Goal: Task Accomplishment & Management: Use online tool/utility

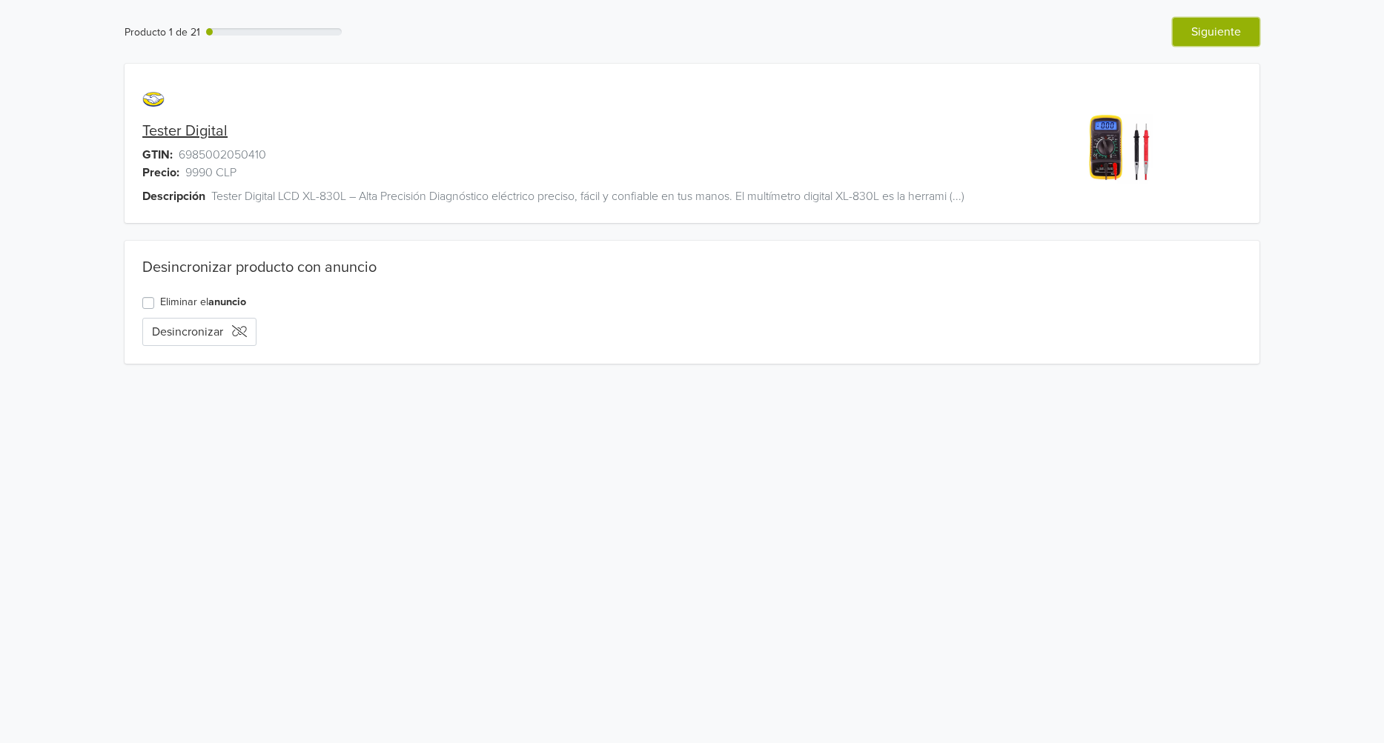
click at [1228, 42] on button "Siguiente" at bounding box center [1216, 32] width 87 height 28
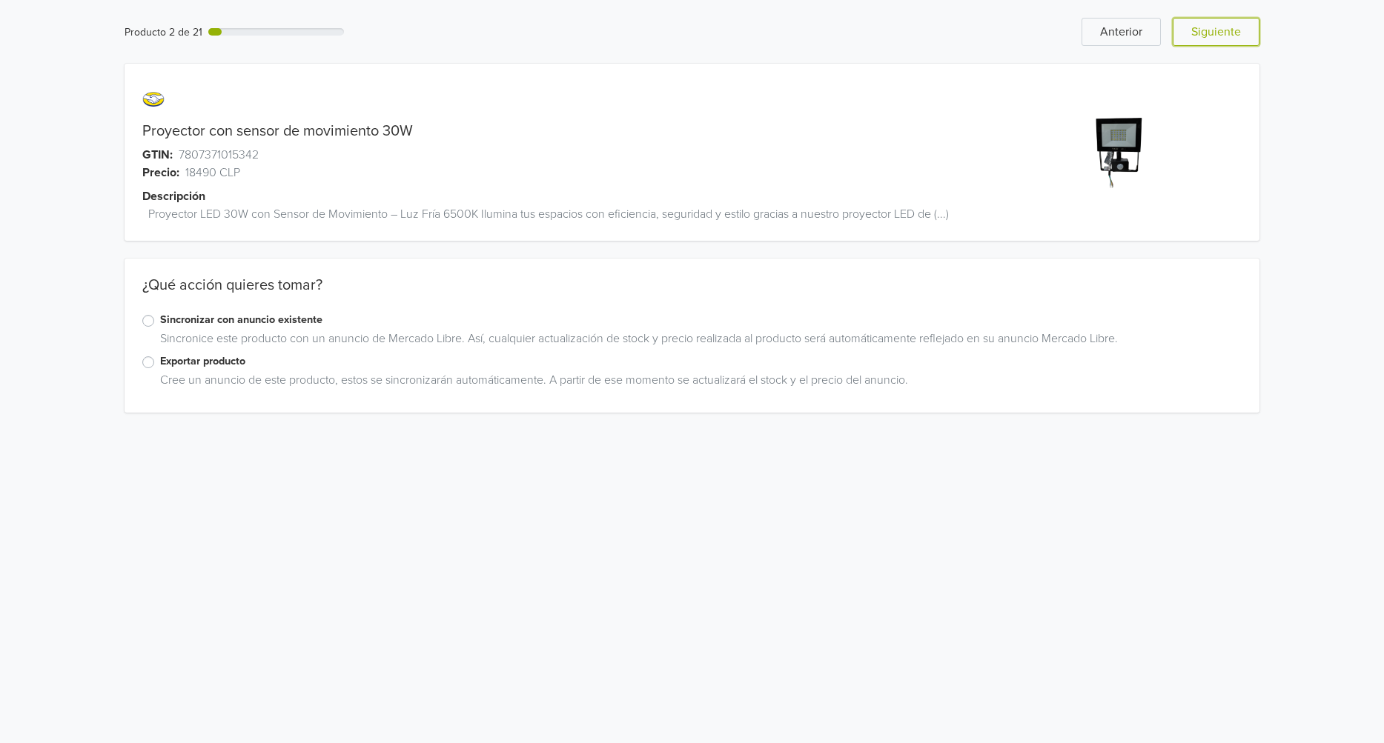
click at [1228, 42] on button "Siguiente" at bounding box center [1216, 32] width 87 height 28
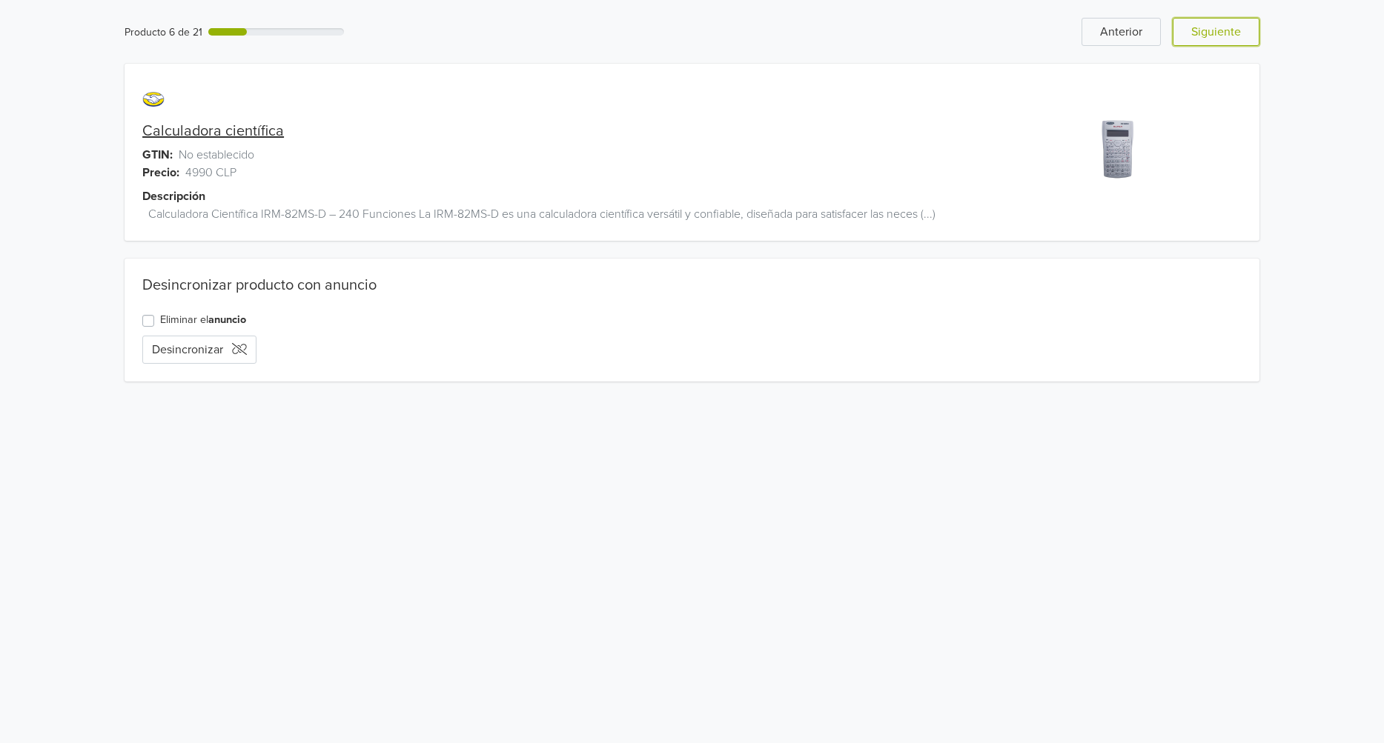
click at [1228, 42] on button "Siguiente" at bounding box center [1216, 32] width 87 height 28
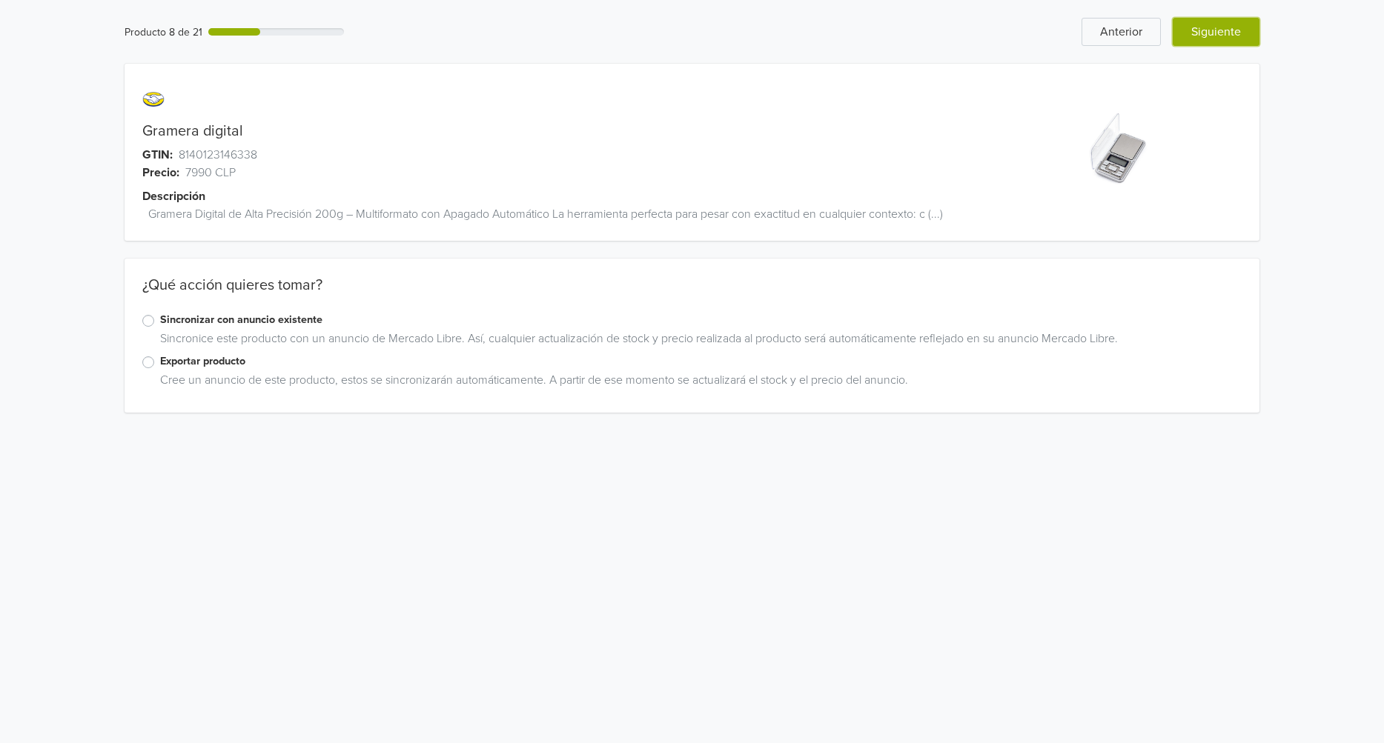
click at [1211, 36] on button "Siguiente" at bounding box center [1216, 32] width 87 height 28
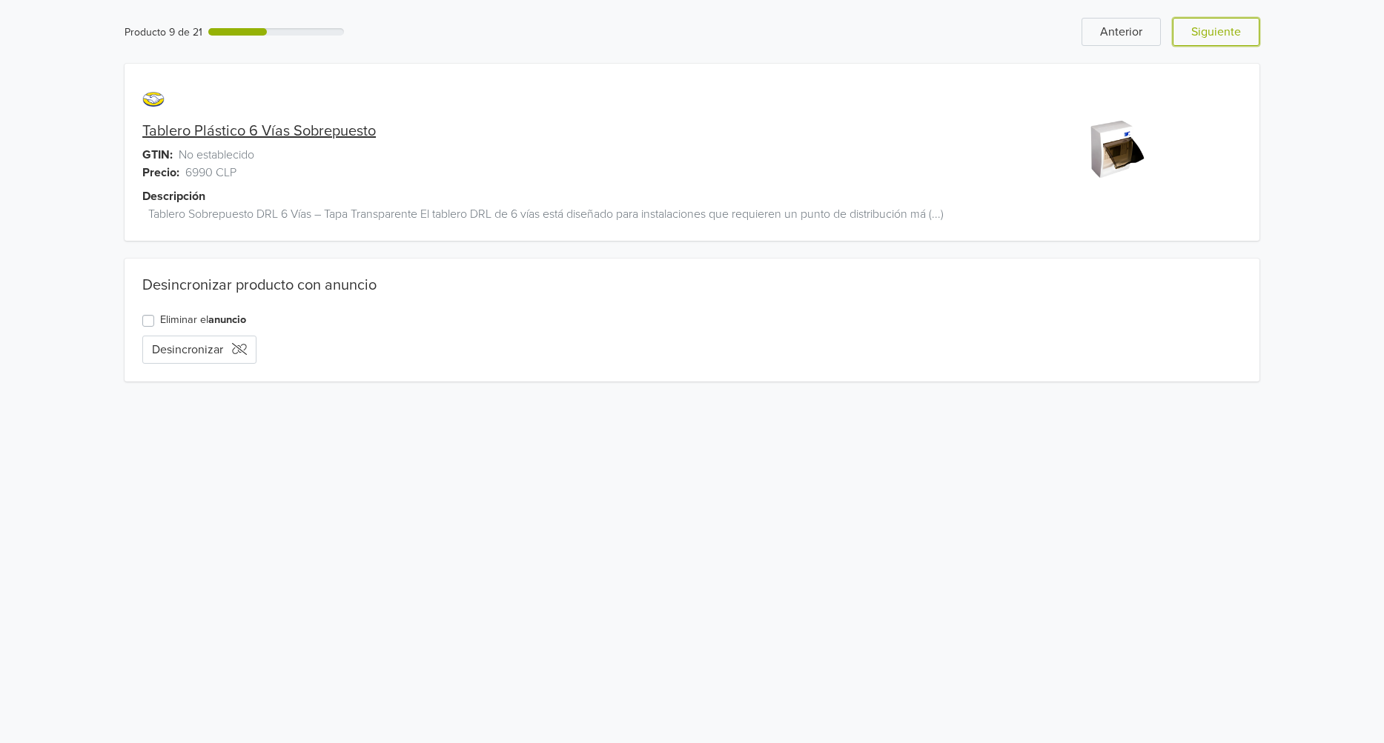
click at [1211, 36] on button "Siguiente" at bounding box center [1216, 32] width 87 height 28
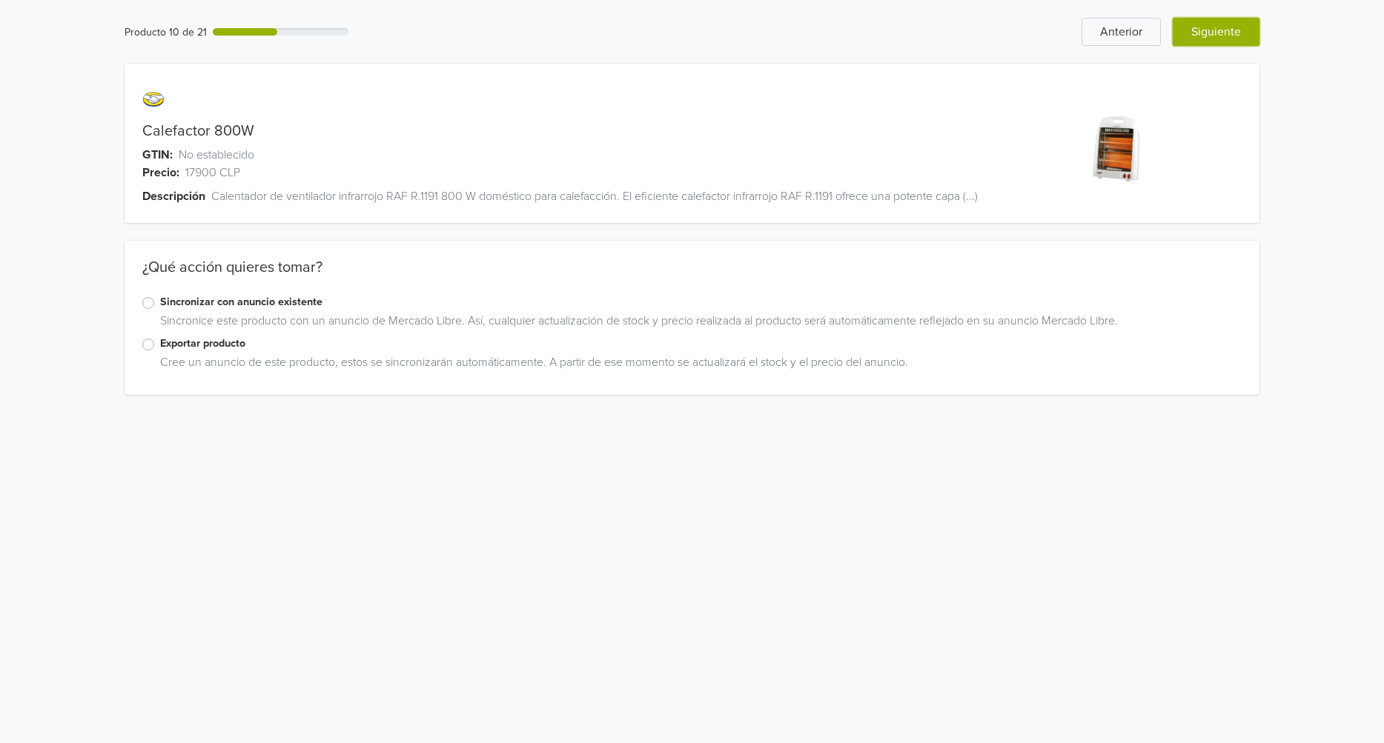
click at [1212, 37] on button "Siguiente" at bounding box center [1216, 32] width 87 height 28
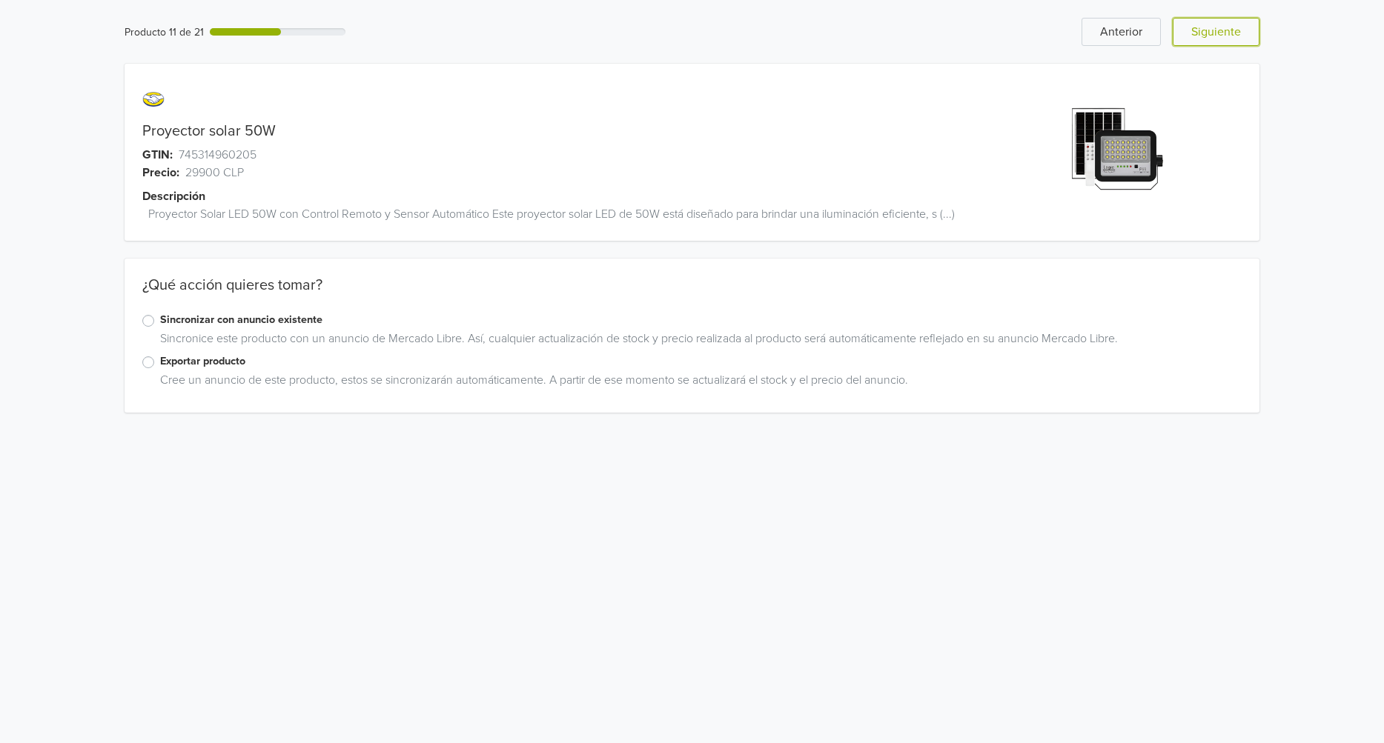
click at [1212, 37] on button "Siguiente" at bounding box center [1216, 32] width 87 height 28
click at [269, 131] on link "Interruptor automatico 1x6A" at bounding box center [232, 131] width 180 height 18
click at [268, 131] on link "Interruptor automatico 1x6A" at bounding box center [232, 131] width 180 height 18
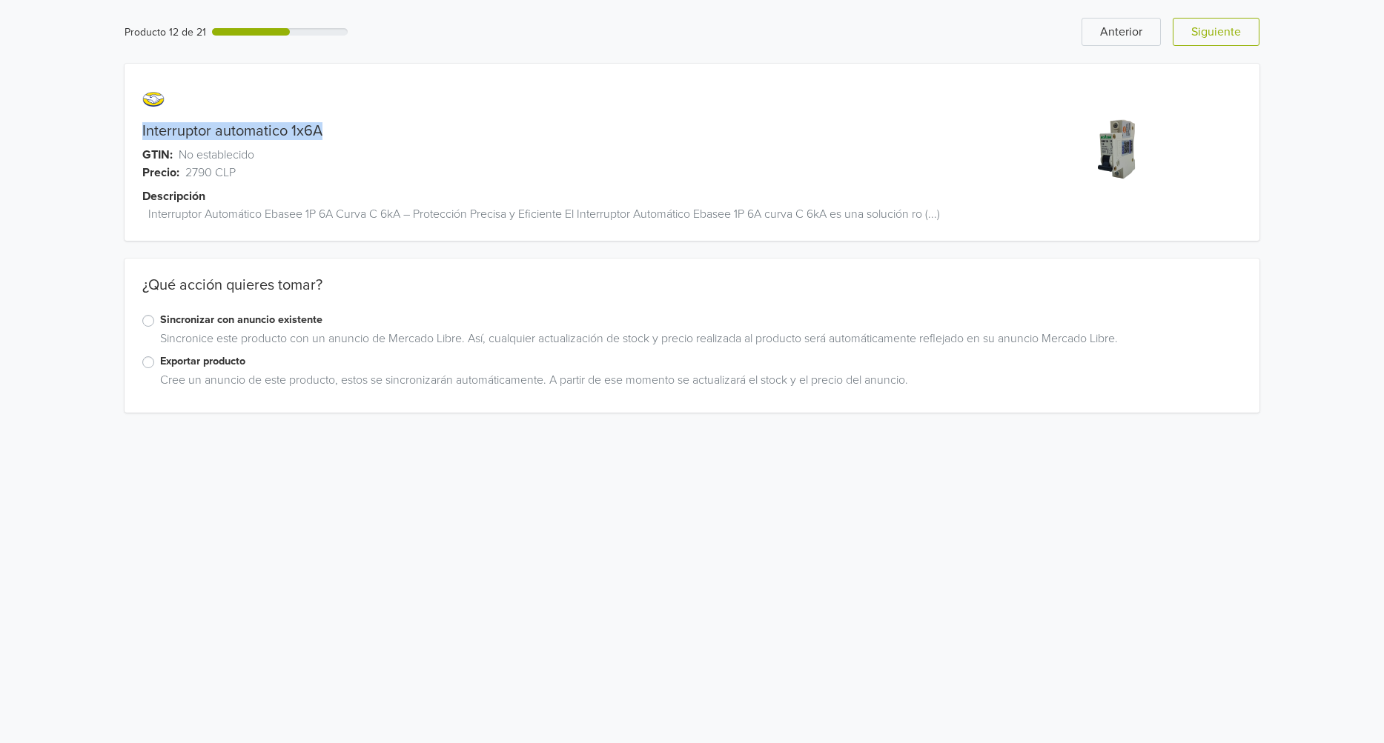
click at [268, 131] on link "Interruptor automatico 1x6A" at bounding box center [232, 131] width 180 height 18
click at [160, 359] on label "Exportar producto" at bounding box center [700, 362] width 1081 height 16
click at [0, 0] on input "Exportar producto" at bounding box center [0, 0] width 0 height 0
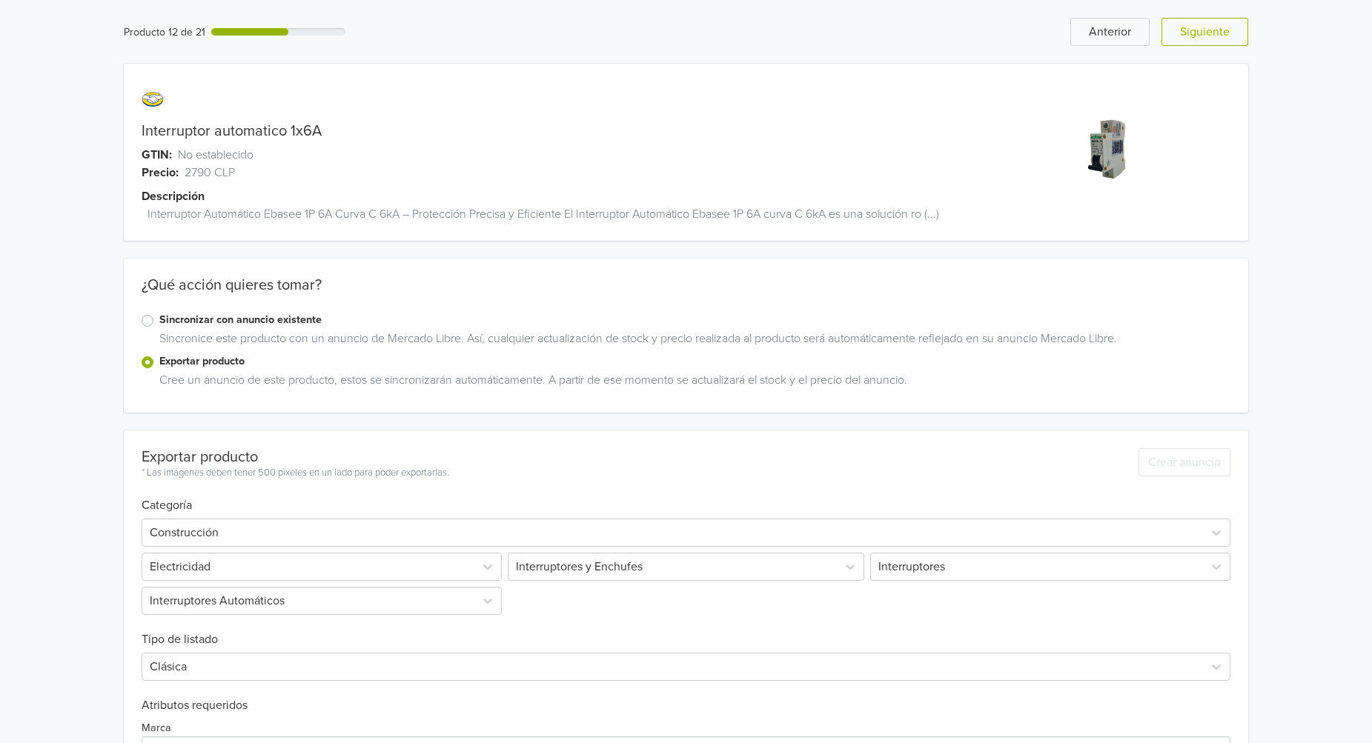
scroll to position [82, 0]
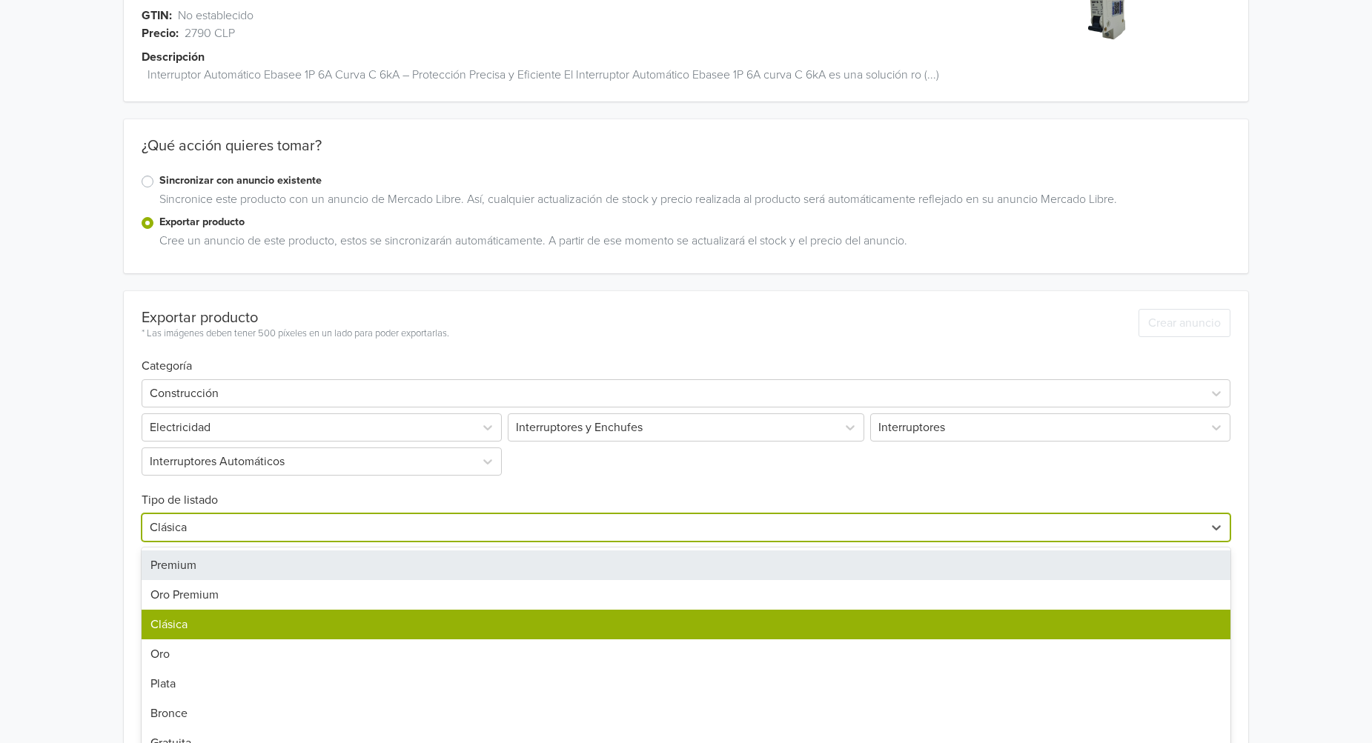
click at [347, 533] on div "7 results available. Use Up and Down to choose options, press Enter to select t…" at bounding box center [687, 528] width 1090 height 28
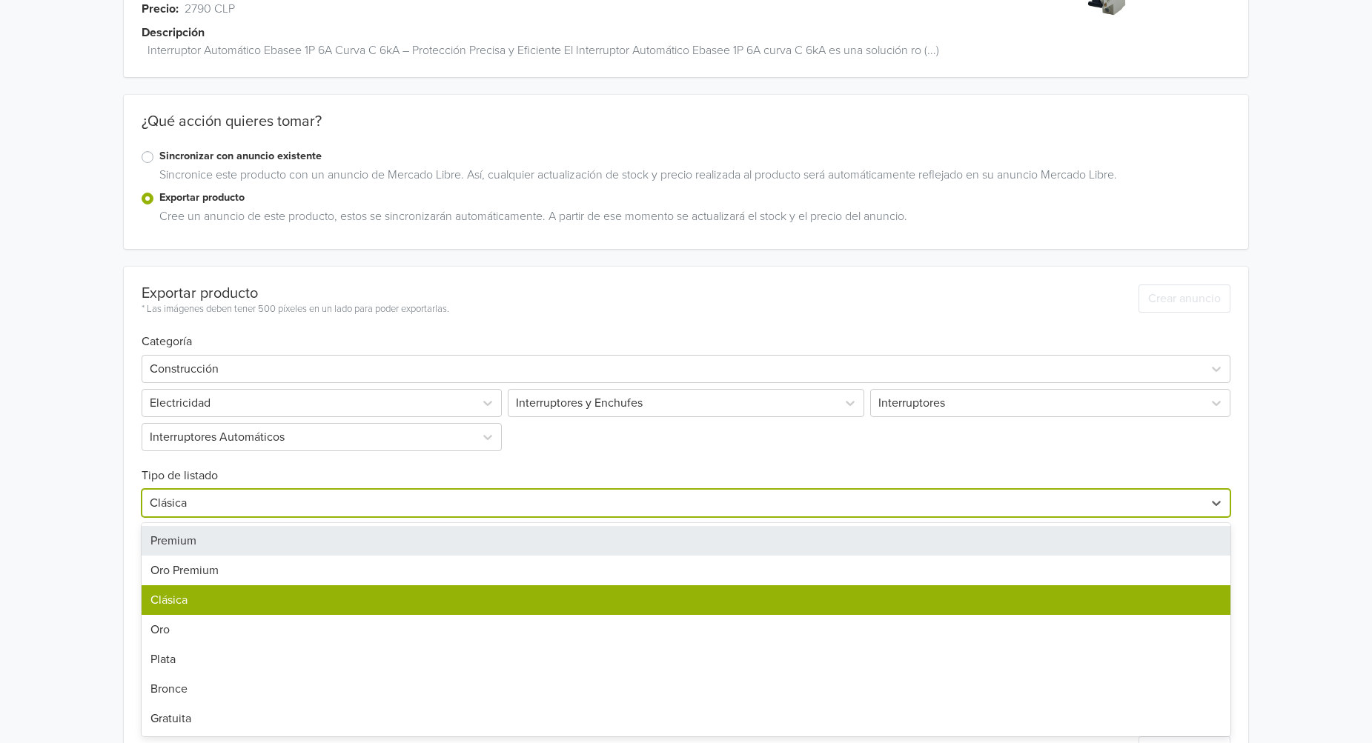
click at [222, 554] on div "Premium" at bounding box center [687, 541] width 1090 height 30
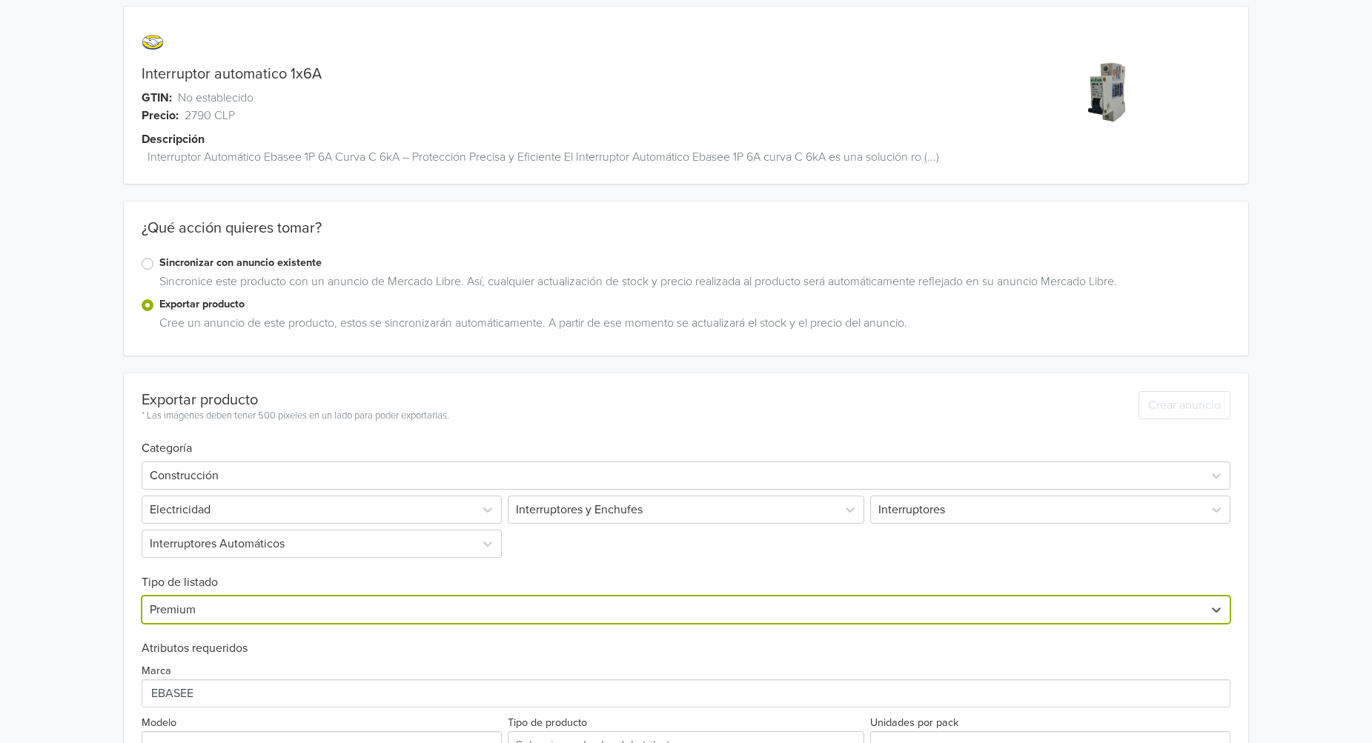
scroll to position [0, 0]
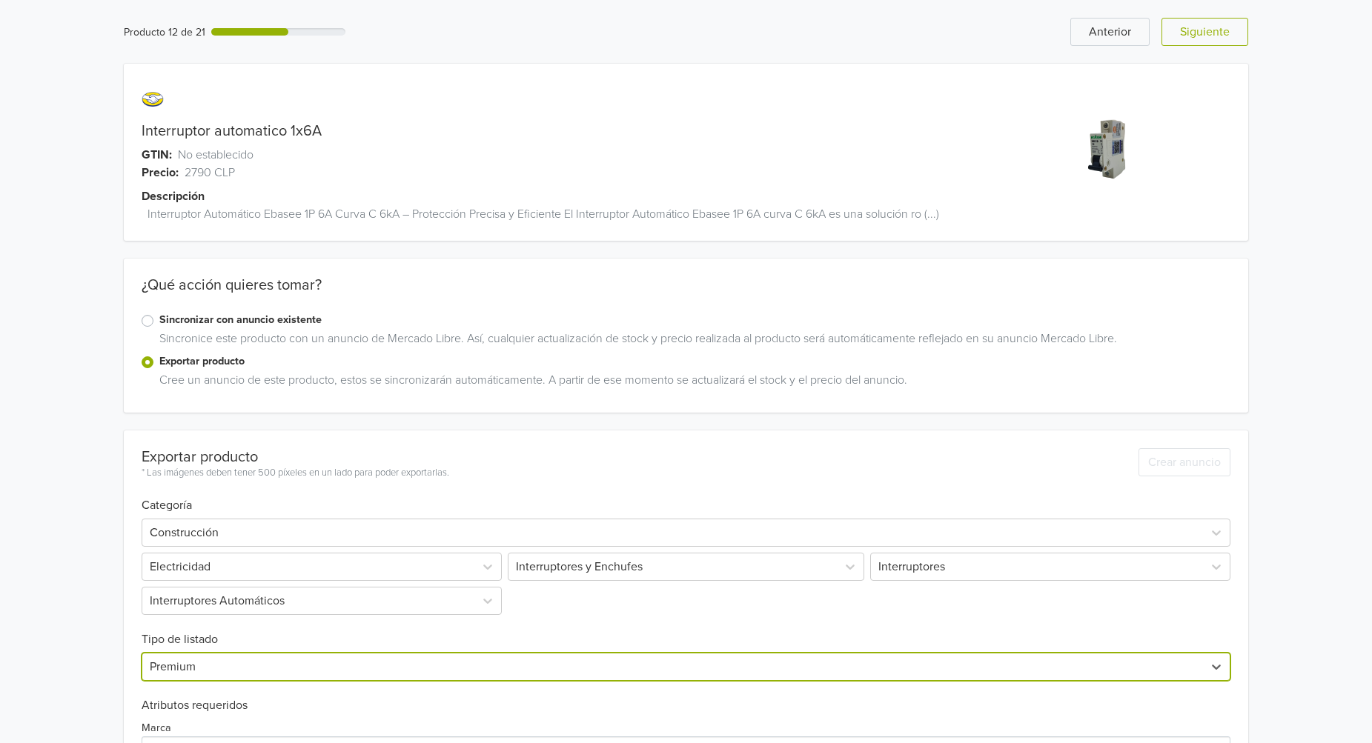
click at [301, 133] on link "Interruptor automatico 1x6A" at bounding box center [232, 131] width 180 height 18
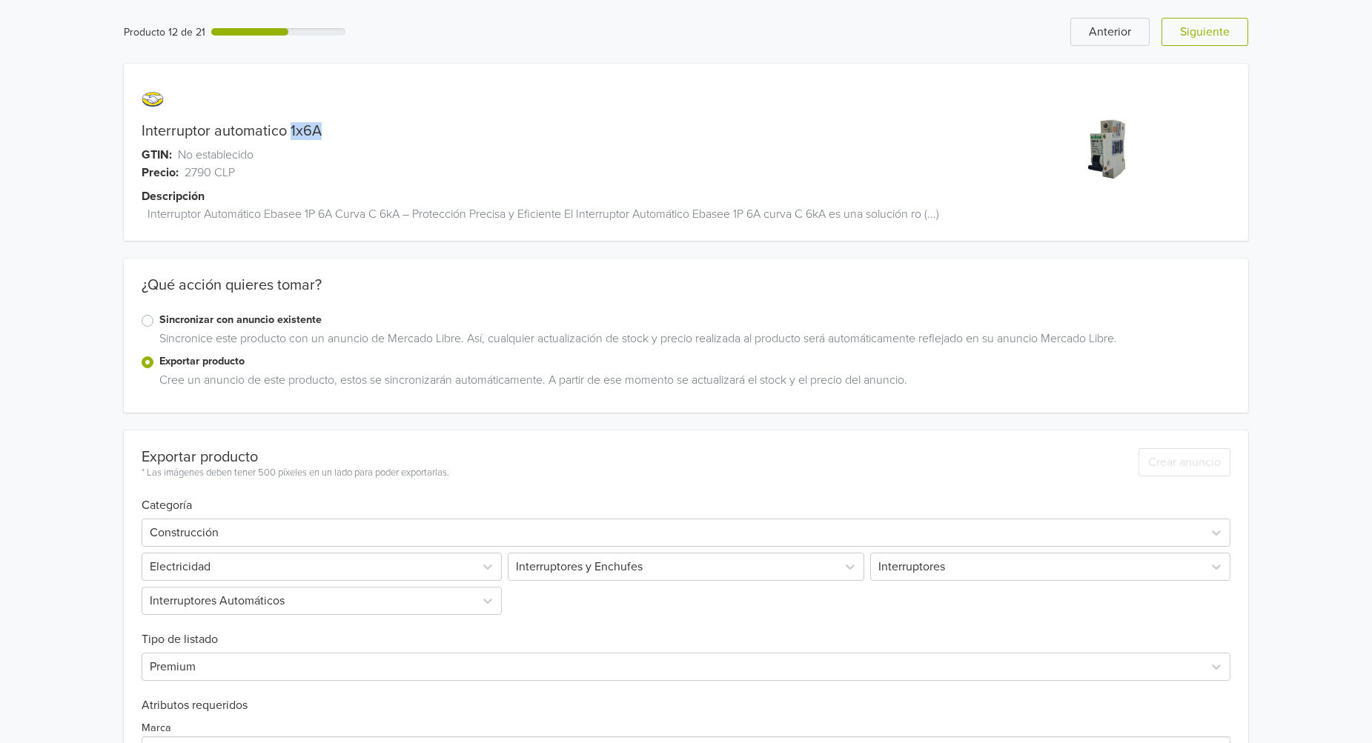
click at [301, 133] on link "Interruptor automatico 1x6A" at bounding box center [232, 131] width 180 height 18
copy link "1x6A"
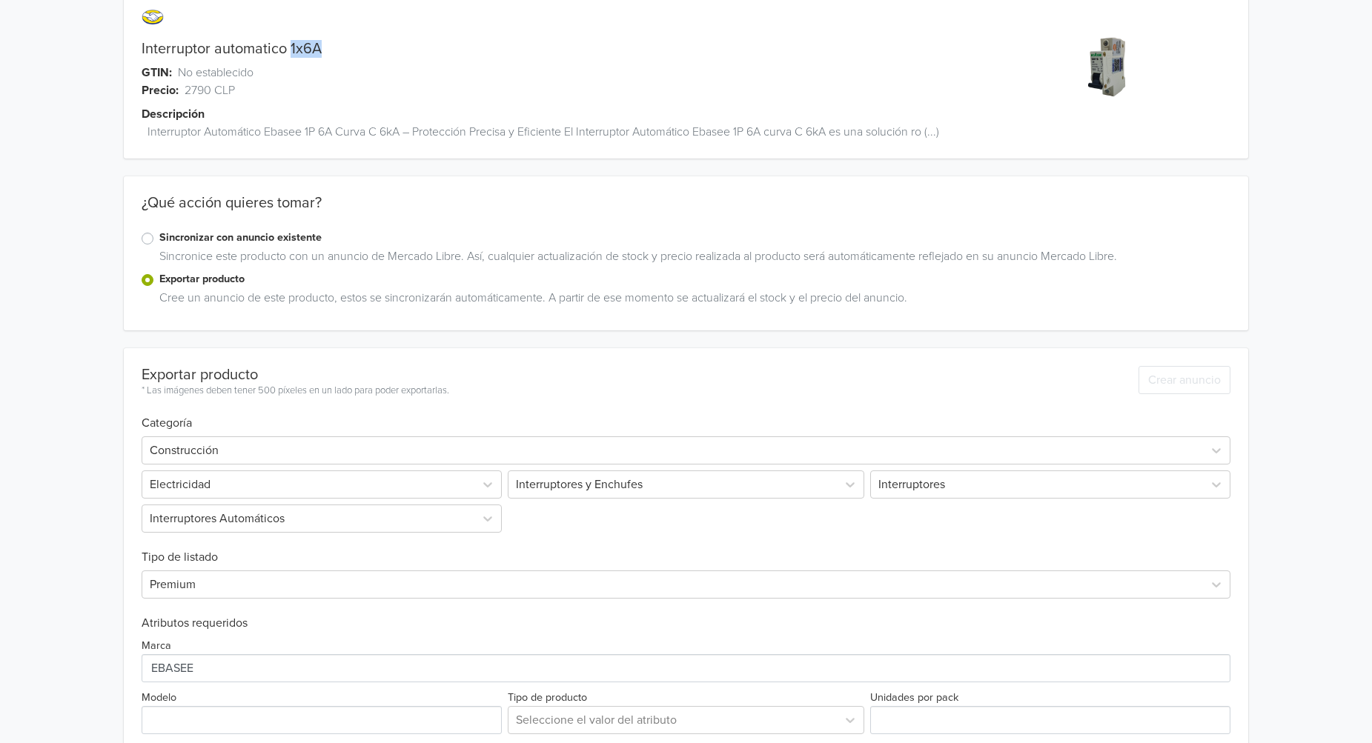
scroll to position [222, 0]
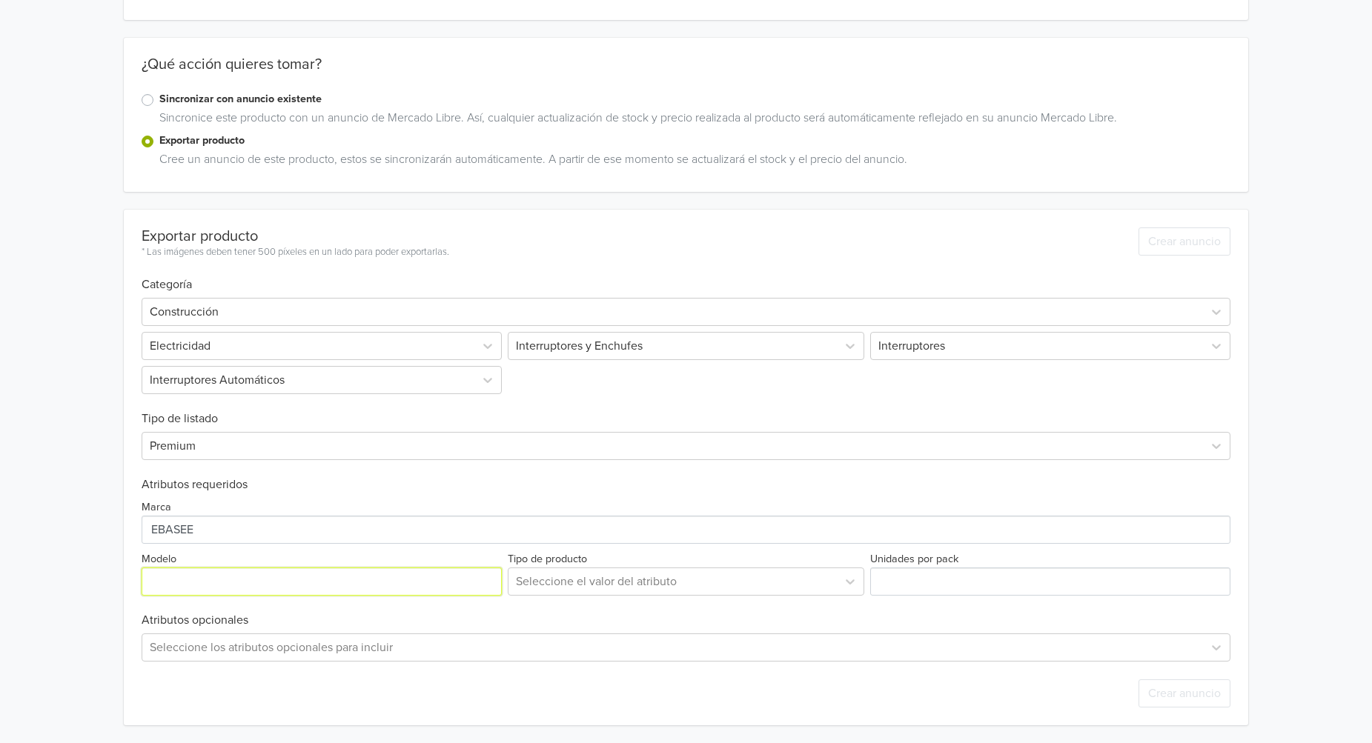
click at [300, 587] on input "Modelo" at bounding box center [322, 582] width 360 height 28
paste input "1x6A"
type input "1x6A"
click at [663, 599] on div "Exportar producto * Las imágenes deben tener 500 píxeles en un lado para poder …" at bounding box center [687, 468] width 1090 height 516
click at [703, 586] on div at bounding box center [673, 581] width 314 height 21
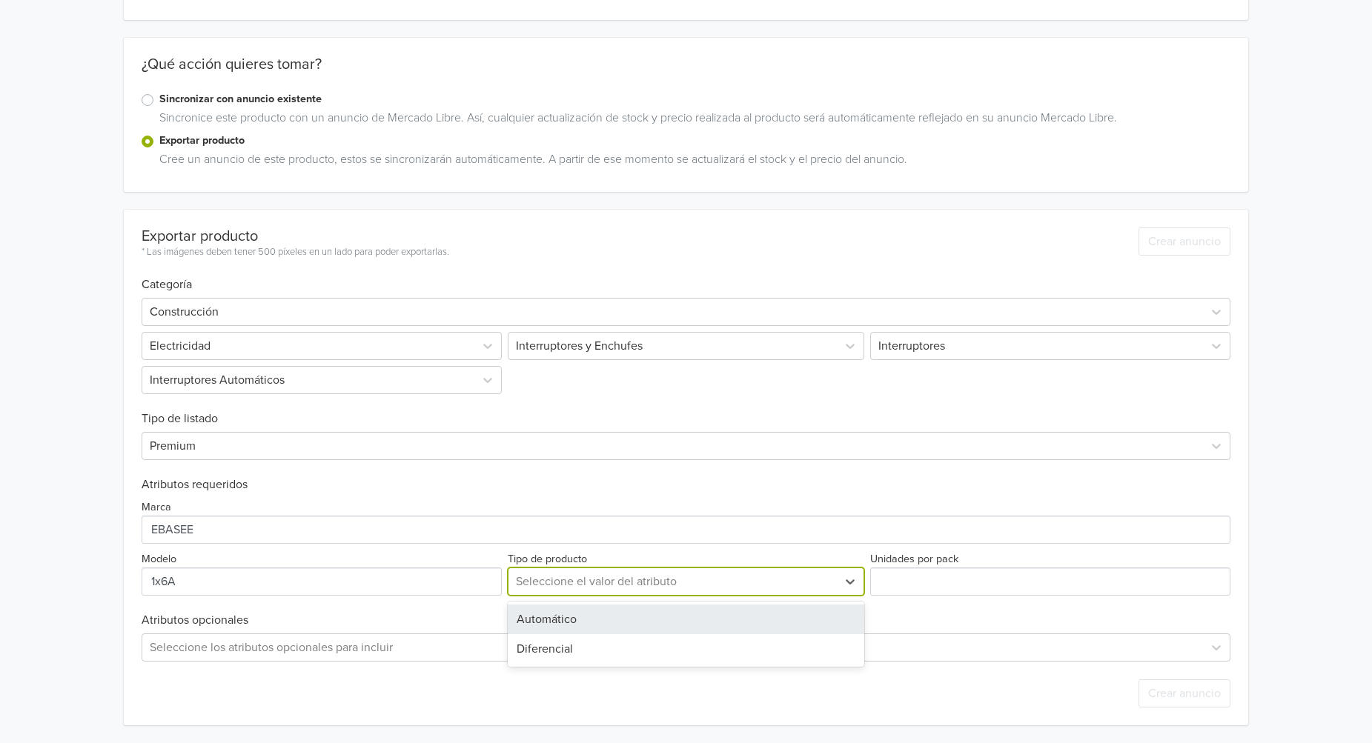
click at [698, 623] on div "Automático" at bounding box center [686, 620] width 357 height 30
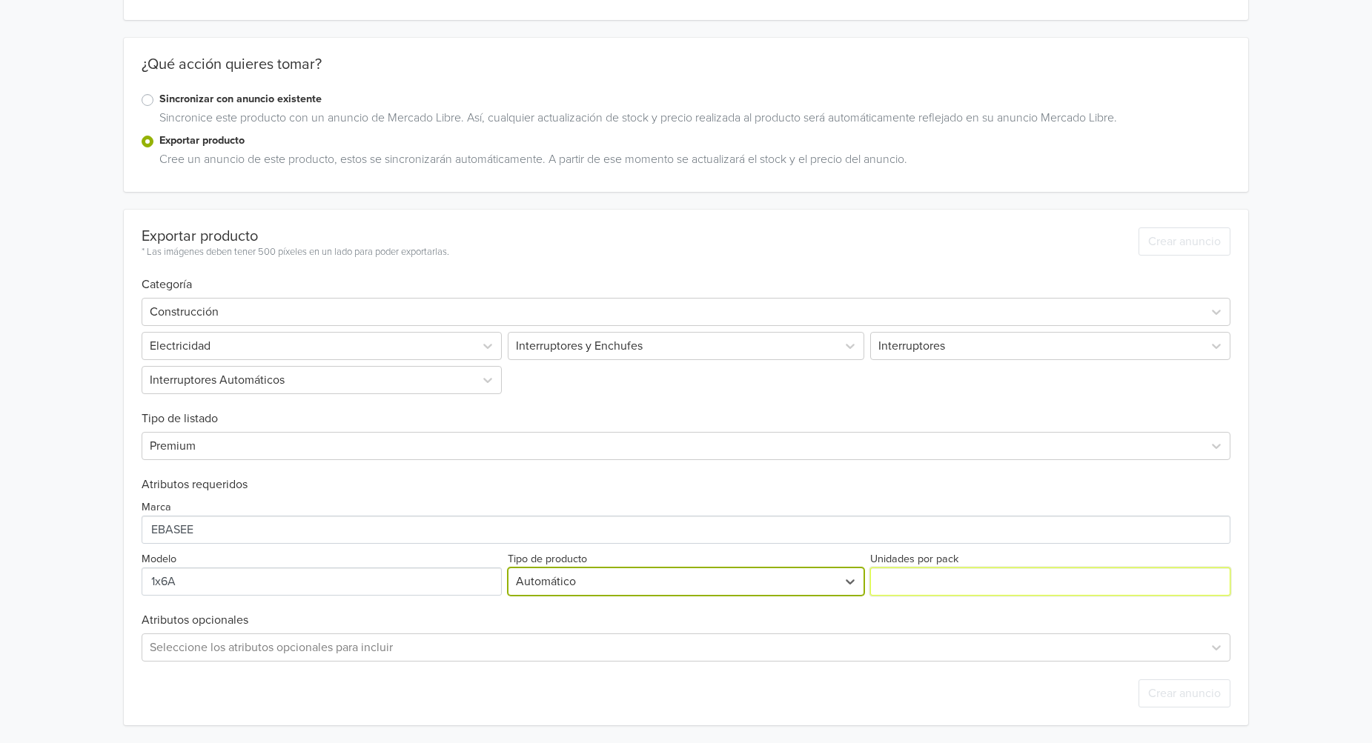
click at [916, 586] on input "Unidades por pack" at bounding box center [1050, 582] width 360 height 28
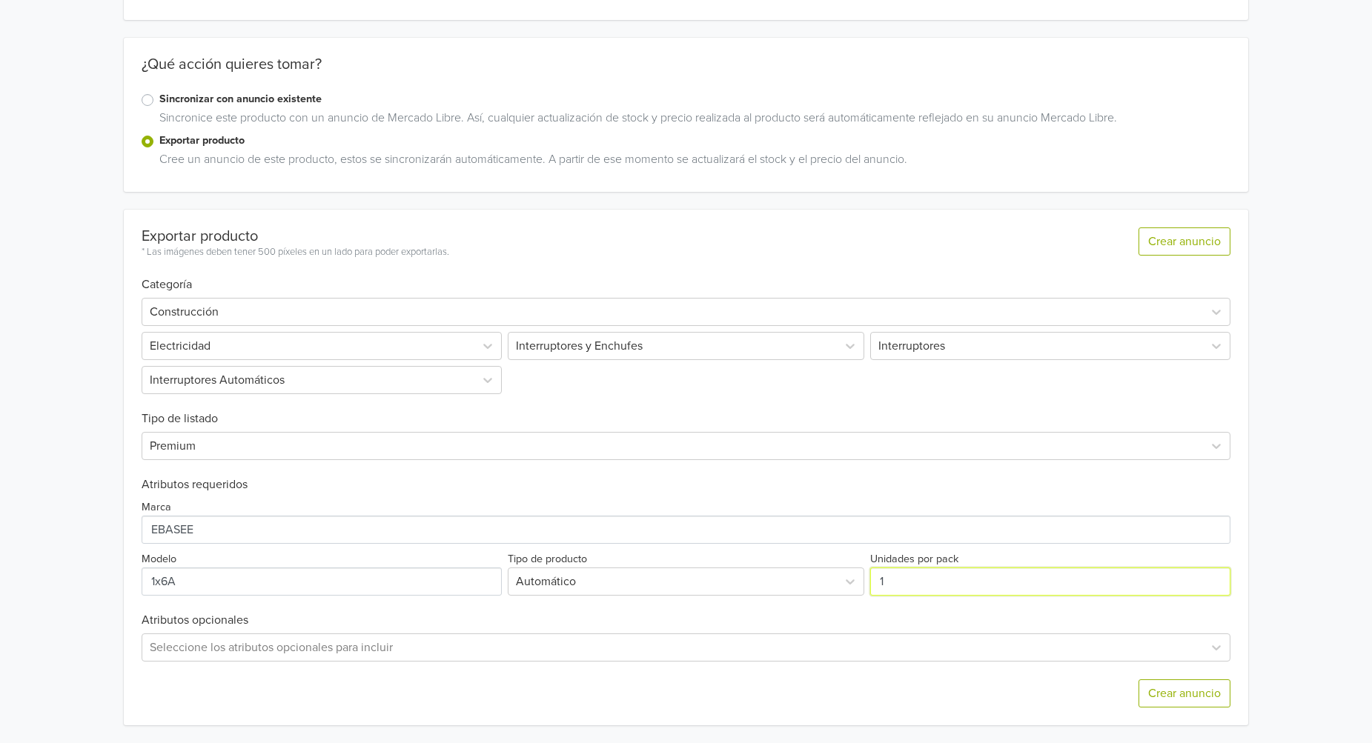
type input "1"
click at [1216, 577] on input "1" at bounding box center [1050, 582] width 360 height 28
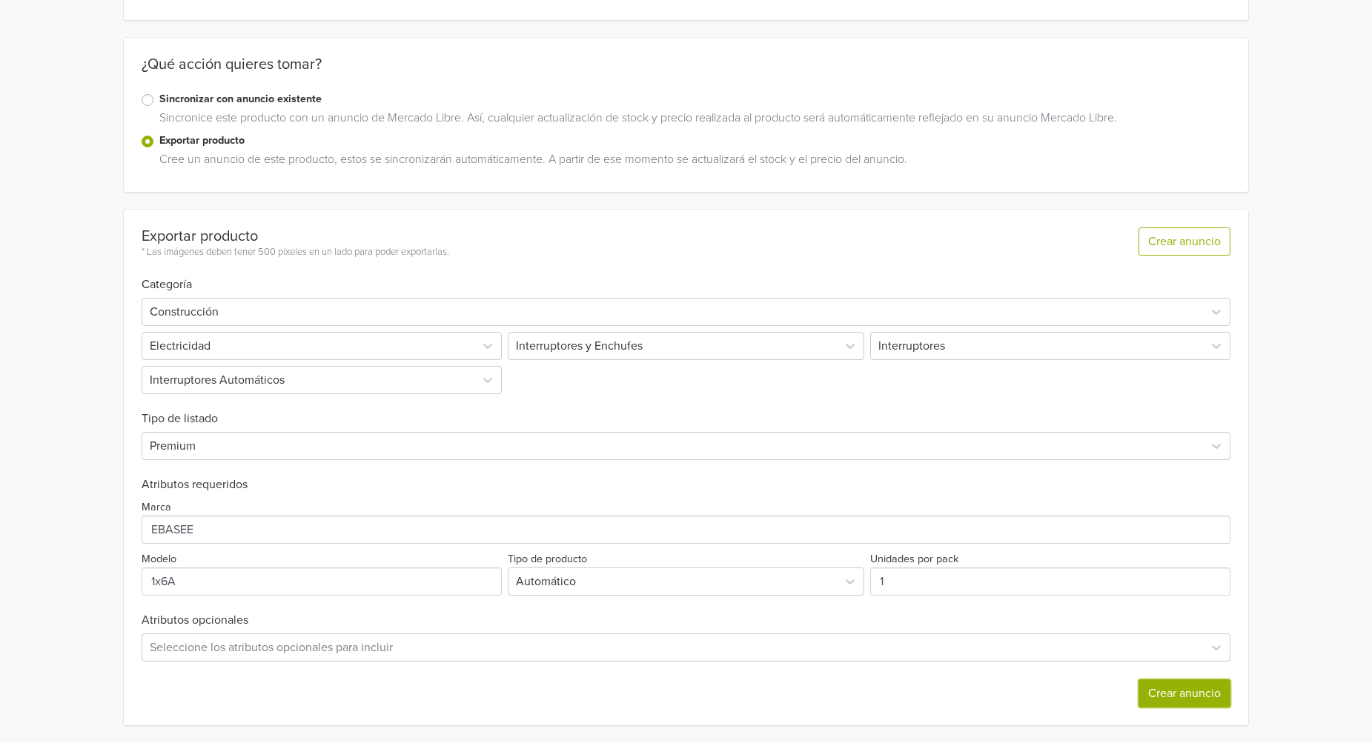
click at [1189, 695] on button "Crear anuncio" at bounding box center [1185, 694] width 92 height 28
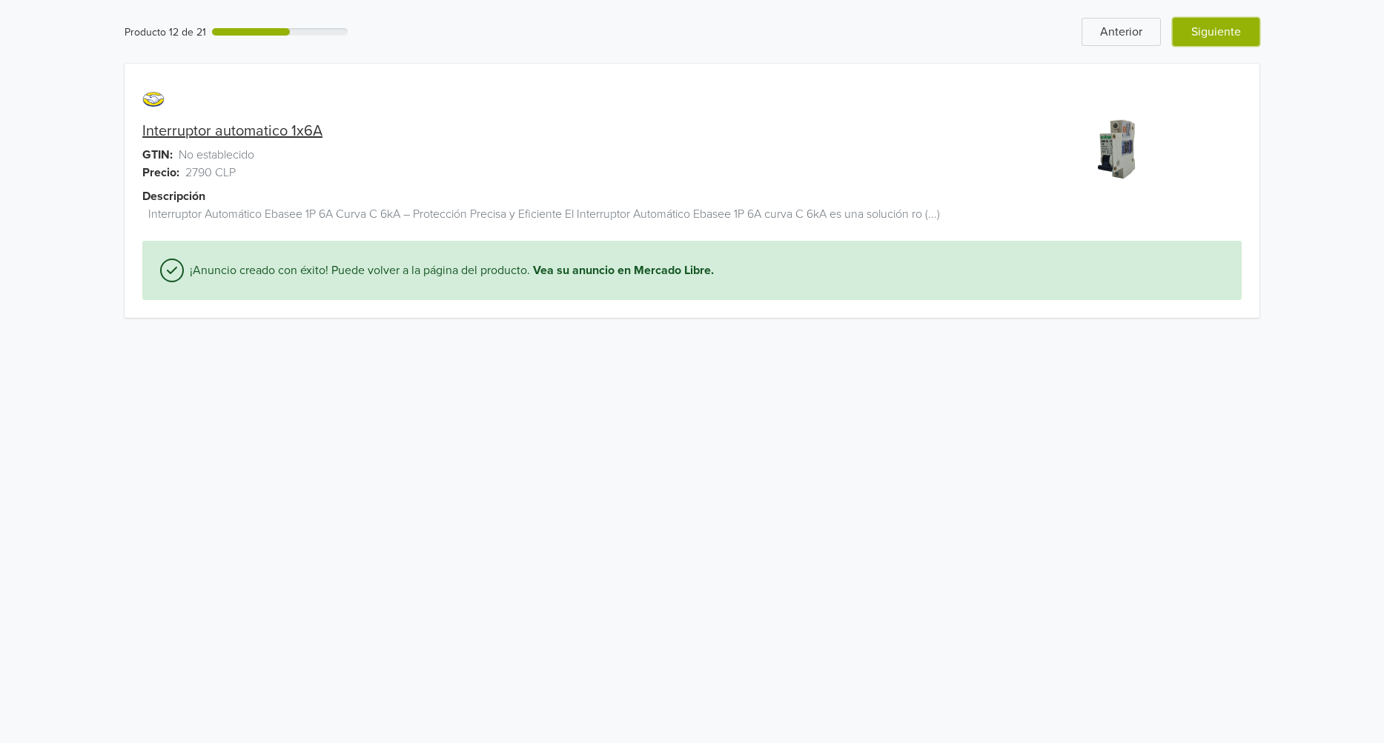
click at [1225, 43] on button "Siguiente" at bounding box center [1216, 32] width 87 height 28
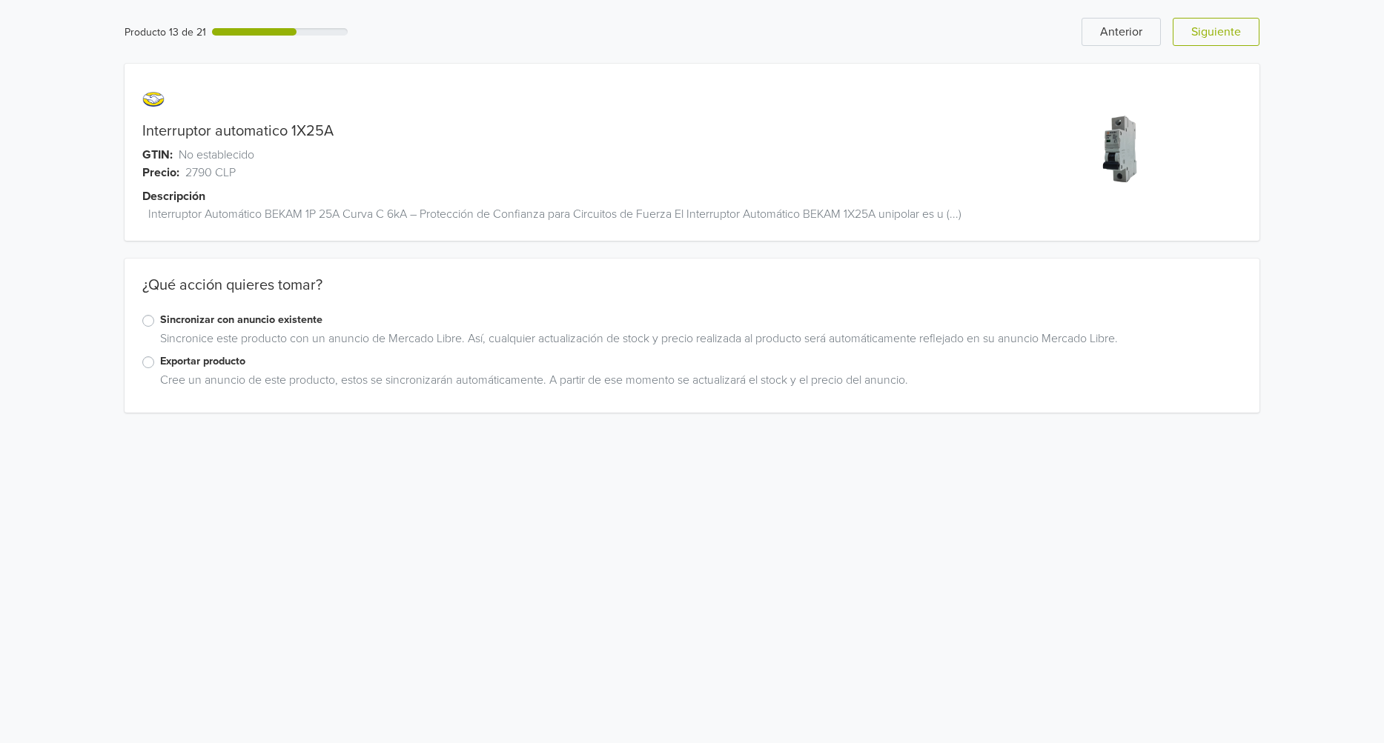
click at [160, 362] on label "Exportar producto" at bounding box center [700, 362] width 1081 height 16
click at [0, 0] on input "Exportar producto" at bounding box center [0, 0] width 0 height 0
click at [313, 135] on link "Interruptor automatico 1X25A" at bounding box center [237, 131] width 191 height 18
copy link "1X25A"
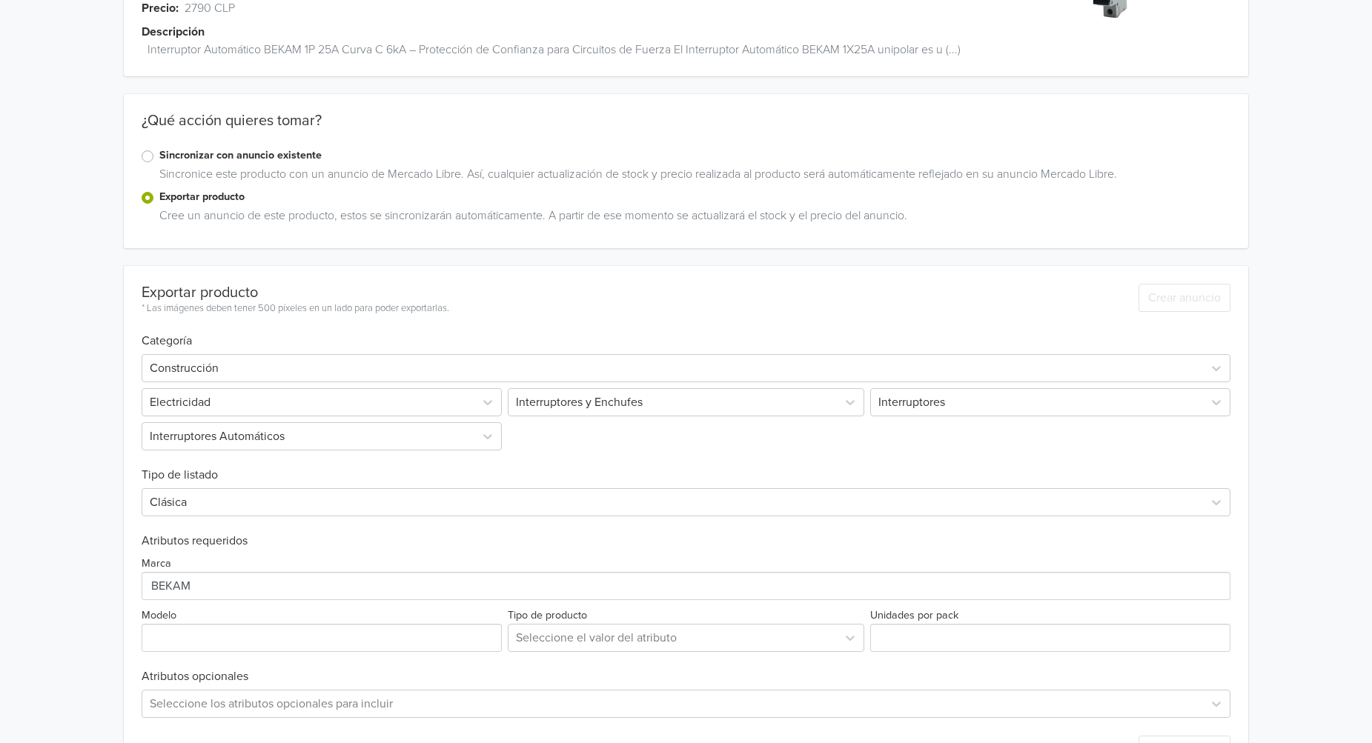
scroll to position [222, 0]
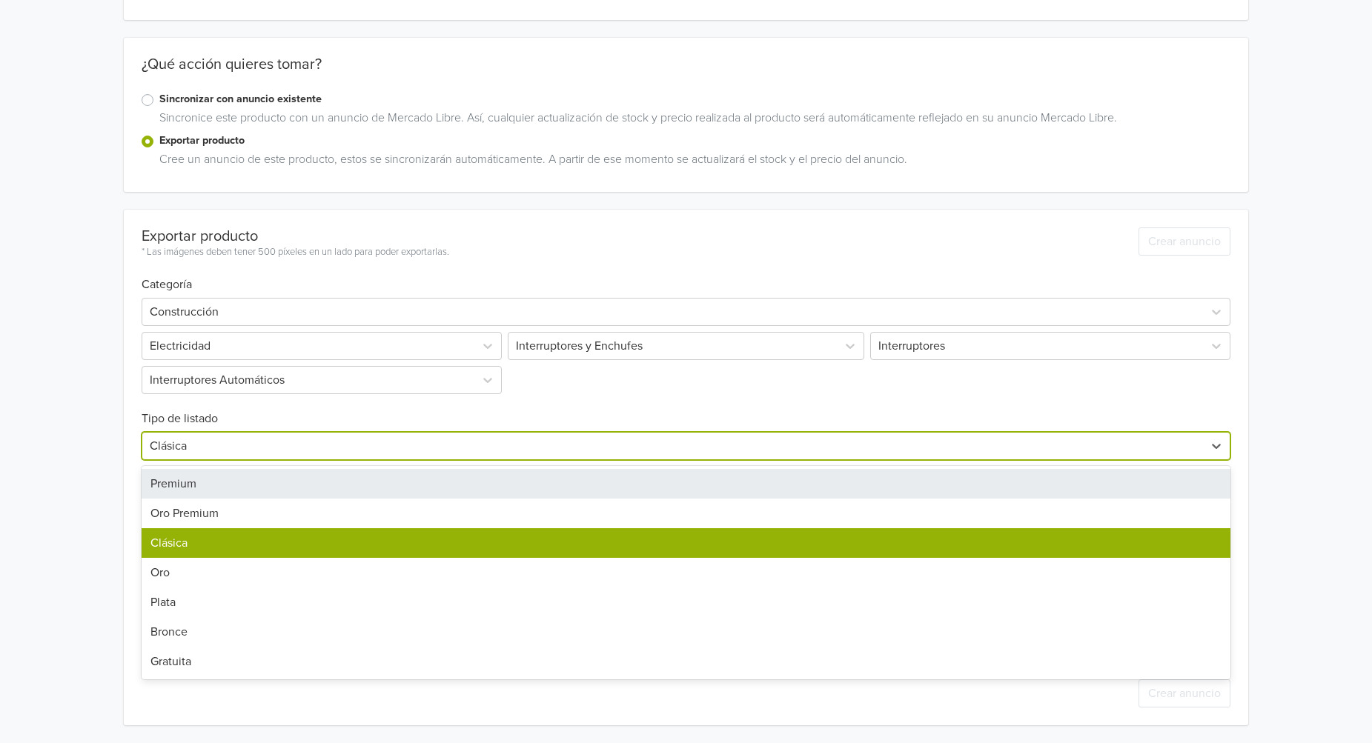
click at [268, 444] on div at bounding box center [673, 446] width 1047 height 21
click at [253, 483] on div "Premium" at bounding box center [687, 484] width 1090 height 30
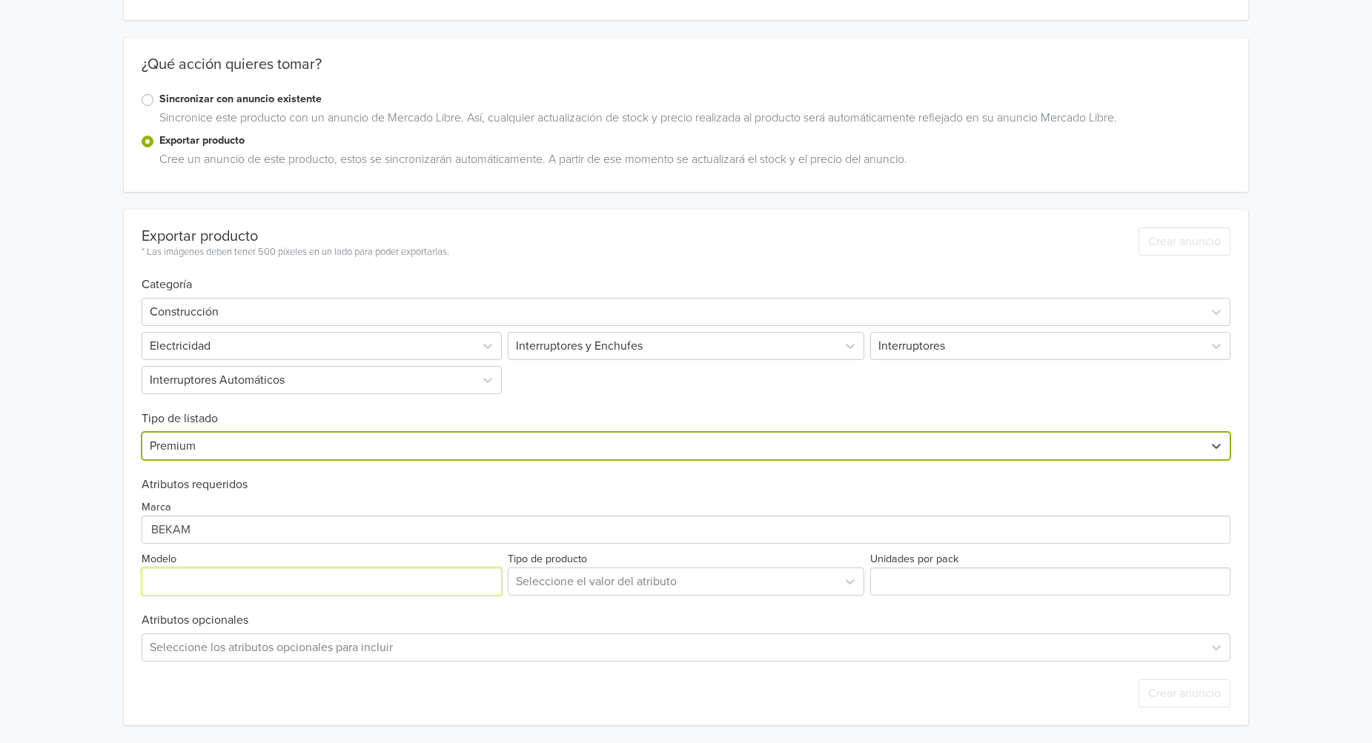
click at [253, 583] on input "Modelo" at bounding box center [322, 582] width 360 height 28
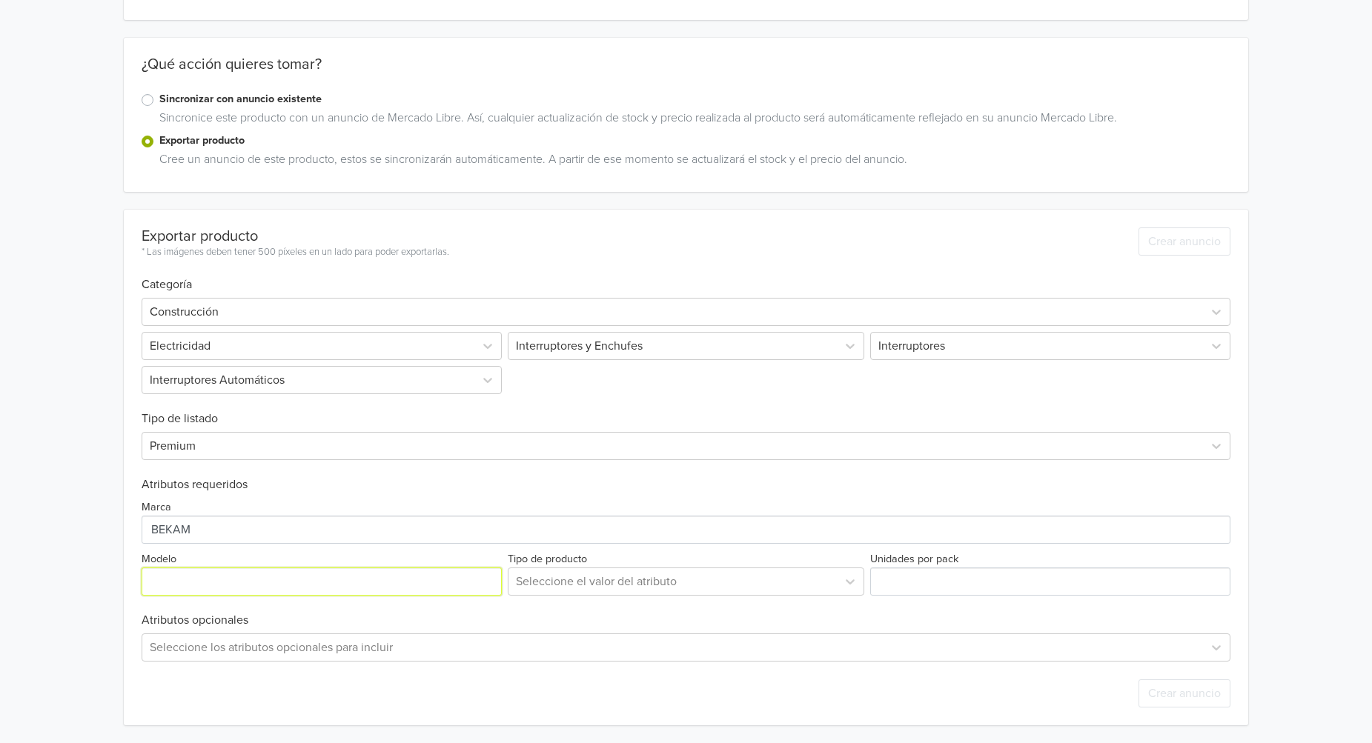
paste input "1X25A"
type input "1X25A"
click at [773, 584] on div at bounding box center [673, 581] width 314 height 21
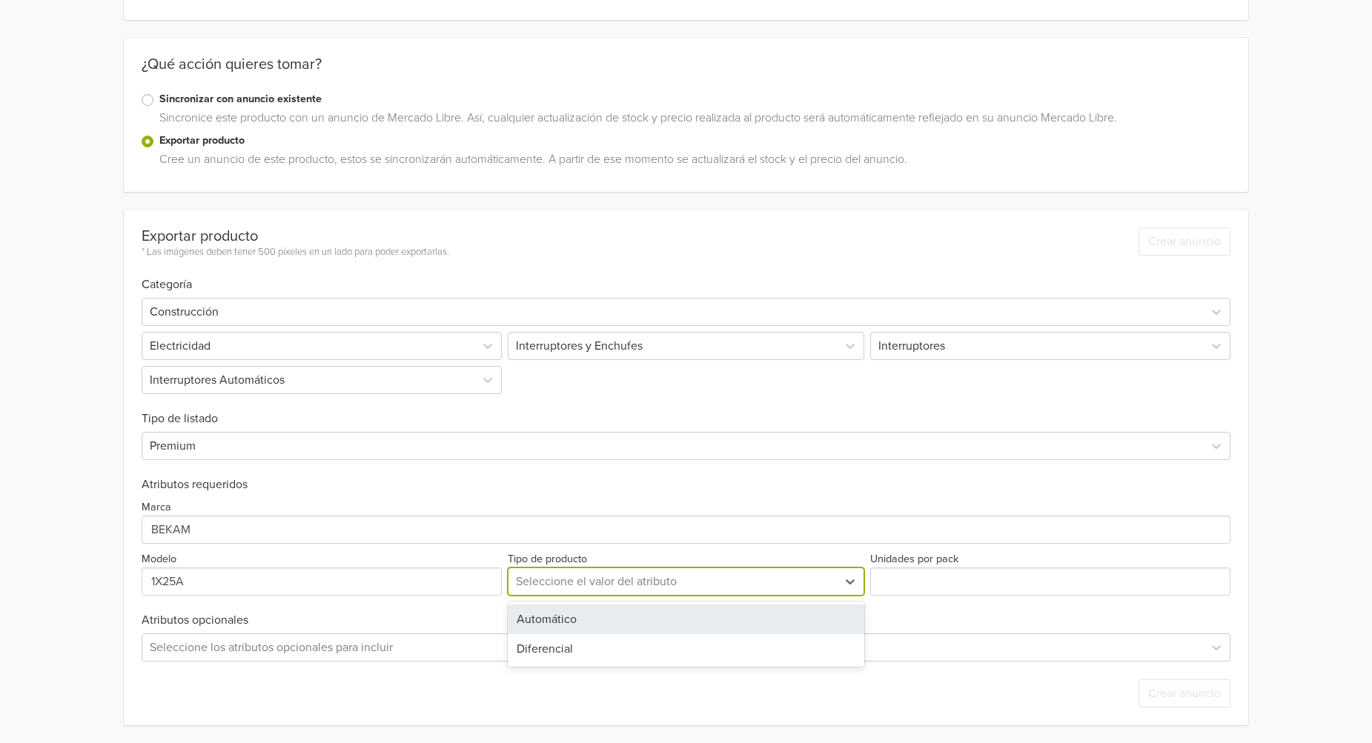
click at [746, 614] on div "Automático" at bounding box center [686, 620] width 357 height 30
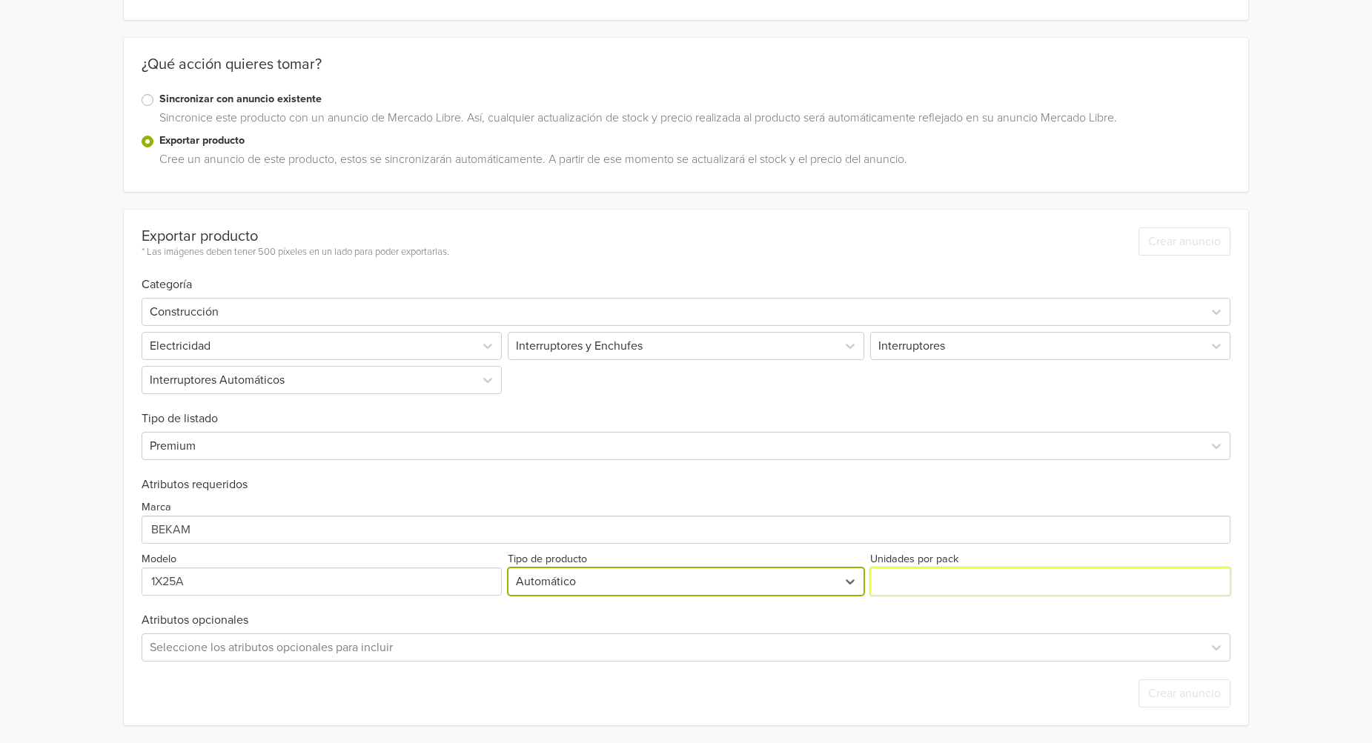
click at [932, 575] on input "Unidades por pack" at bounding box center [1050, 582] width 360 height 28
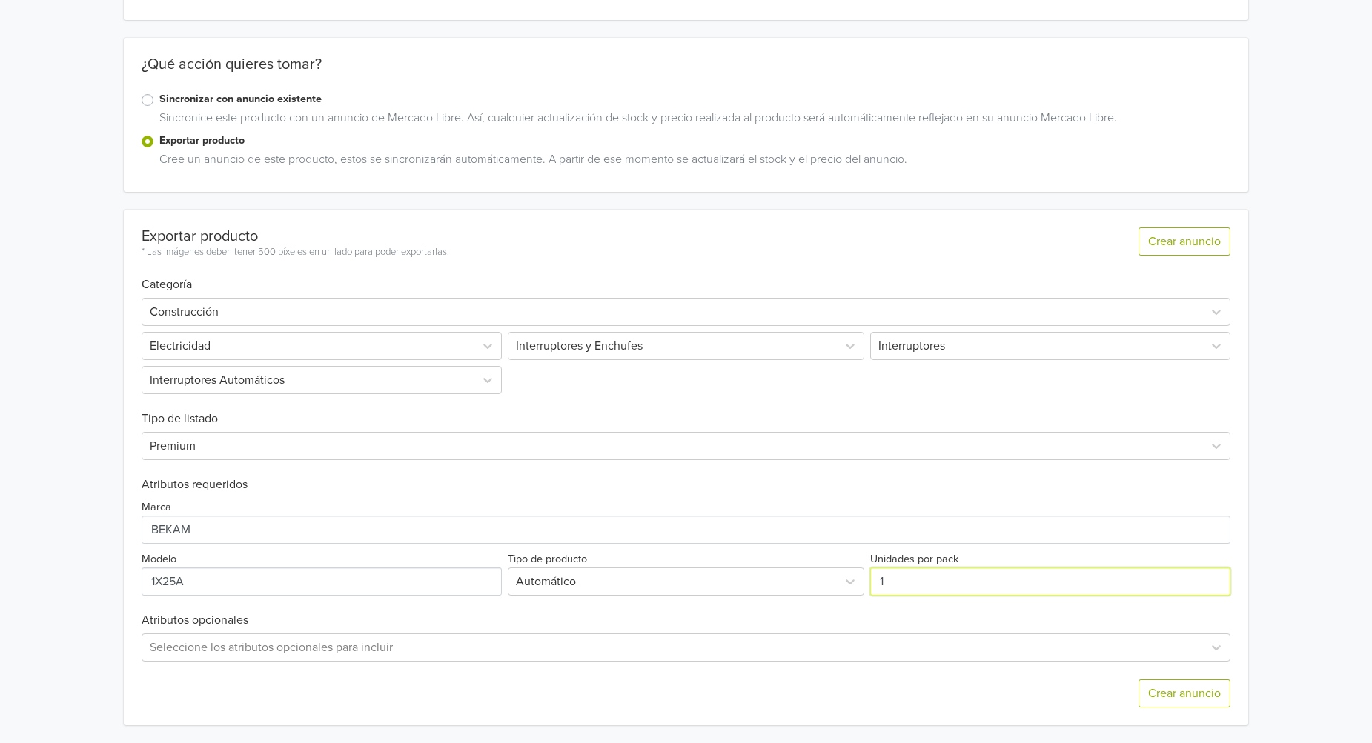
type input "1"
click at [1214, 577] on input "1" at bounding box center [1050, 582] width 360 height 28
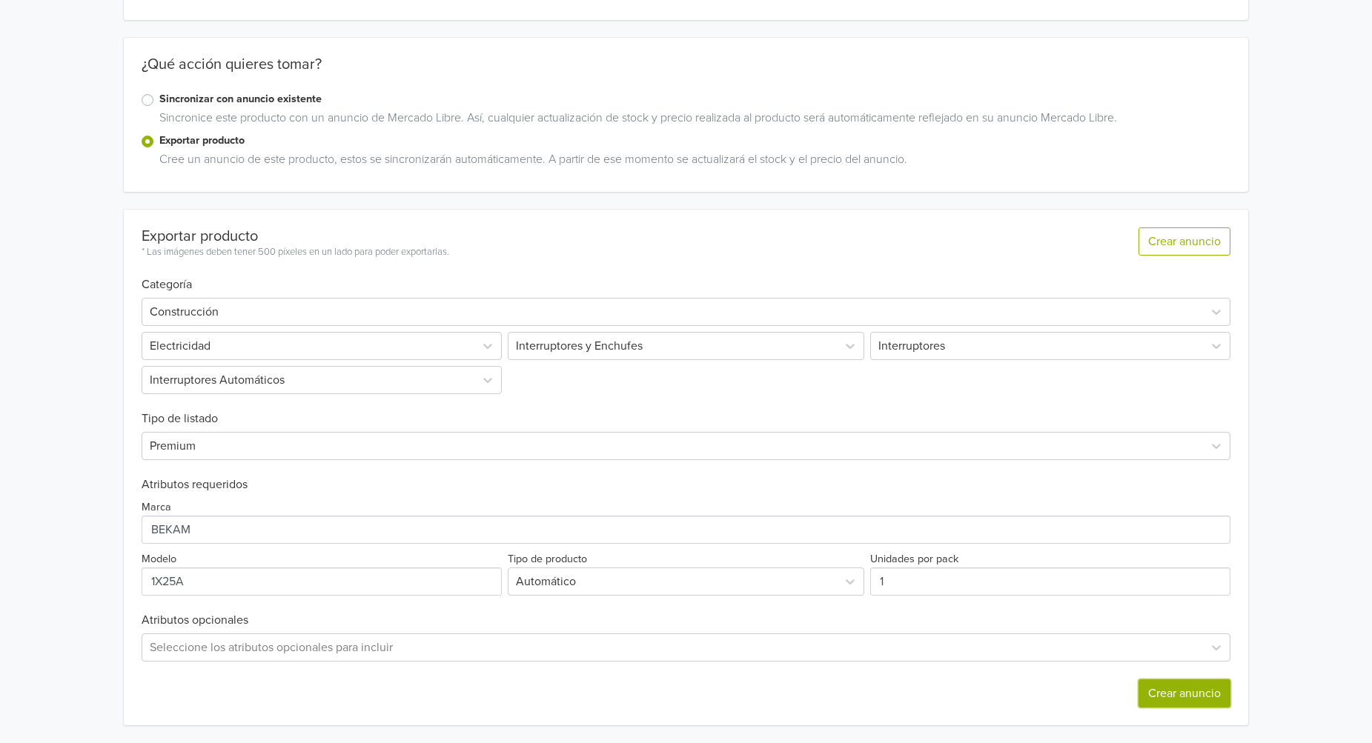
click at [1202, 692] on button "Crear anuncio" at bounding box center [1185, 694] width 92 height 28
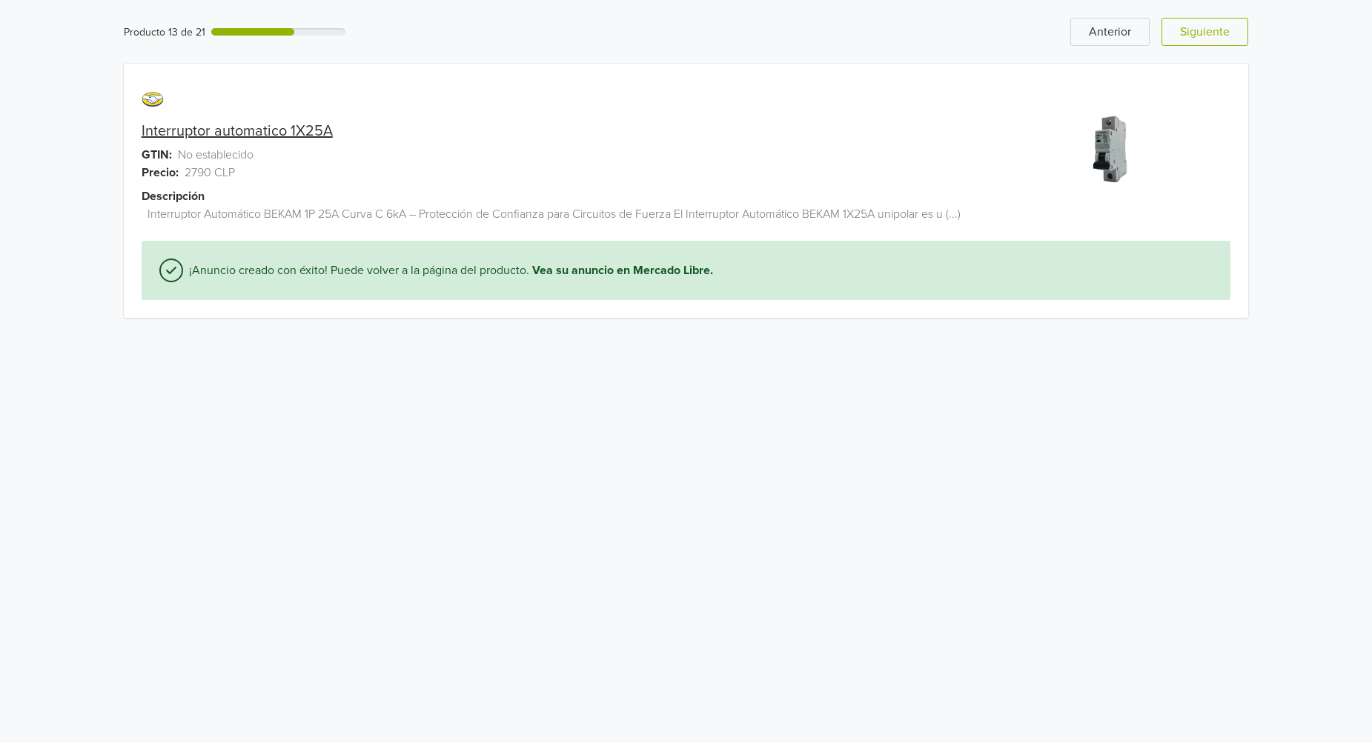
scroll to position [0, 0]
click at [1209, 43] on button "Siguiente" at bounding box center [1216, 32] width 87 height 28
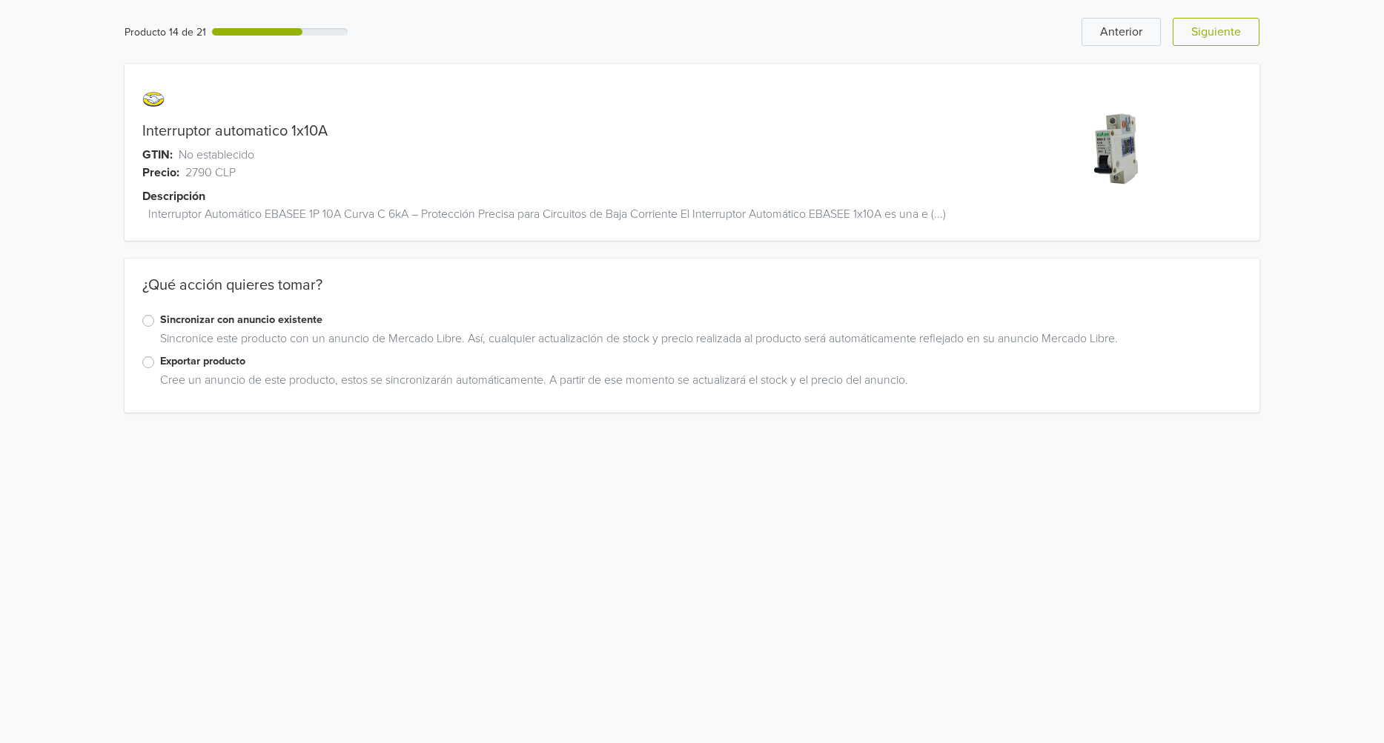
click at [160, 365] on label "Exportar producto" at bounding box center [700, 362] width 1081 height 16
click at [0, 0] on input "Exportar producto" at bounding box center [0, 0] width 0 height 0
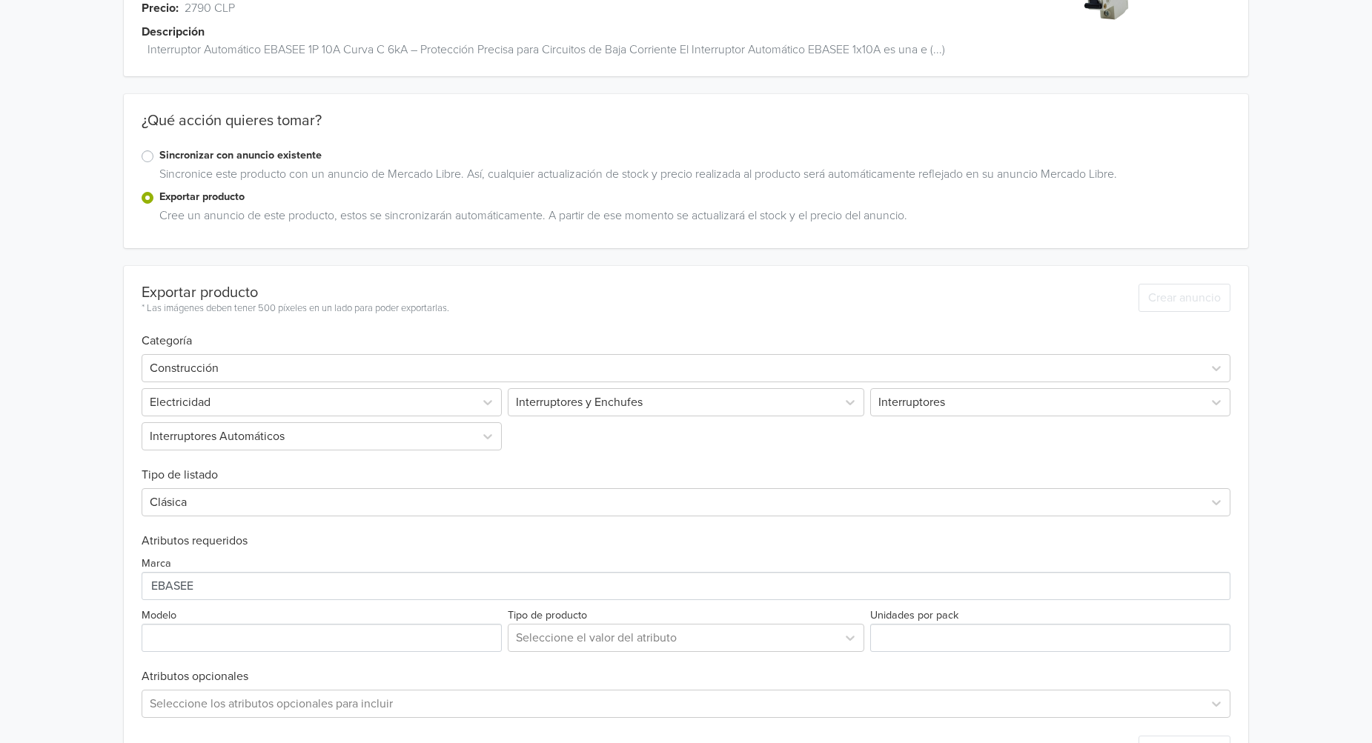
scroll to position [222, 0]
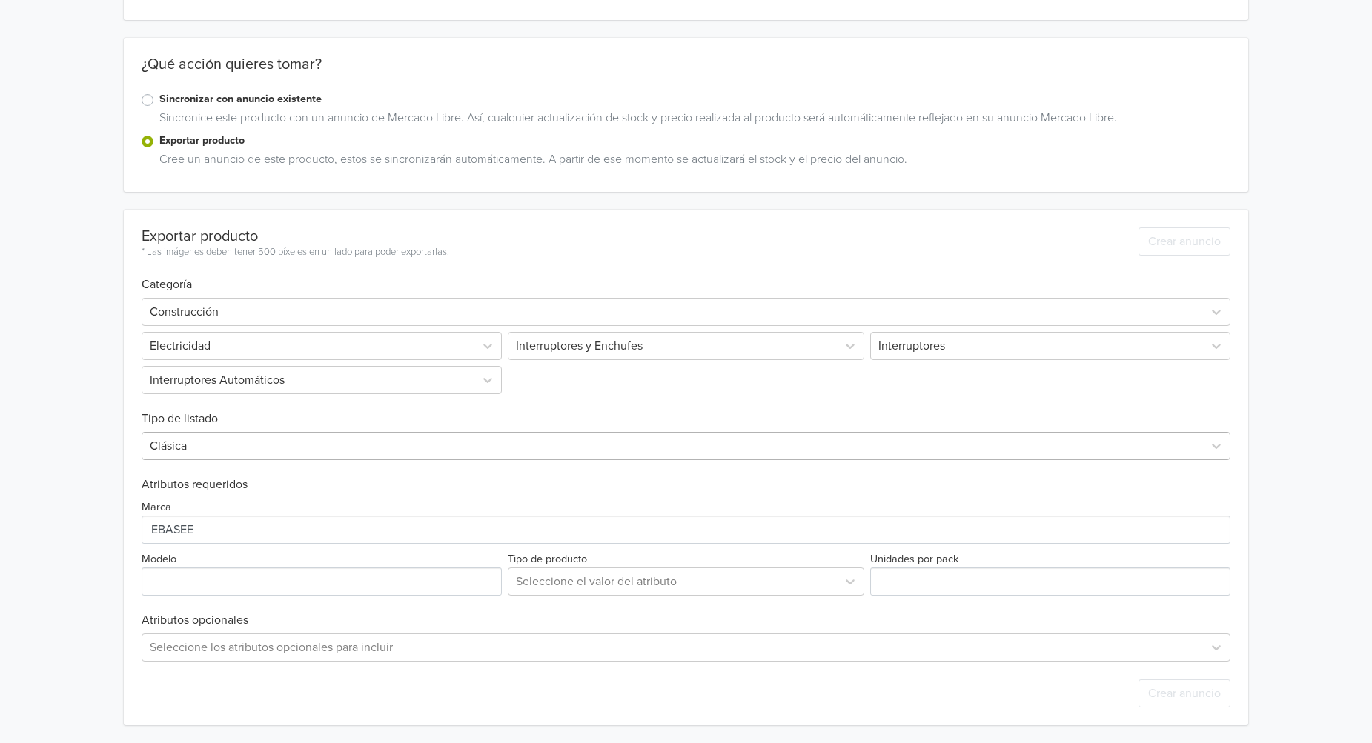
click at [298, 432] on div "Clásica" at bounding box center [687, 446] width 1090 height 28
click at [285, 460] on div "Exportar producto * Las imágenes deben tener 500 píxeles en un lado para poder …" at bounding box center [687, 468] width 1090 height 516
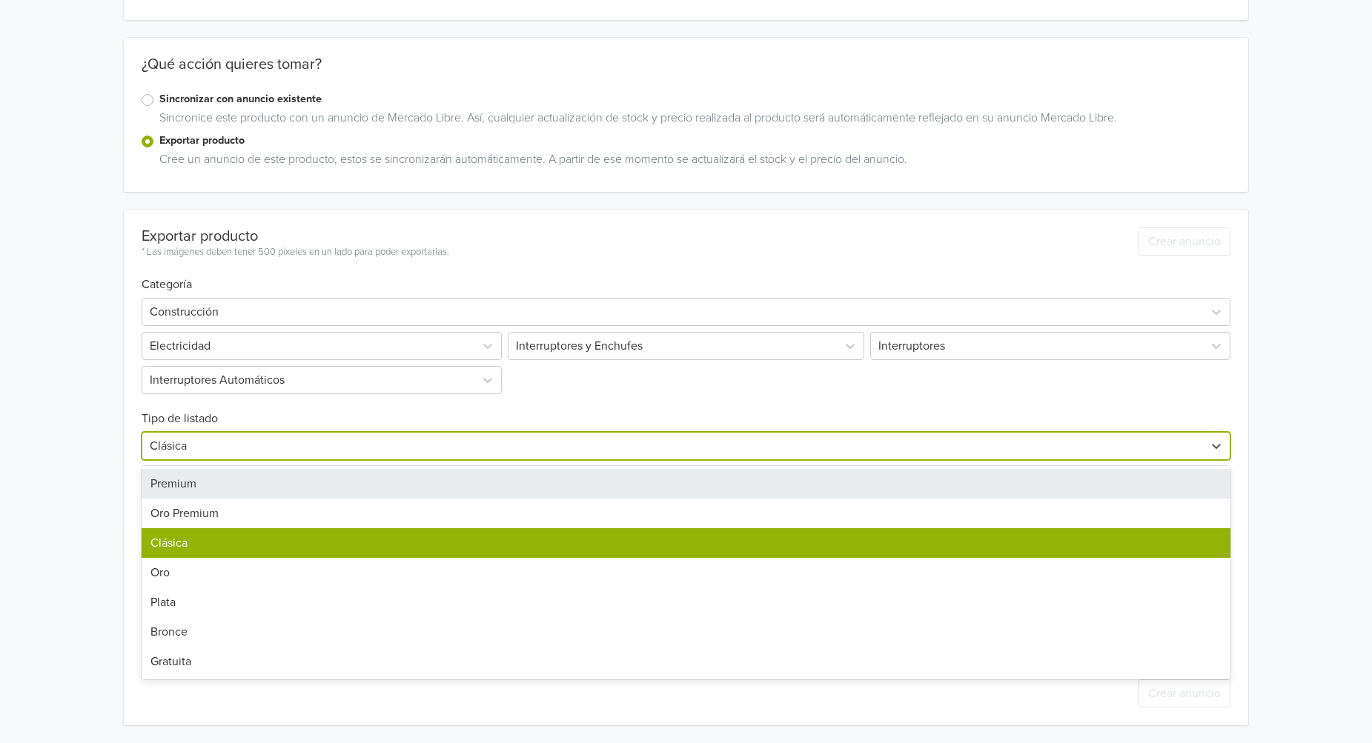
click at [302, 447] on div at bounding box center [673, 446] width 1047 height 21
click at [300, 475] on div "Premium" at bounding box center [687, 484] width 1090 height 30
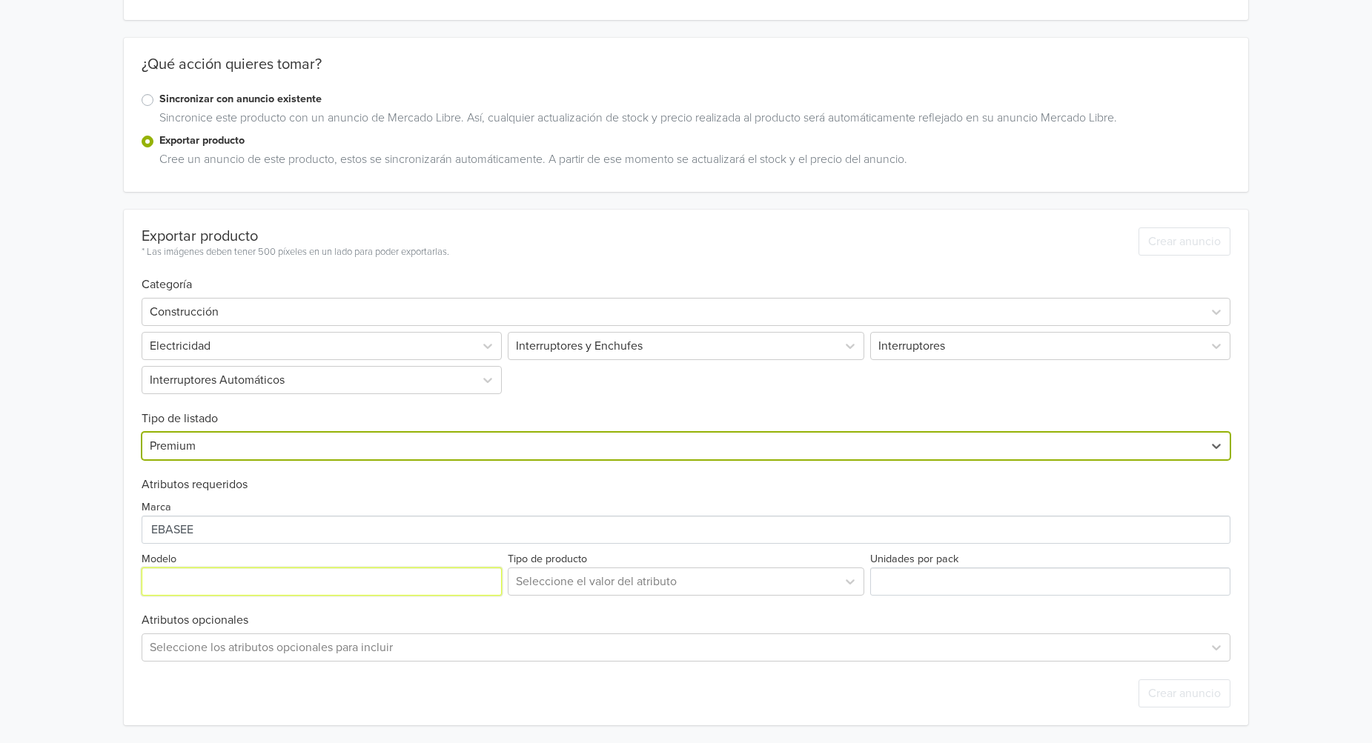
click at [358, 586] on input "Modelo" at bounding box center [322, 582] width 360 height 28
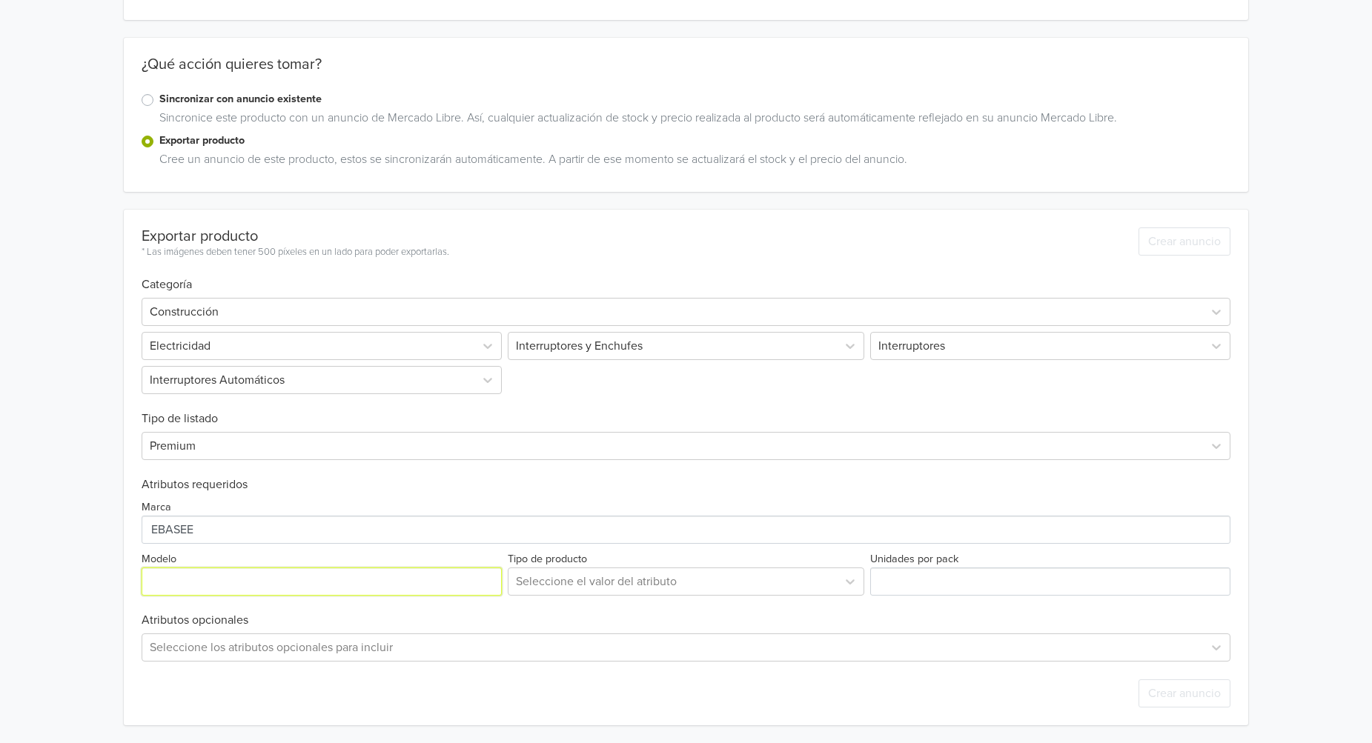
scroll to position [0, 0]
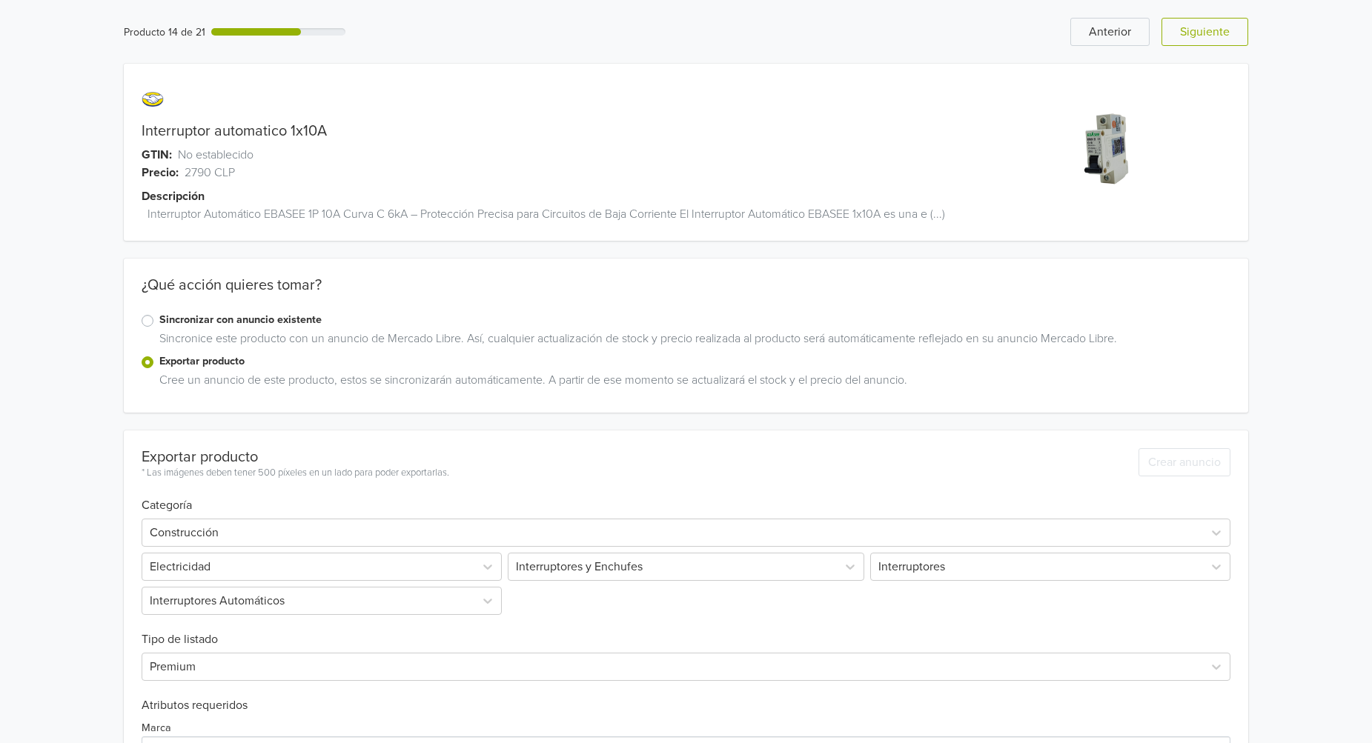
click at [319, 127] on link "Interruptor automatico 1x10A" at bounding box center [234, 131] width 185 height 18
copy link "1x10A"
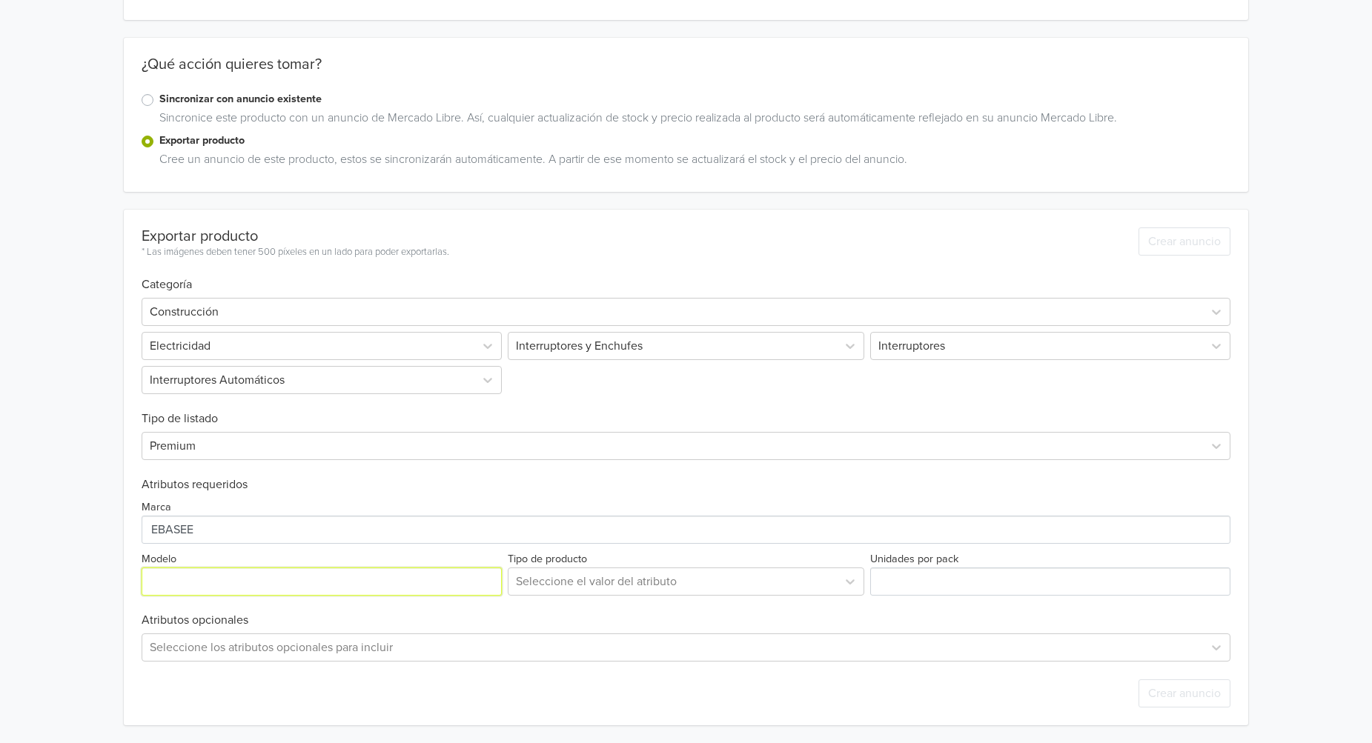
click at [308, 589] on input "Modelo" at bounding box center [322, 582] width 360 height 28
paste input "1x10A"
type input "1x10A"
click at [851, 583] on icon at bounding box center [850, 582] width 9 height 5
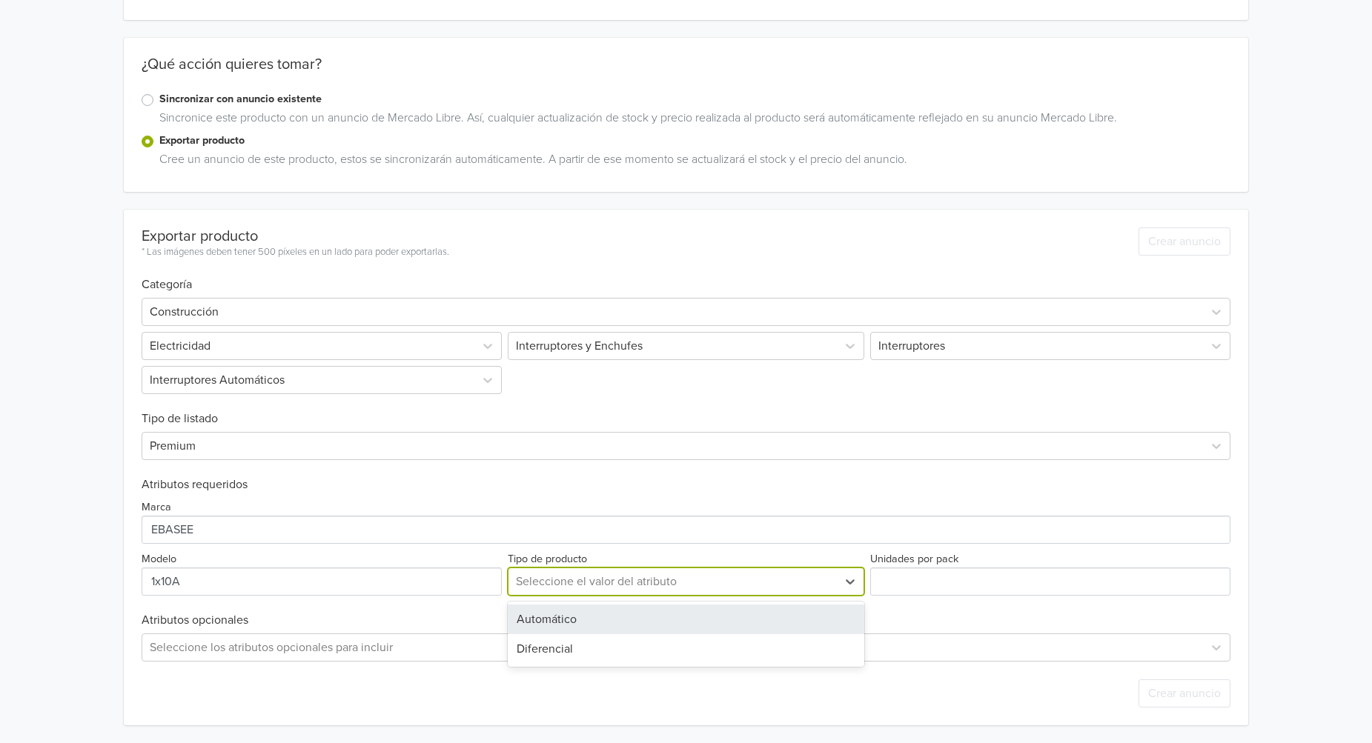
click at [814, 612] on div "Automático" at bounding box center [686, 620] width 357 height 30
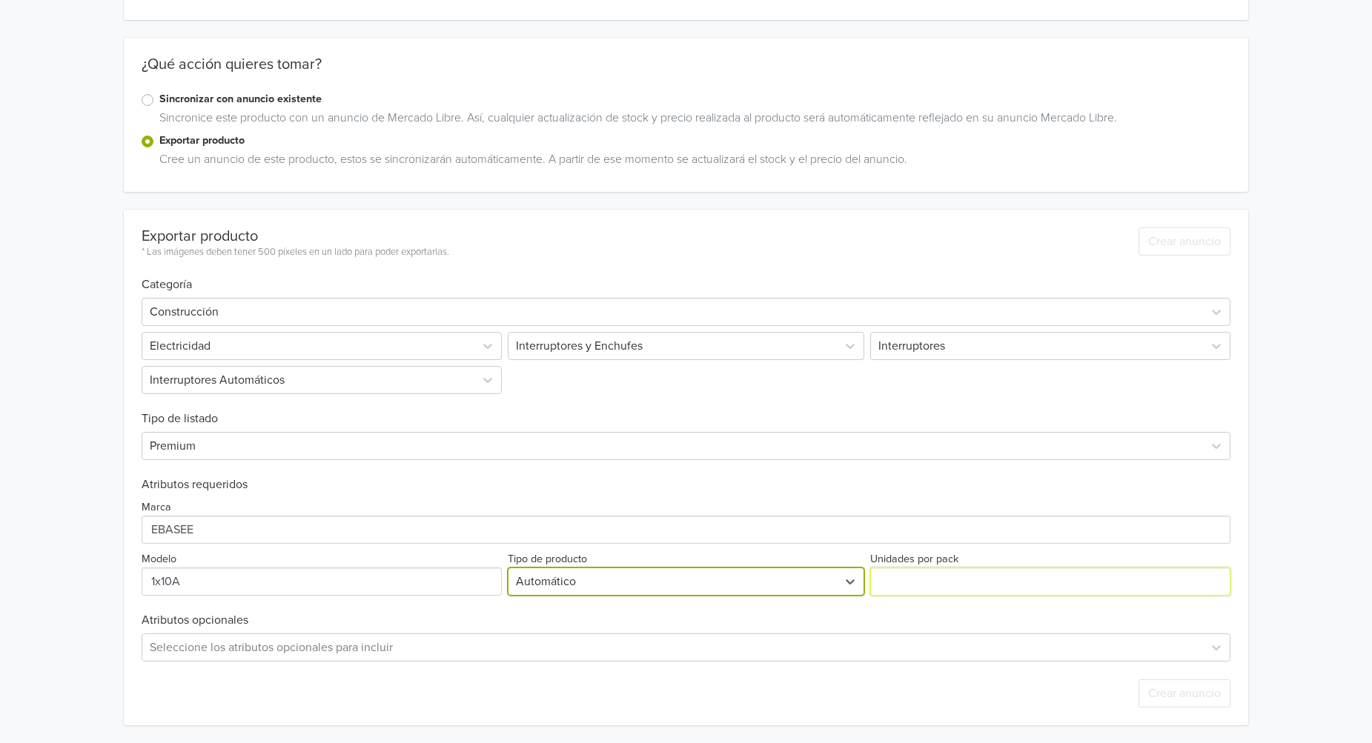
click at [964, 593] on input "Unidades por pack" at bounding box center [1050, 582] width 360 height 28
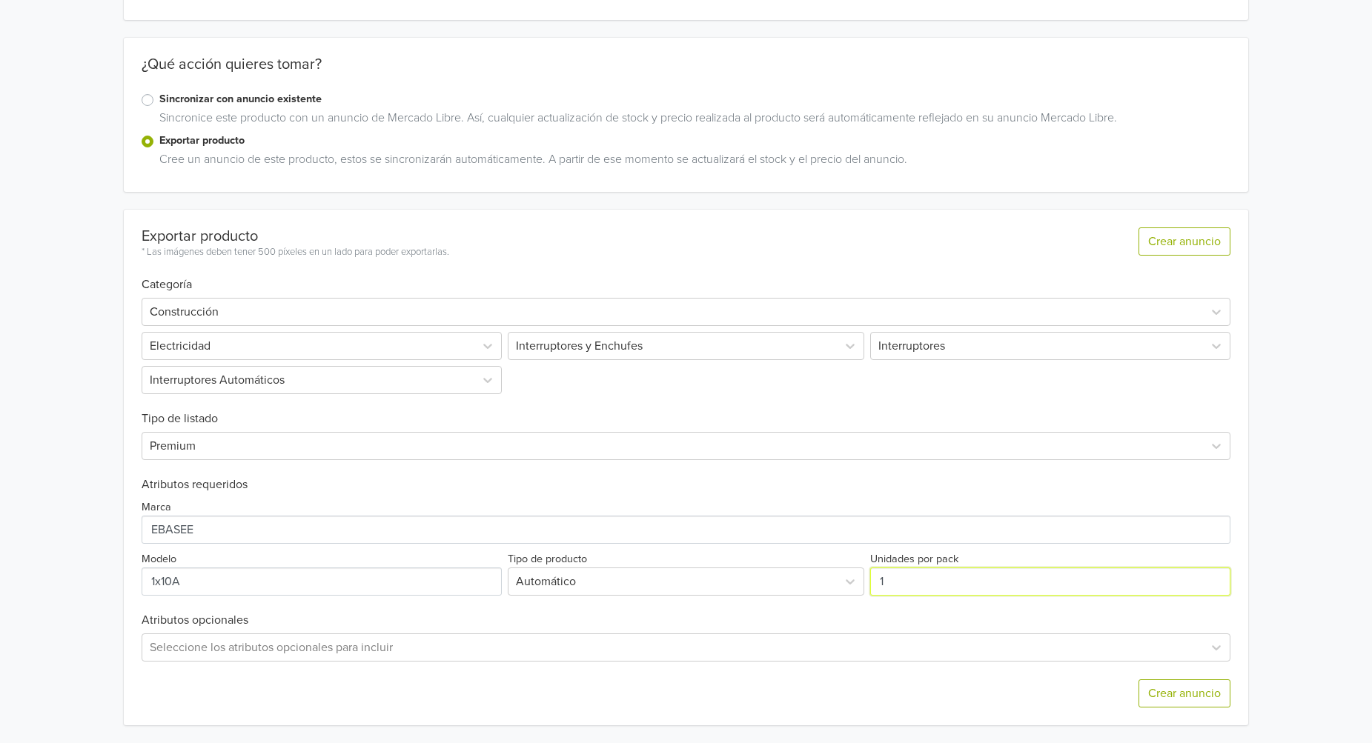
type input "1"
click at [1217, 578] on input "1" at bounding box center [1050, 582] width 360 height 28
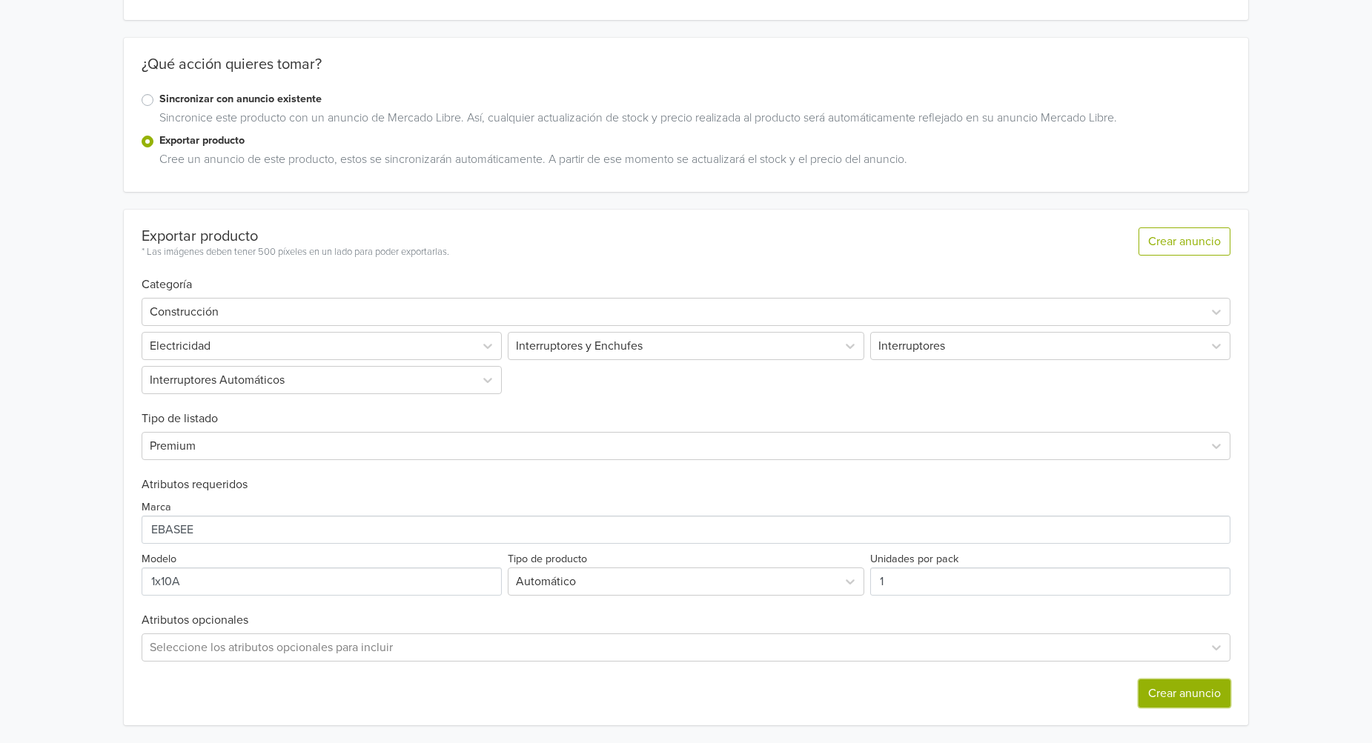
click at [1198, 696] on button "Crear anuncio" at bounding box center [1185, 694] width 92 height 28
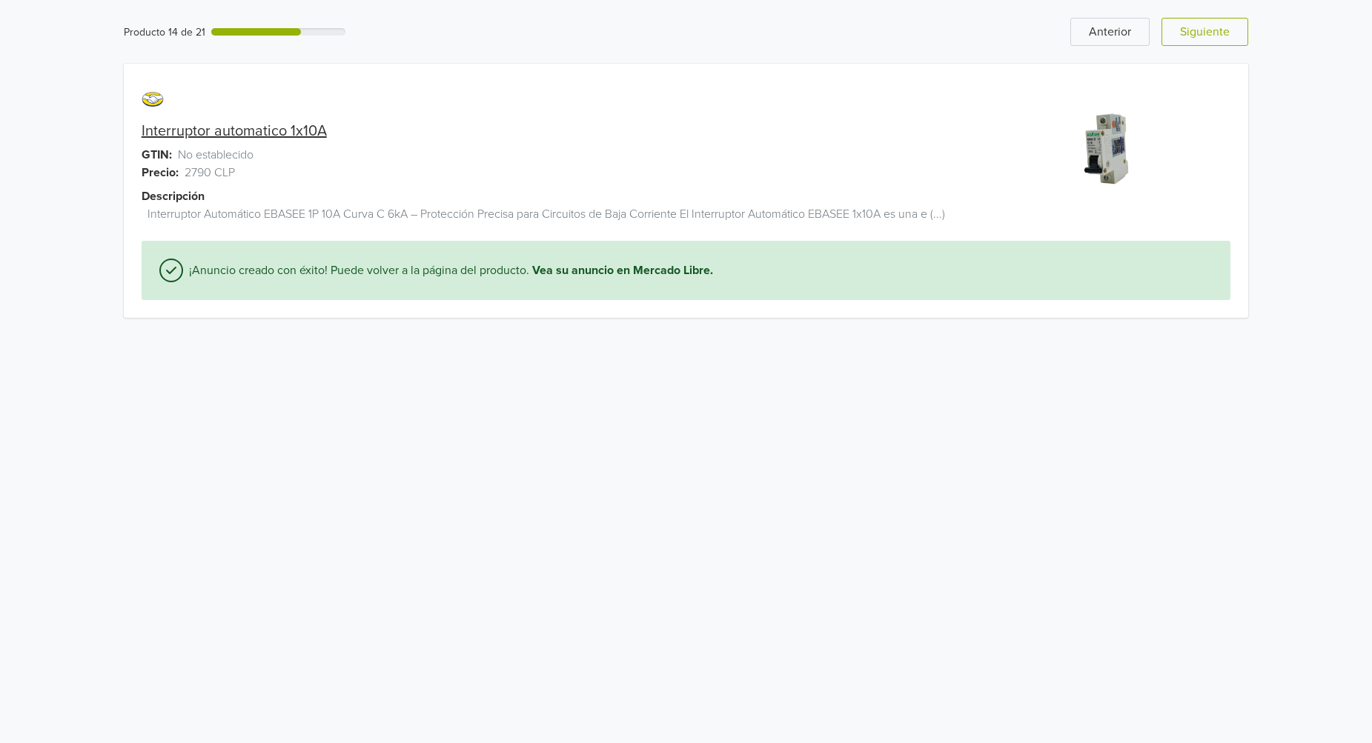
scroll to position [0, 0]
click at [1243, 33] on button "Siguiente" at bounding box center [1216, 32] width 87 height 28
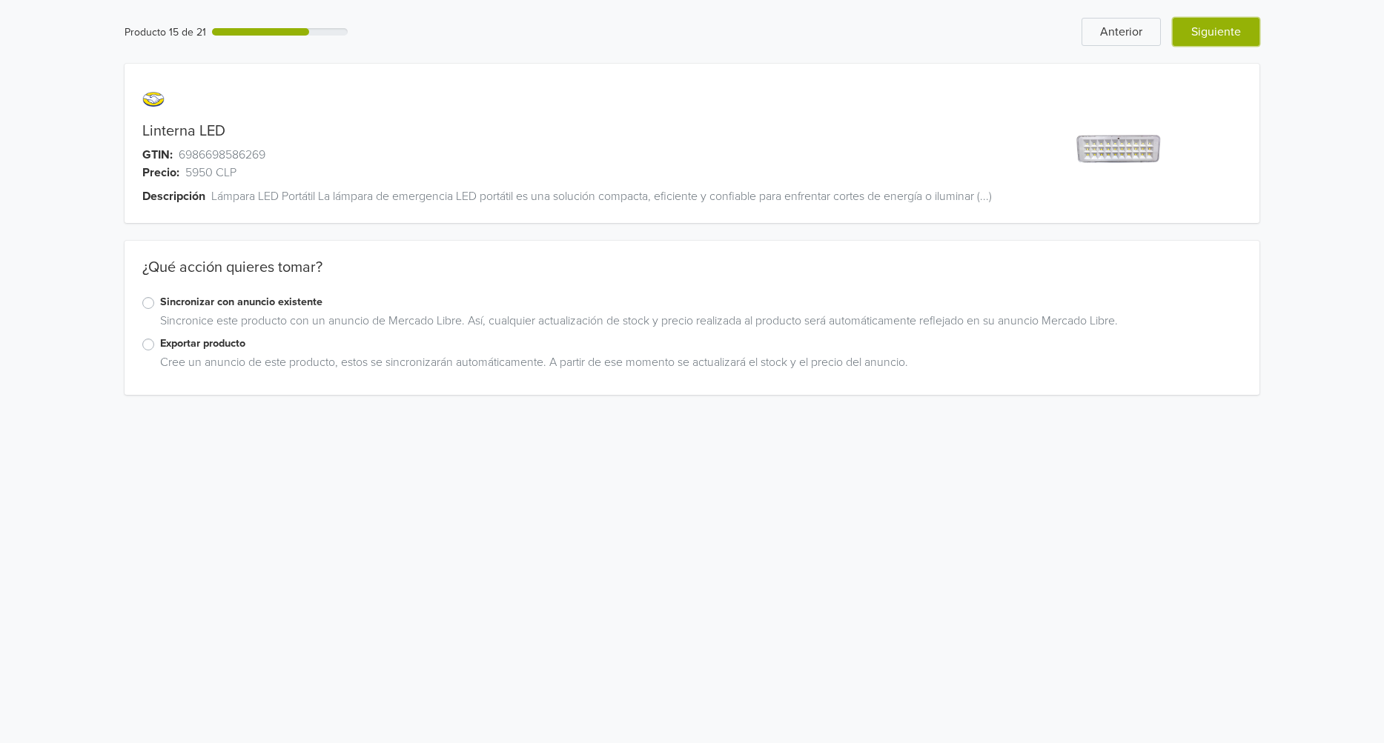
click at [1245, 39] on button "Siguiente" at bounding box center [1216, 32] width 87 height 28
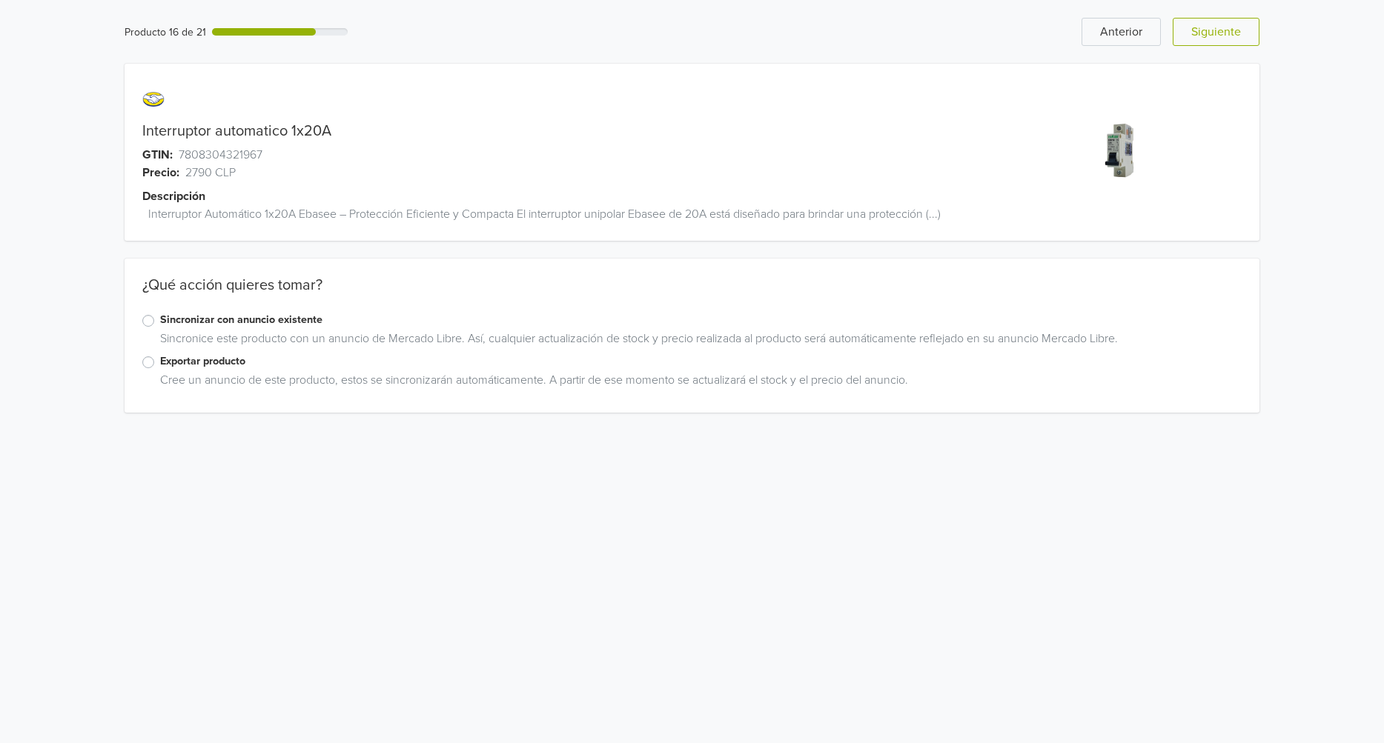
click at [160, 367] on label "Exportar producto" at bounding box center [700, 362] width 1081 height 16
click at [0, 0] on input "Exportar producto" at bounding box center [0, 0] width 0 height 0
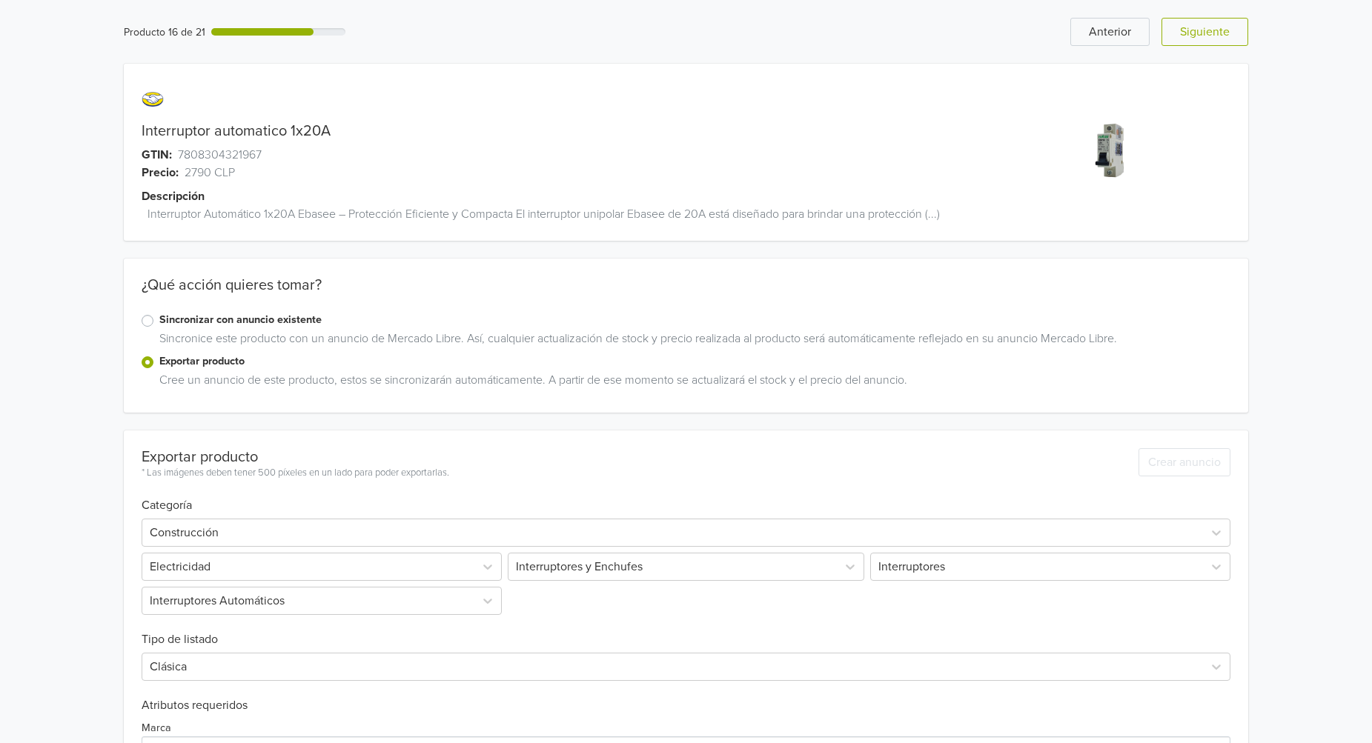
click at [317, 136] on link "Interruptor automatico 1x20A" at bounding box center [236, 131] width 189 height 18
copy link "1x20A"
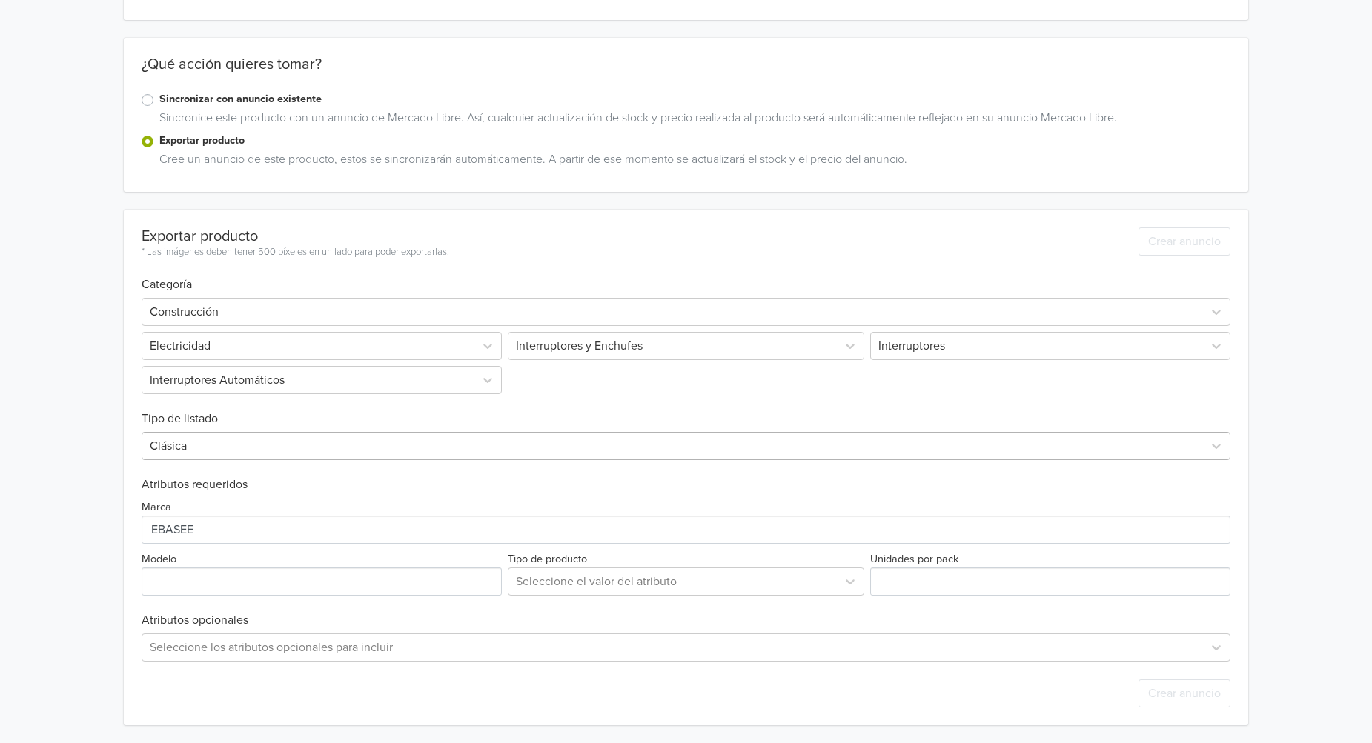
click at [331, 449] on div at bounding box center [673, 446] width 1047 height 21
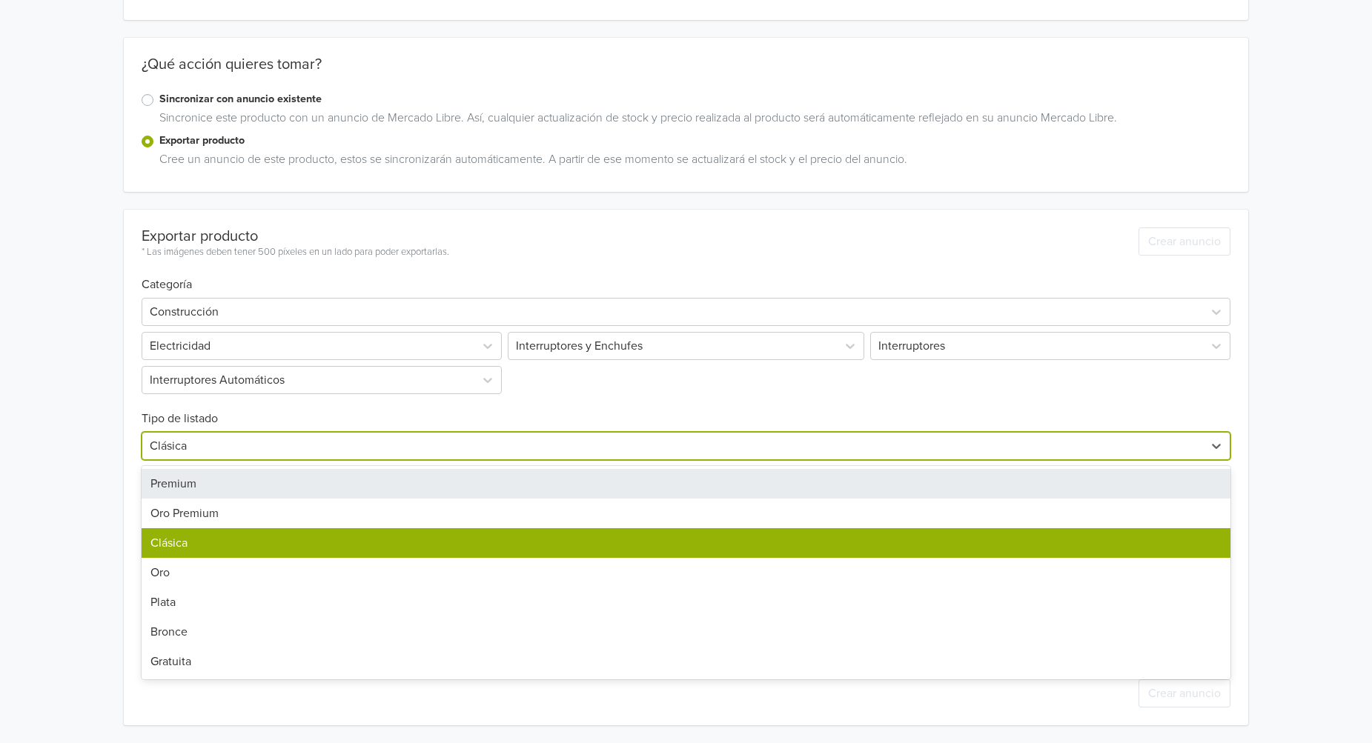
click at [328, 488] on div "Premium" at bounding box center [687, 484] width 1090 height 30
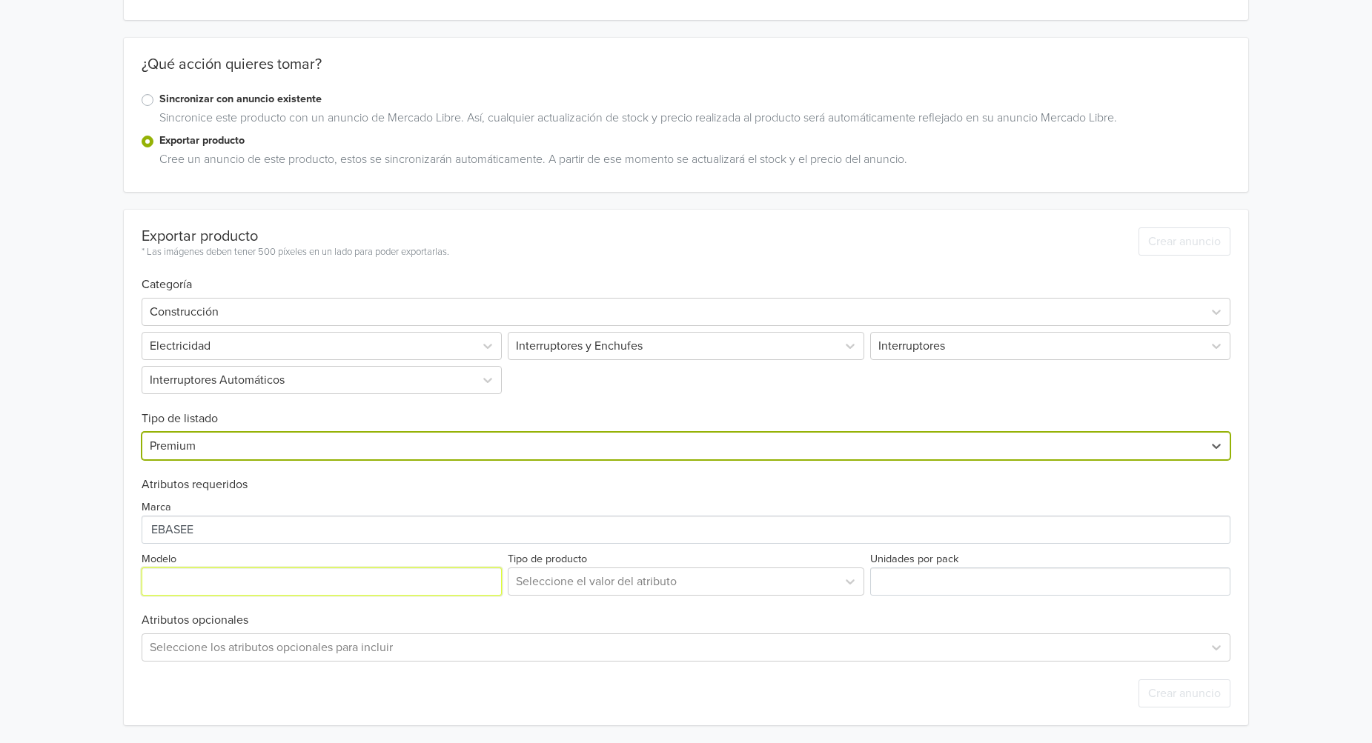
click at [265, 577] on input "Modelo" at bounding box center [322, 582] width 360 height 28
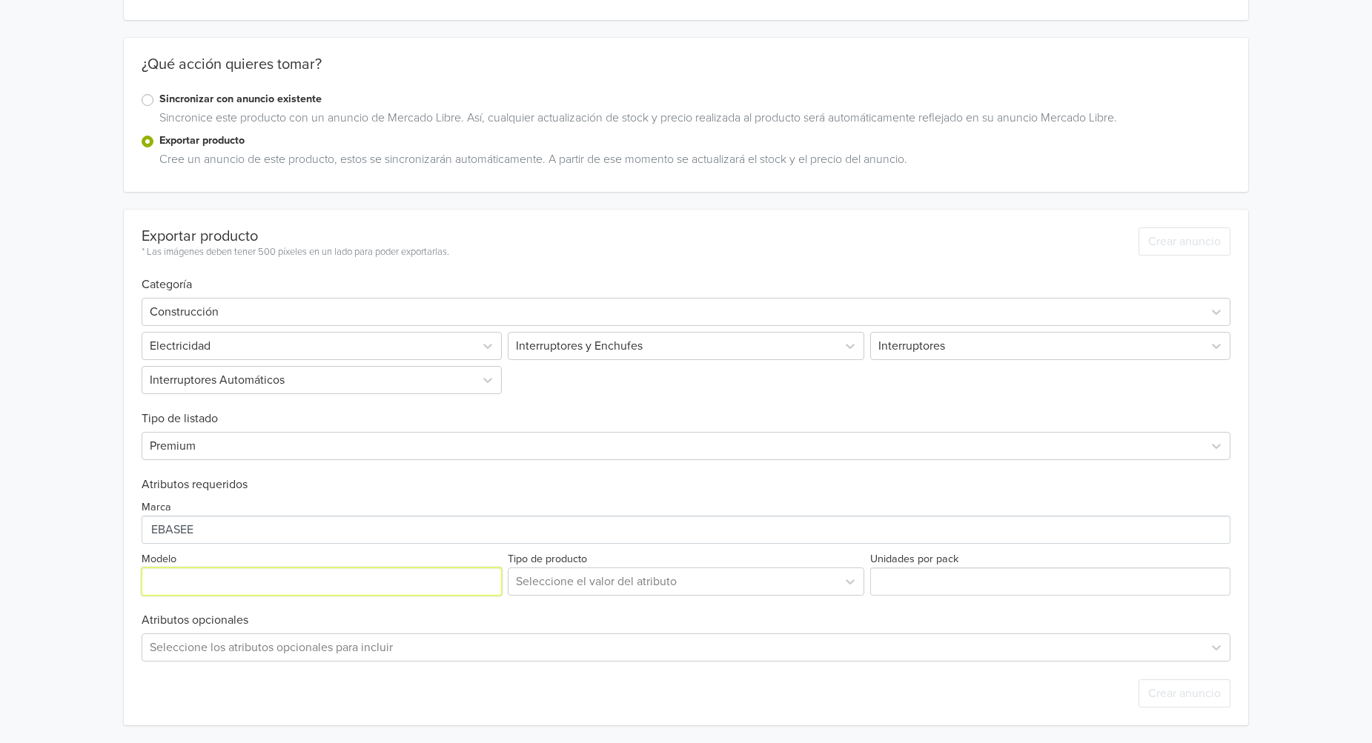
paste input "1x20A"
type input "1x20A"
click at [707, 583] on div at bounding box center [673, 581] width 314 height 21
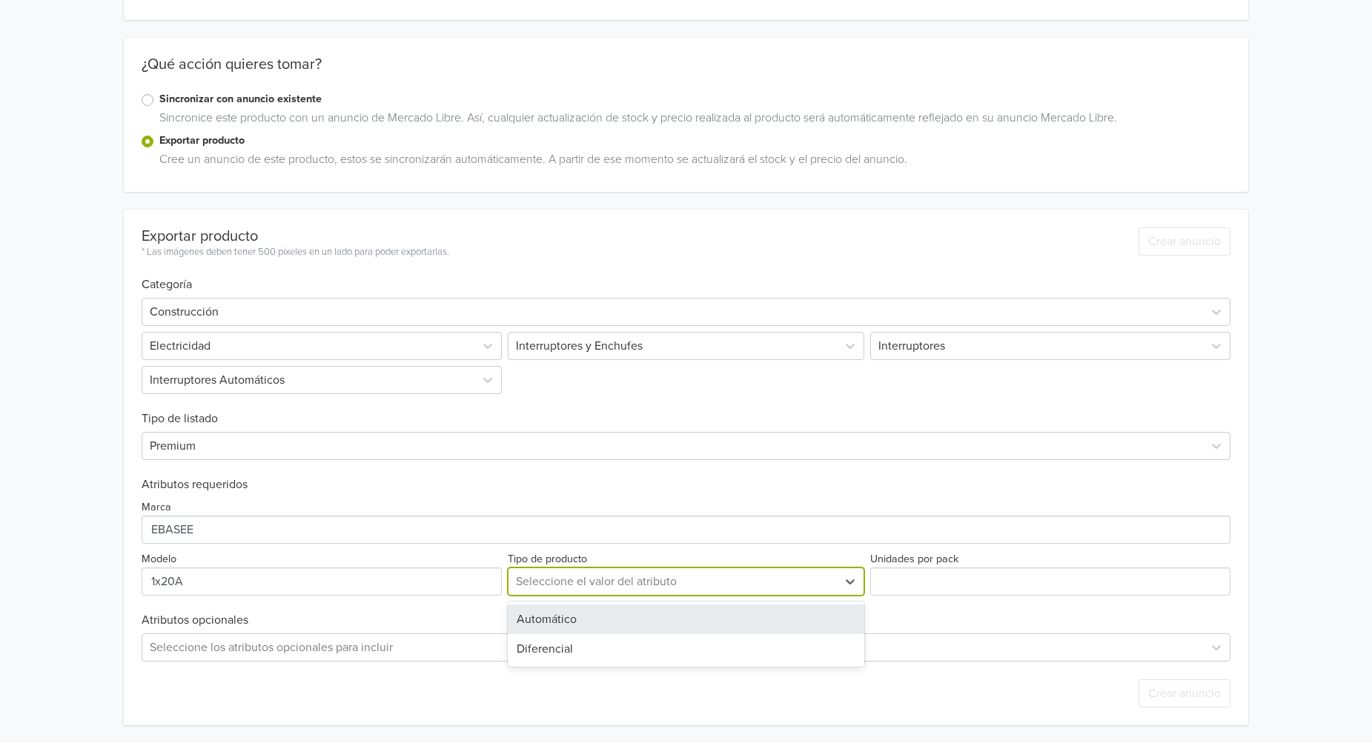
click at [623, 620] on div "Automático" at bounding box center [686, 620] width 357 height 30
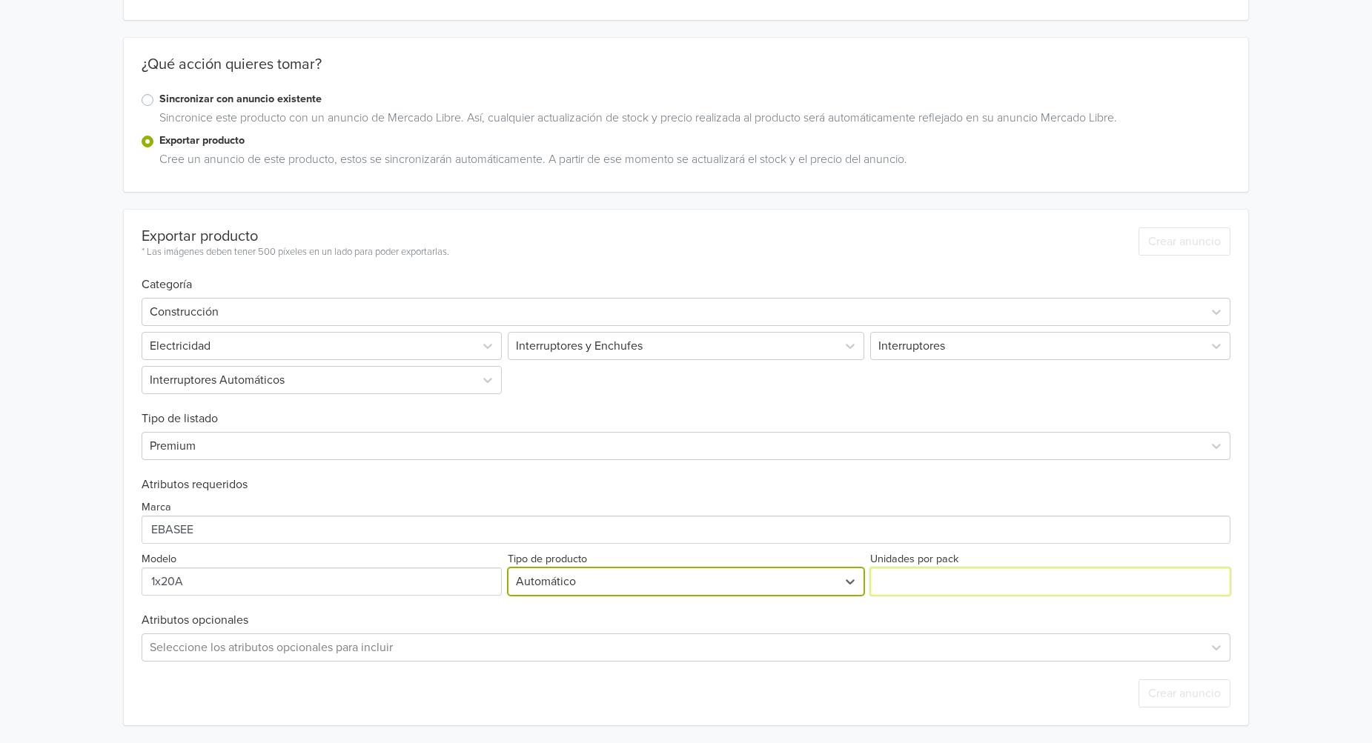
click at [1007, 590] on input "Unidades por pack" at bounding box center [1050, 582] width 360 height 28
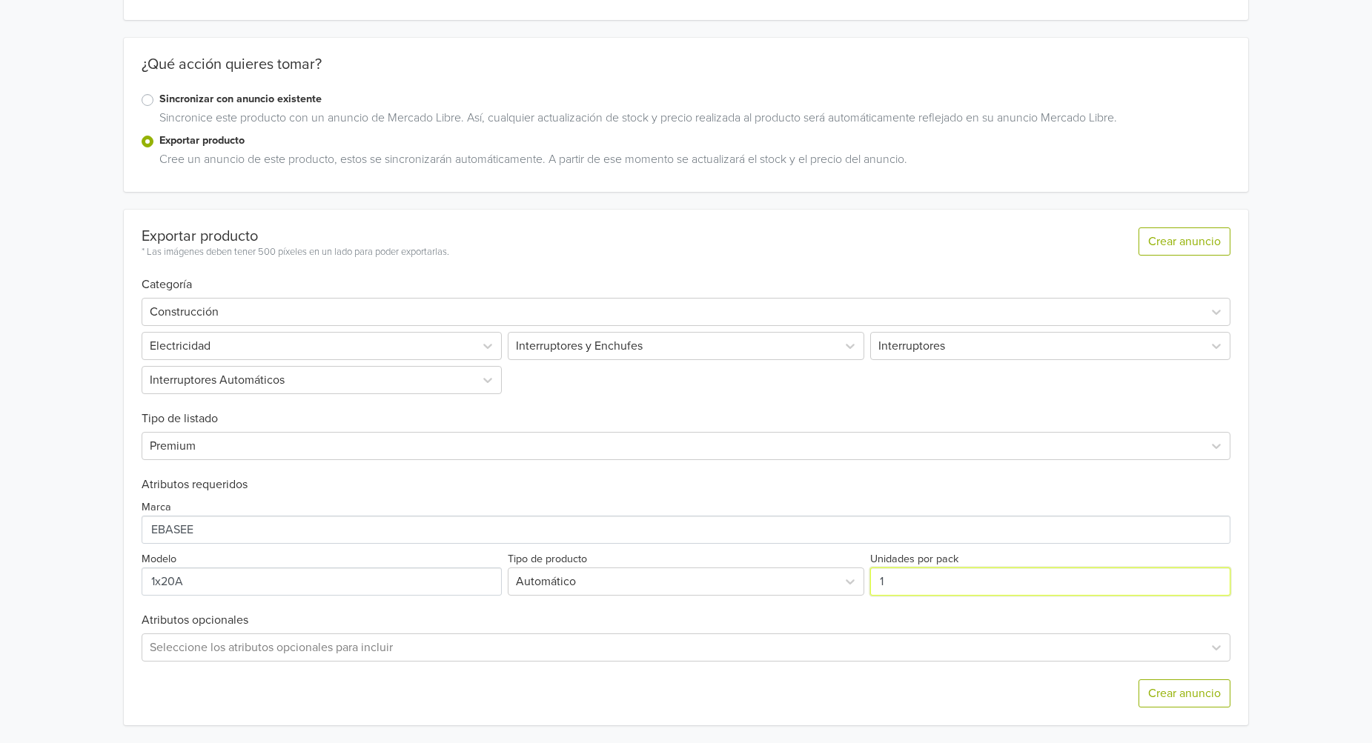
type input "1"
click at [1219, 577] on input "1" at bounding box center [1050, 582] width 360 height 28
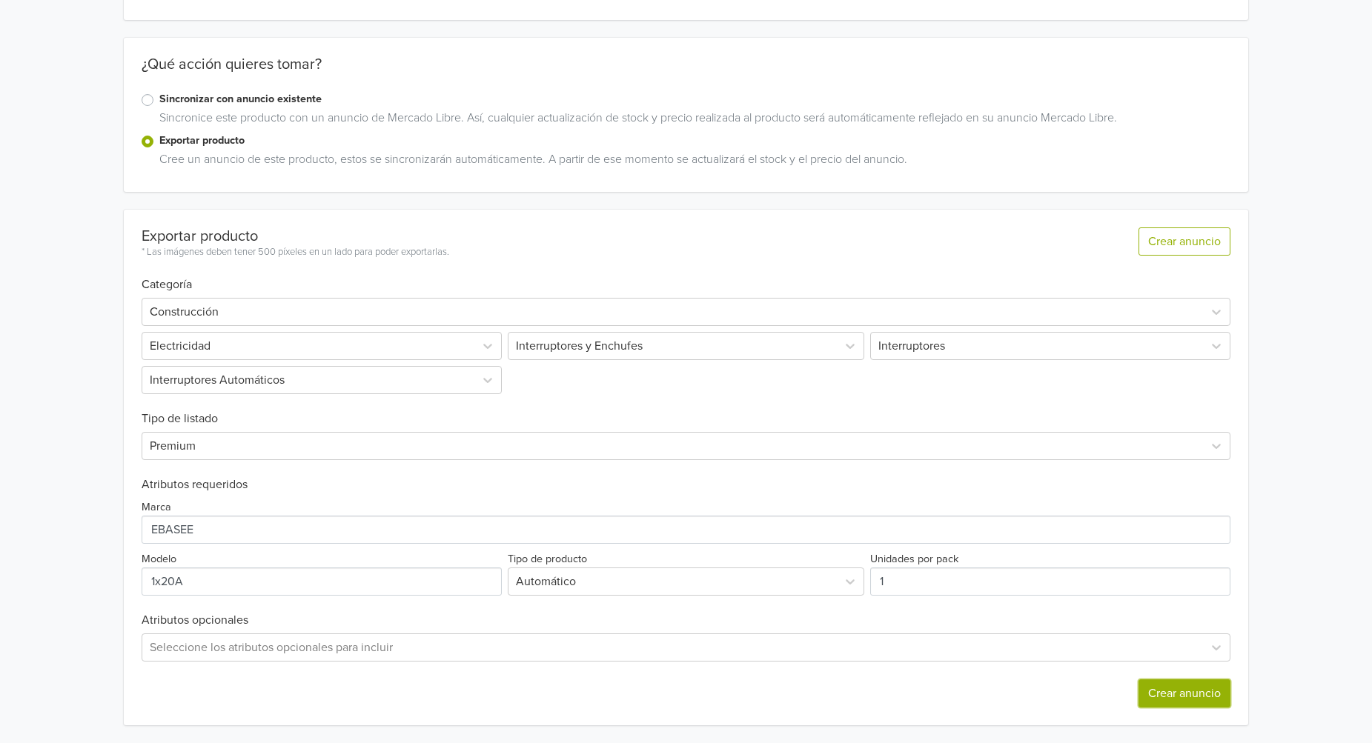
click at [1193, 693] on button "Crear anuncio" at bounding box center [1185, 694] width 92 height 28
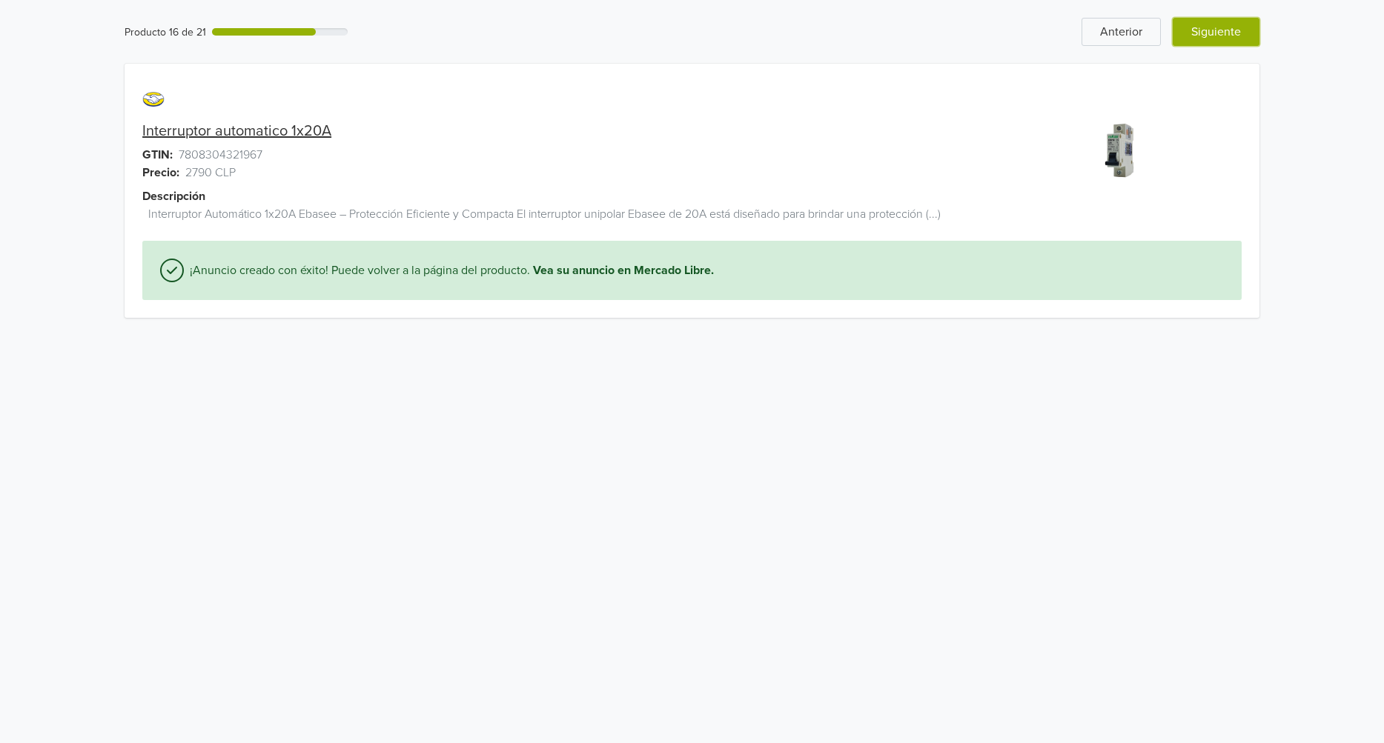
click at [1243, 29] on button "Siguiente" at bounding box center [1216, 32] width 87 height 28
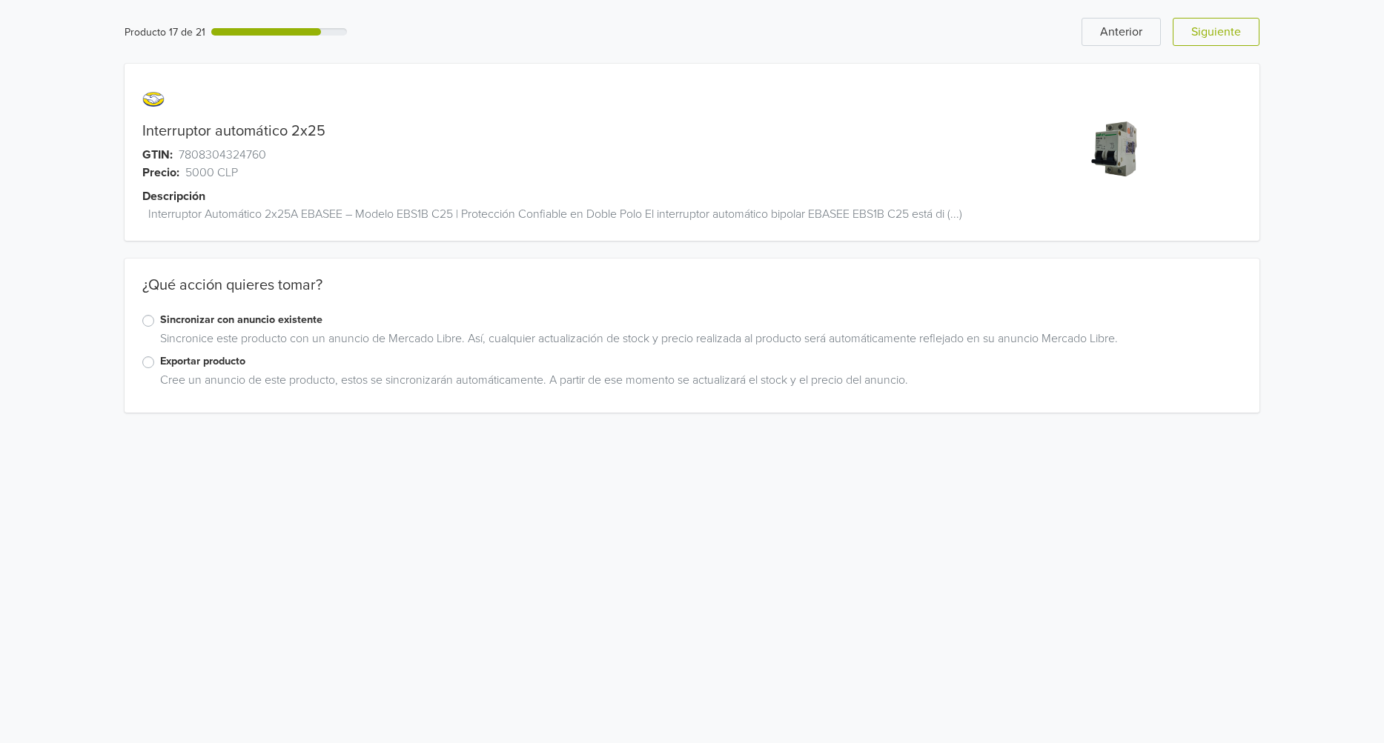
click at [309, 130] on link "Interruptor automático 2x25" at bounding box center [233, 131] width 183 height 18
copy link "2x25"
click at [160, 361] on label "Exportar producto" at bounding box center [700, 362] width 1081 height 16
click at [0, 0] on input "Exportar producto" at bounding box center [0, 0] width 0 height 0
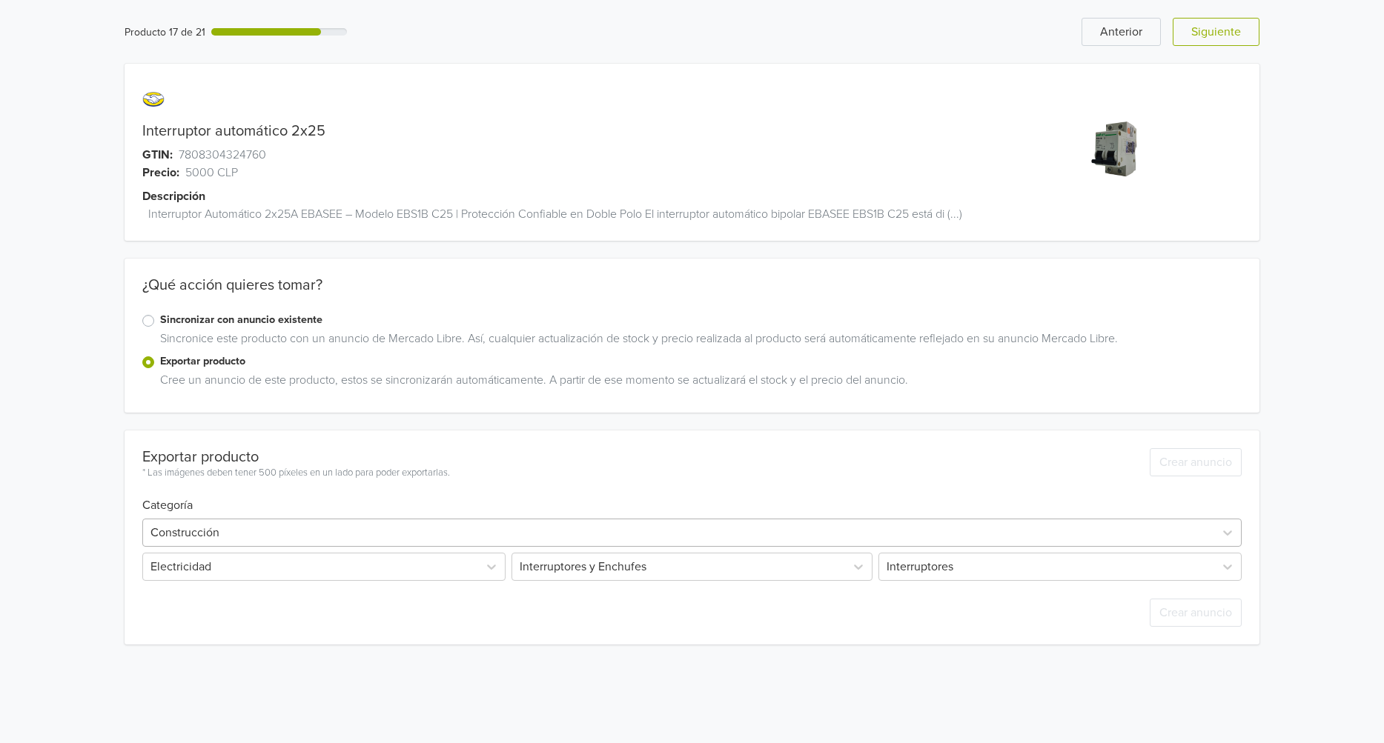
click at [285, 523] on div at bounding box center [678, 533] width 1056 height 21
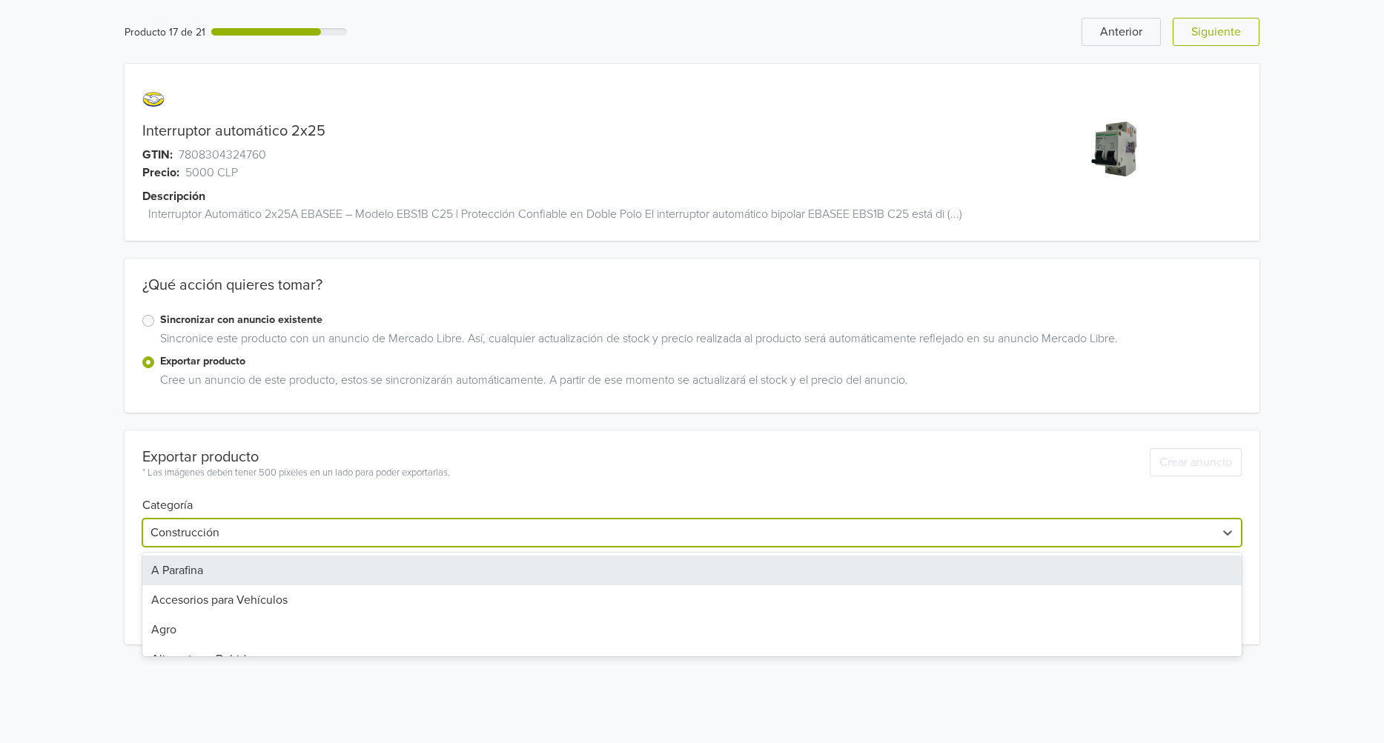
click at [337, 441] on div "Exportar producto * Las imágenes deben tener 500 píxeles en un lado para poder …" at bounding box center [296, 456] width 308 height 50
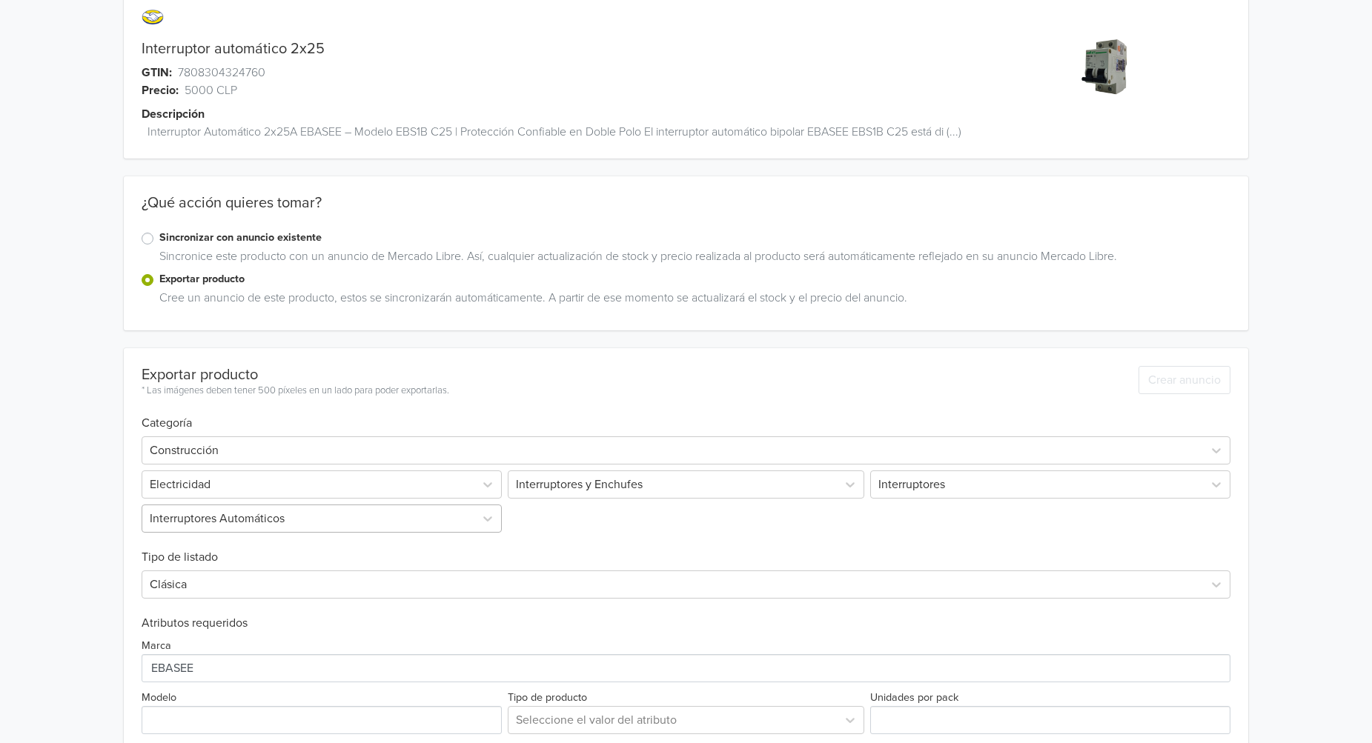
scroll to position [222, 0]
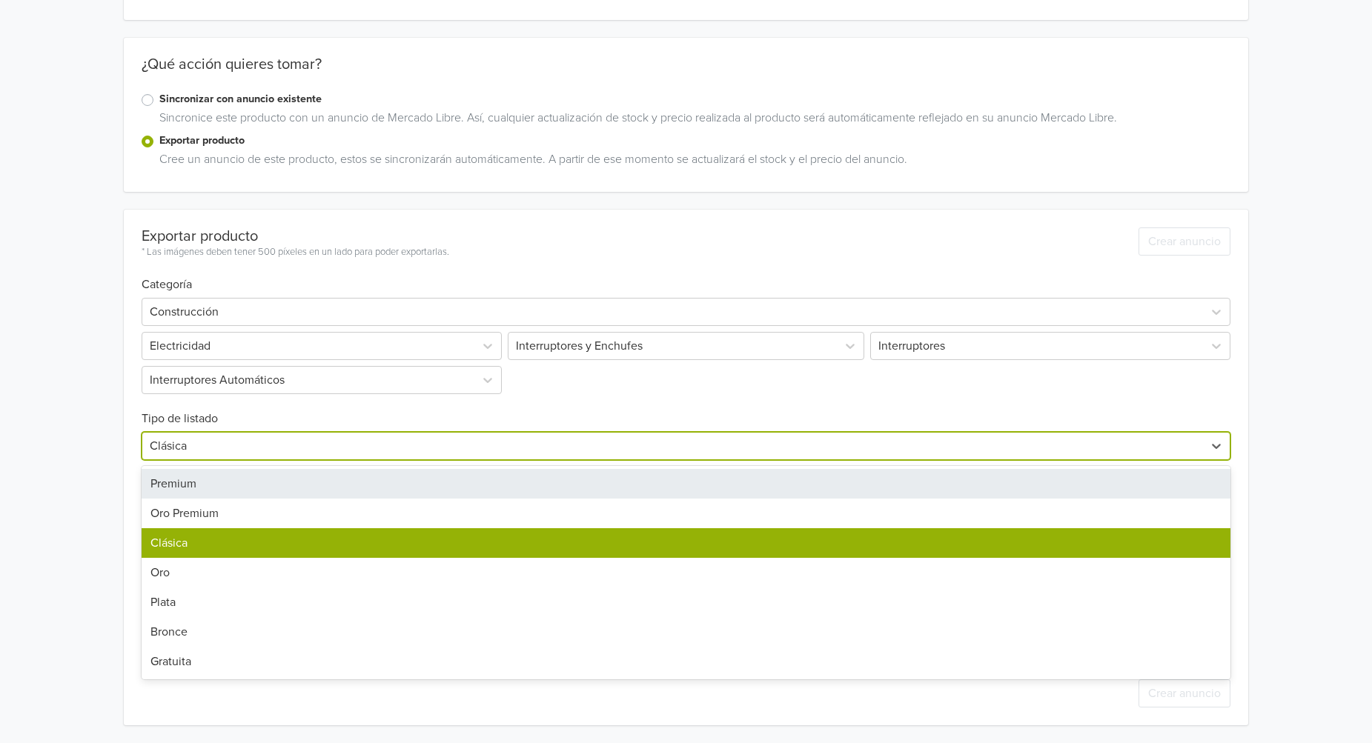
click at [290, 445] on div at bounding box center [673, 446] width 1047 height 21
click at [268, 479] on div "Premium" at bounding box center [687, 484] width 1090 height 30
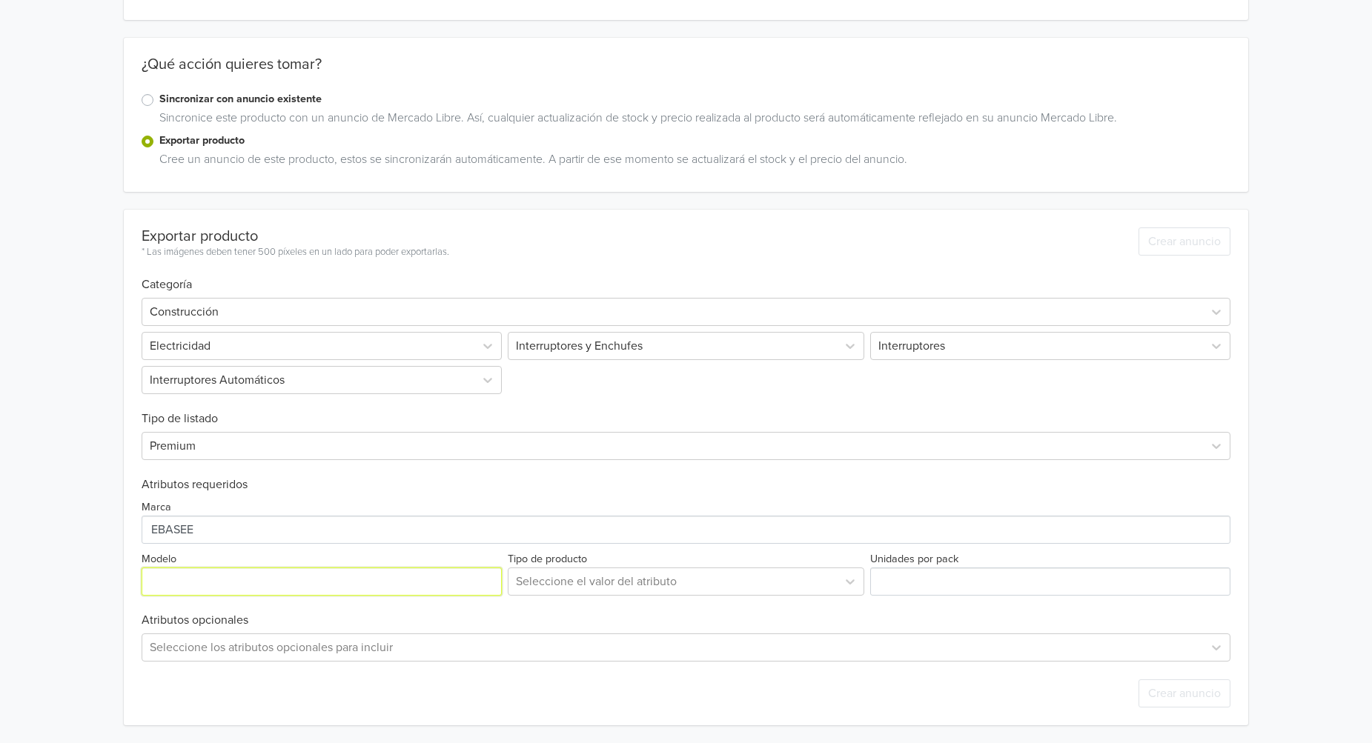
click at [265, 568] on input "Modelo" at bounding box center [322, 582] width 360 height 28
paste input "2x25"
type input "2x25"
click at [720, 592] on div at bounding box center [673, 581] width 314 height 21
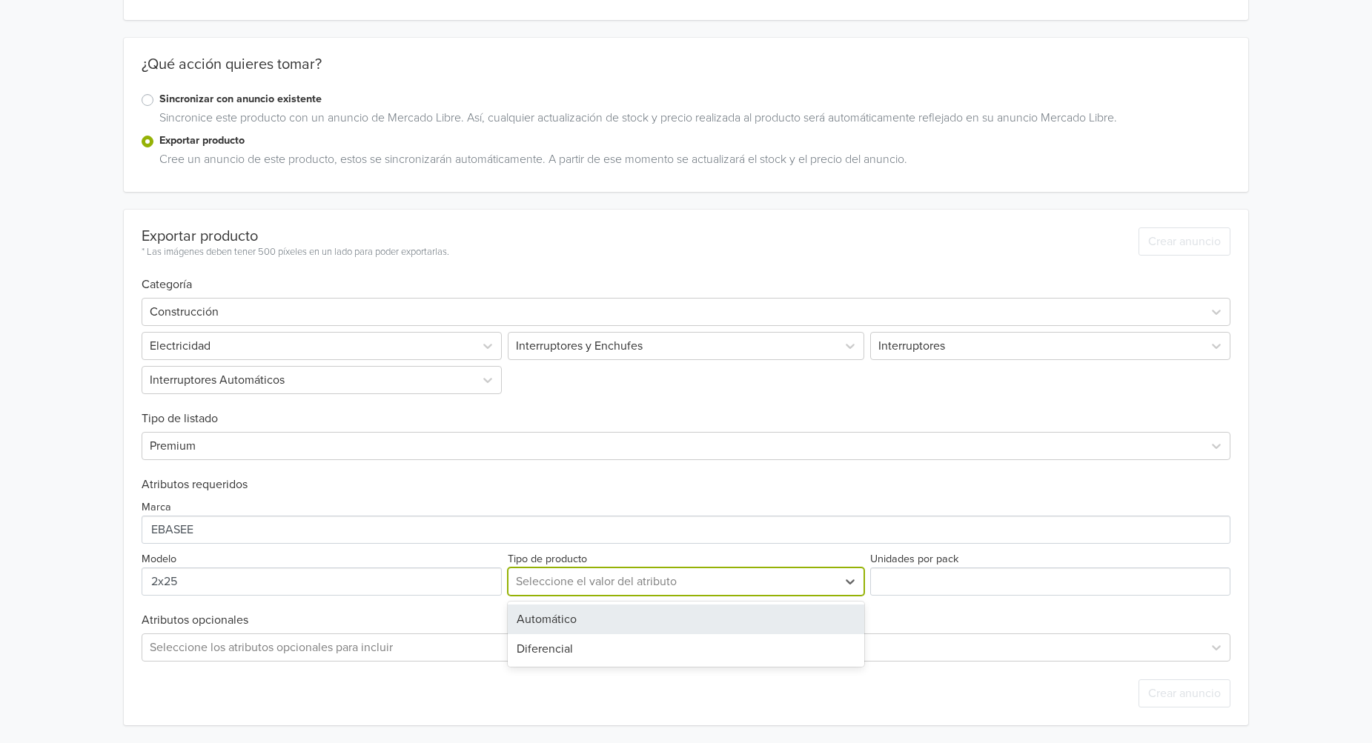
click at [693, 620] on div "Automático" at bounding box center [686, 620] width 357 height 30
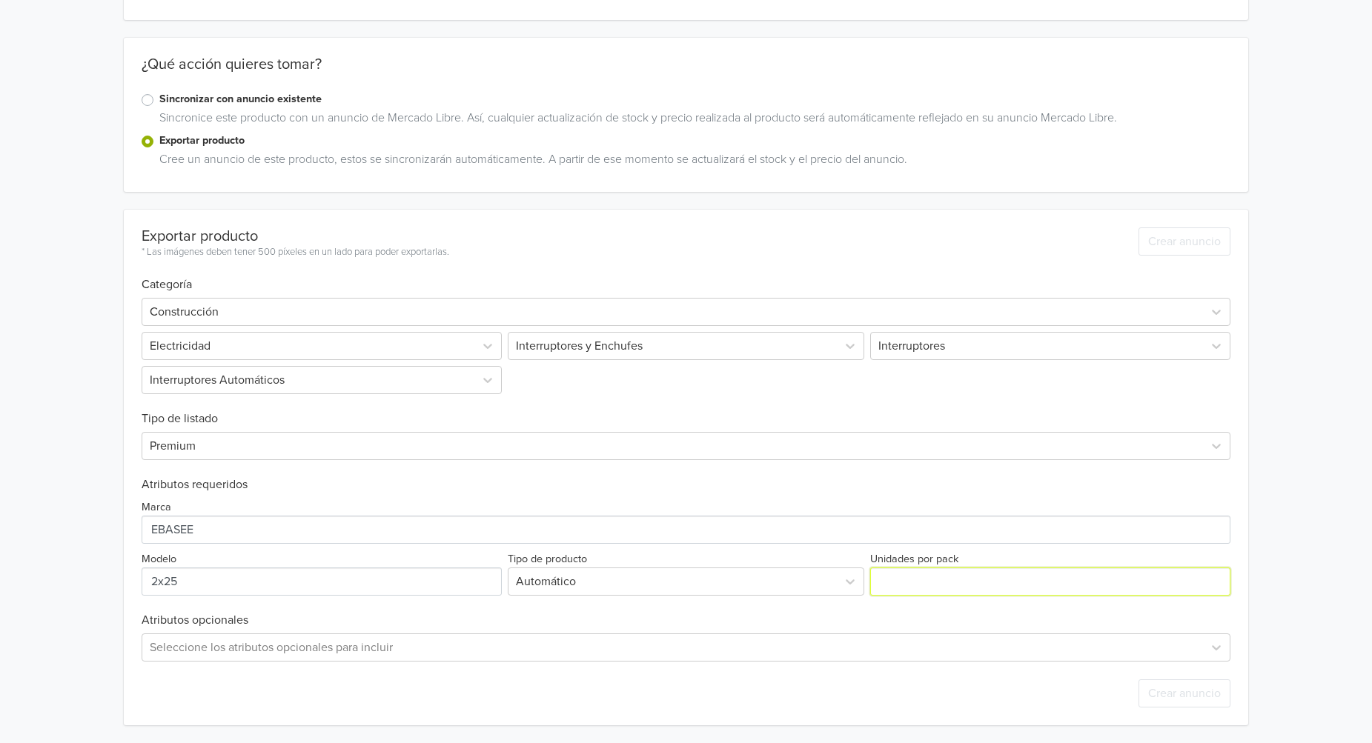
click at [935, 577] on input "Unidades por pack" at bounding box center [1050, 582] width 360 height 28
type input "1"
click at [1218, 578] on input "1" at bounding box center [1050, 582] width 360 height 28
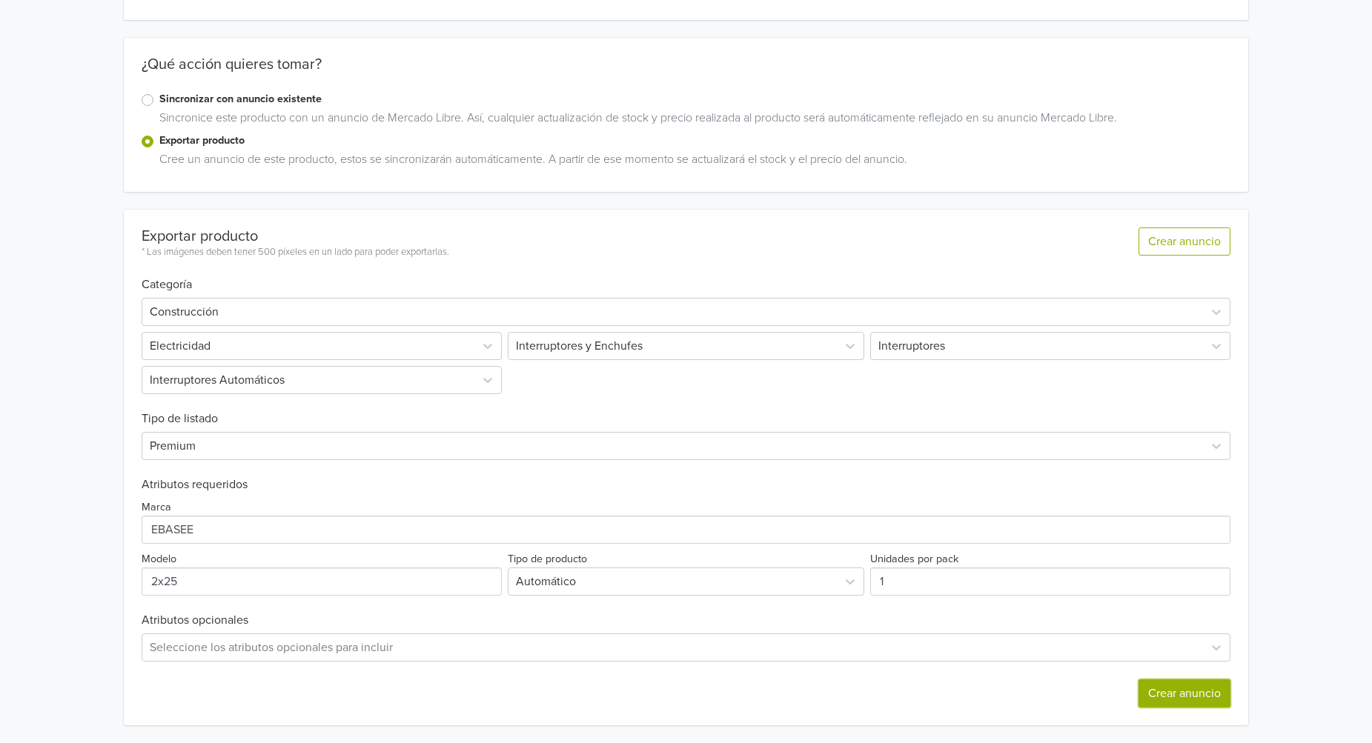
click at [1206, 696] on button "Crear anuncio" at bounding box center [1185, 694] width 92 height 28
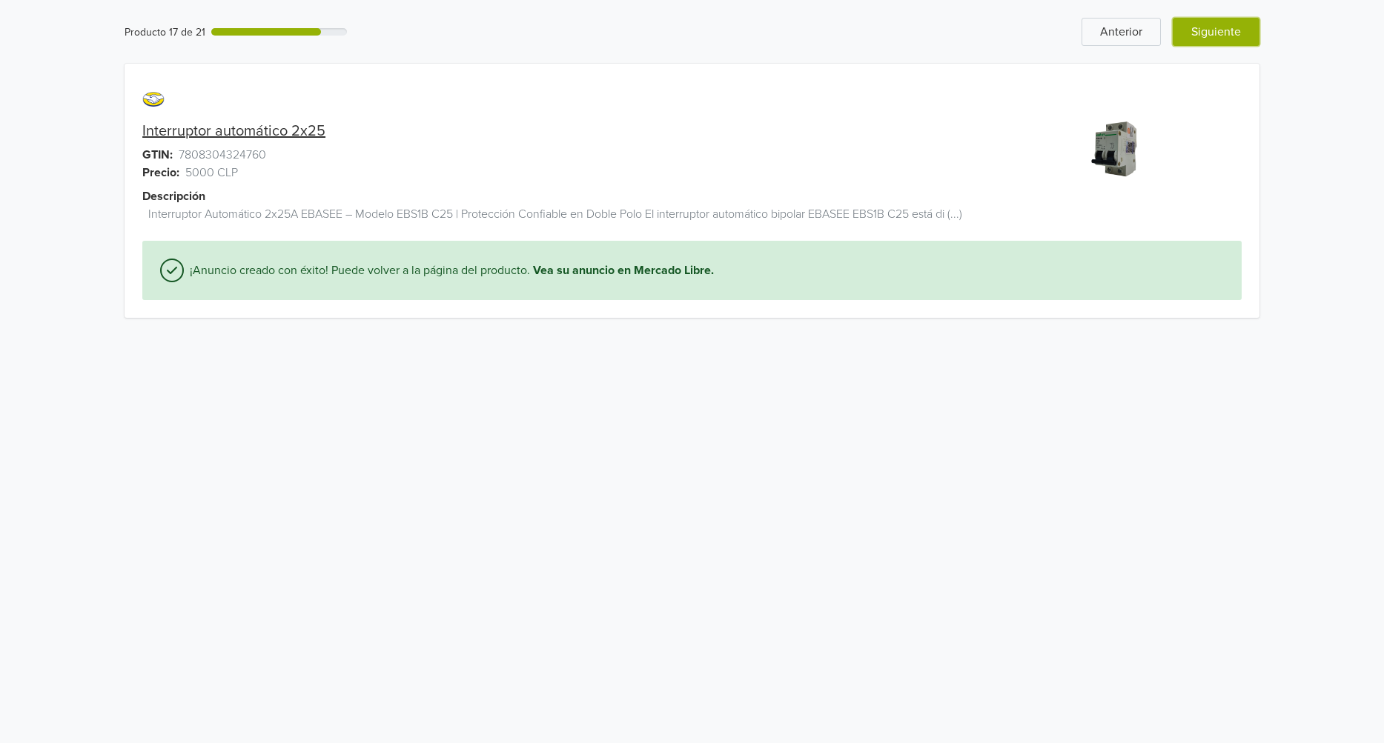
click at [1221, 33] on button "Siguiente" at bounding box center [1216, 32] width 87 height 28
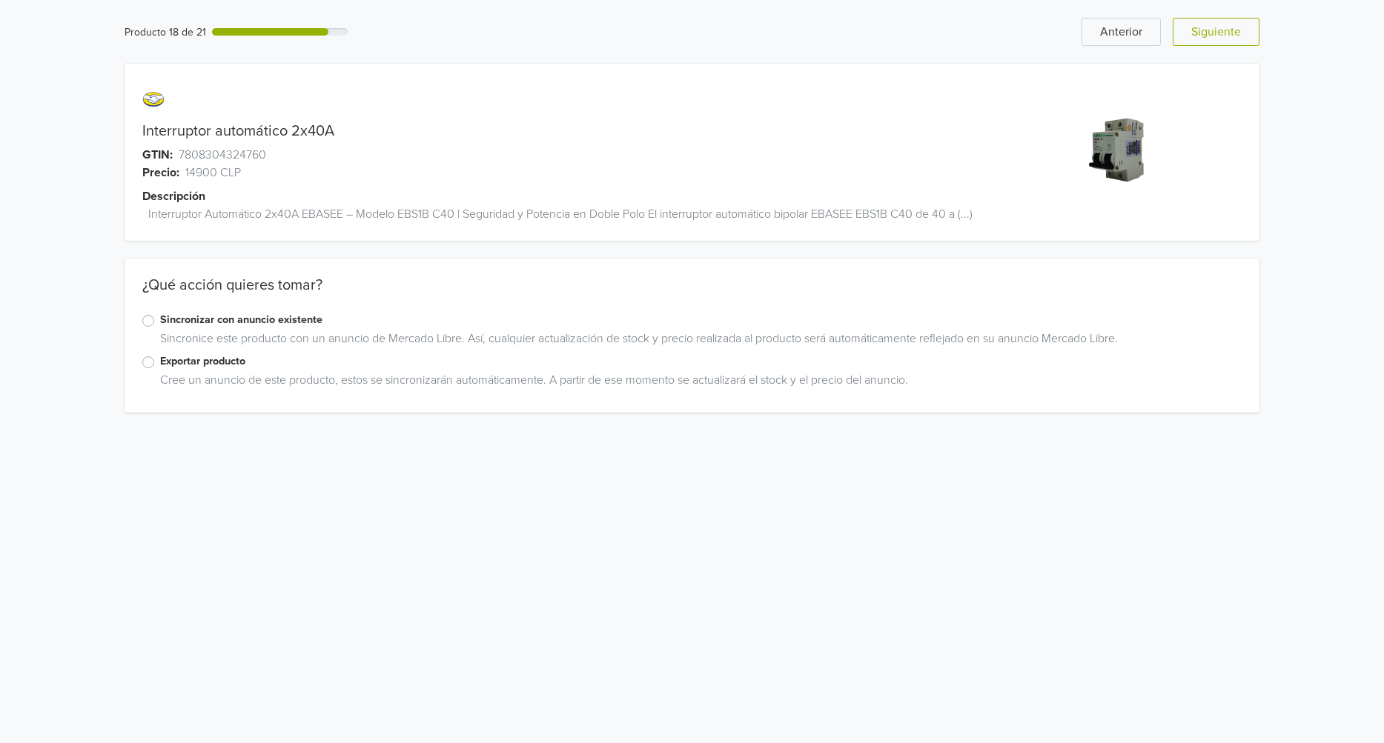
click at [319, 125] on link "Interruptor automático 2x40A" at bounding box center [238, 131] width 192 height 18
copy link "2x40A"
click at [160, 362] on label "Exportar producto" at bounding box center [700, 362] width 1081 height 16
click at [0, 0] on input "Exportar producto" at bounding box center [0, 0] width 0 height 0
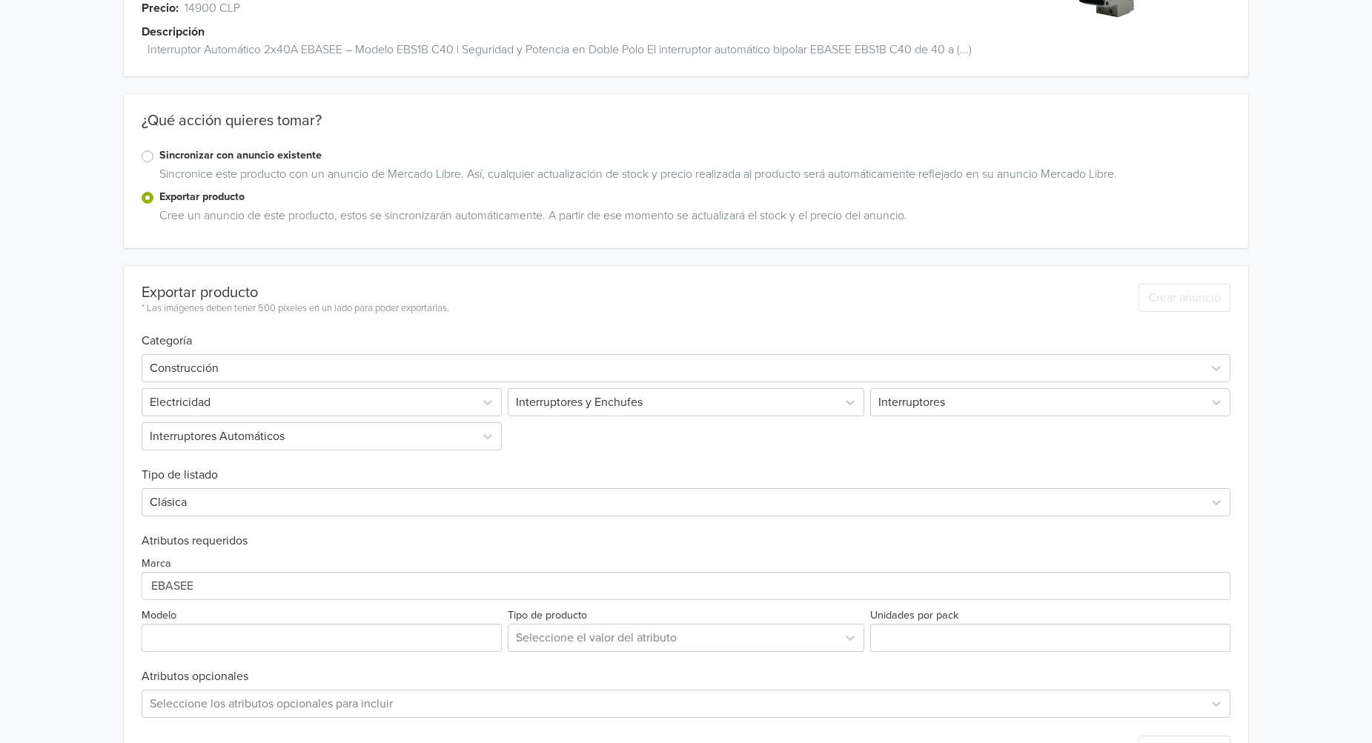
scroll to position [222, 0]
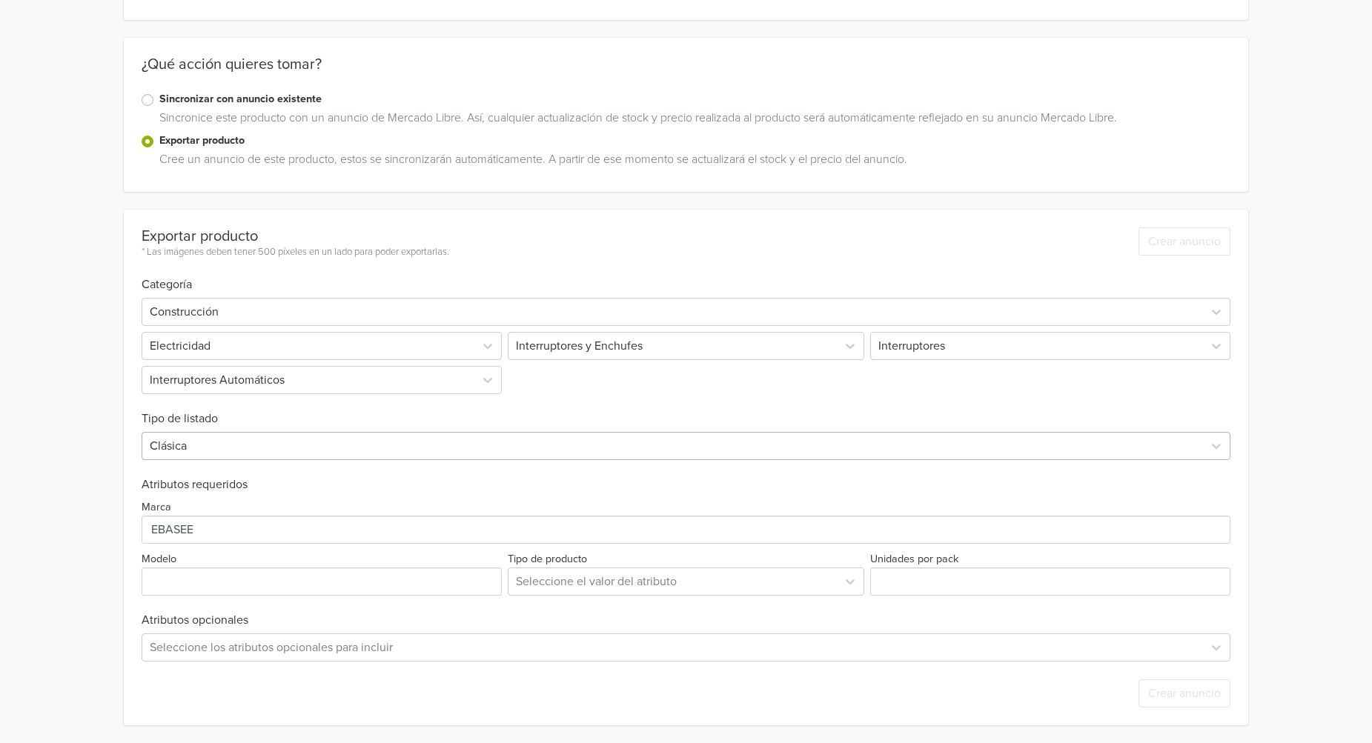
click at [478, 453] on div at bounding box center [673, 446] width 1047 height 21
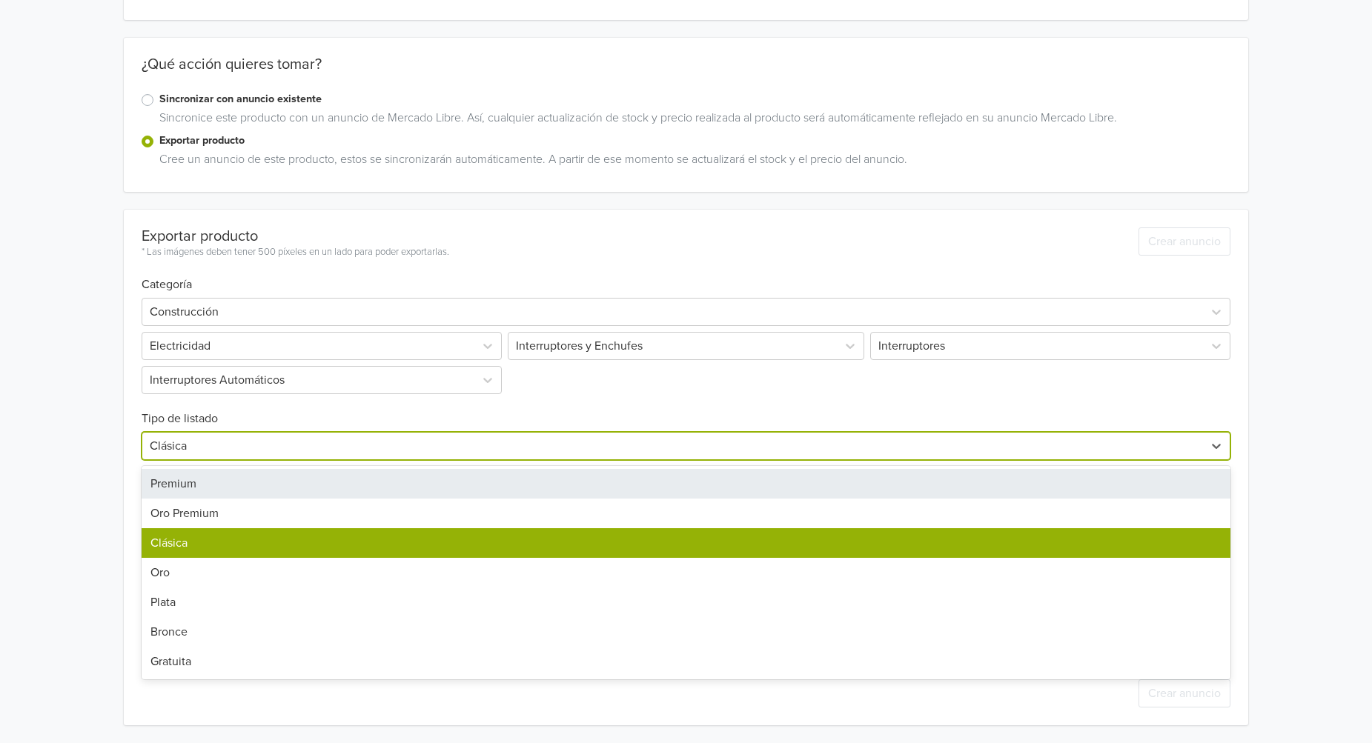
click at [508, 480] on div "Premium" at bounding box center [687, 484] width 1090 height 30
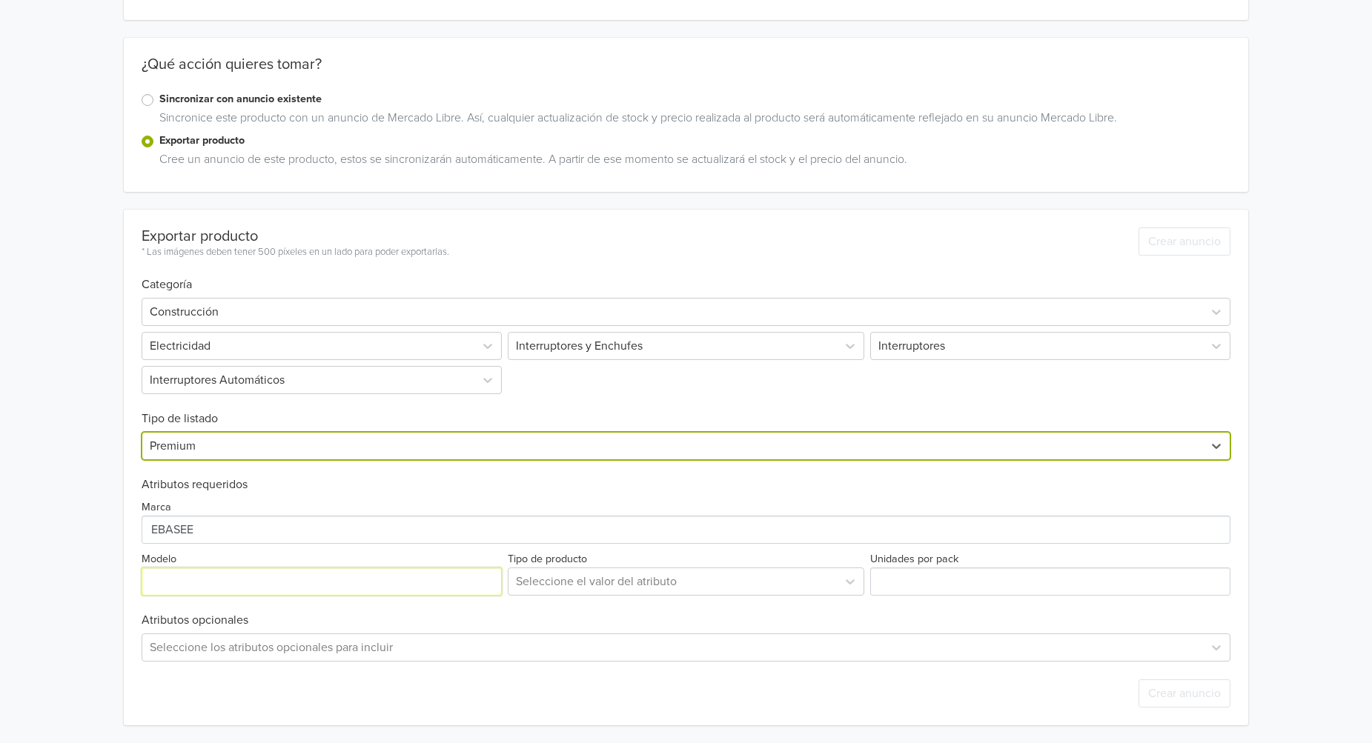
click at [399, 583] on input "Modelo" at bounding box center [322, 582] width 360 height 28
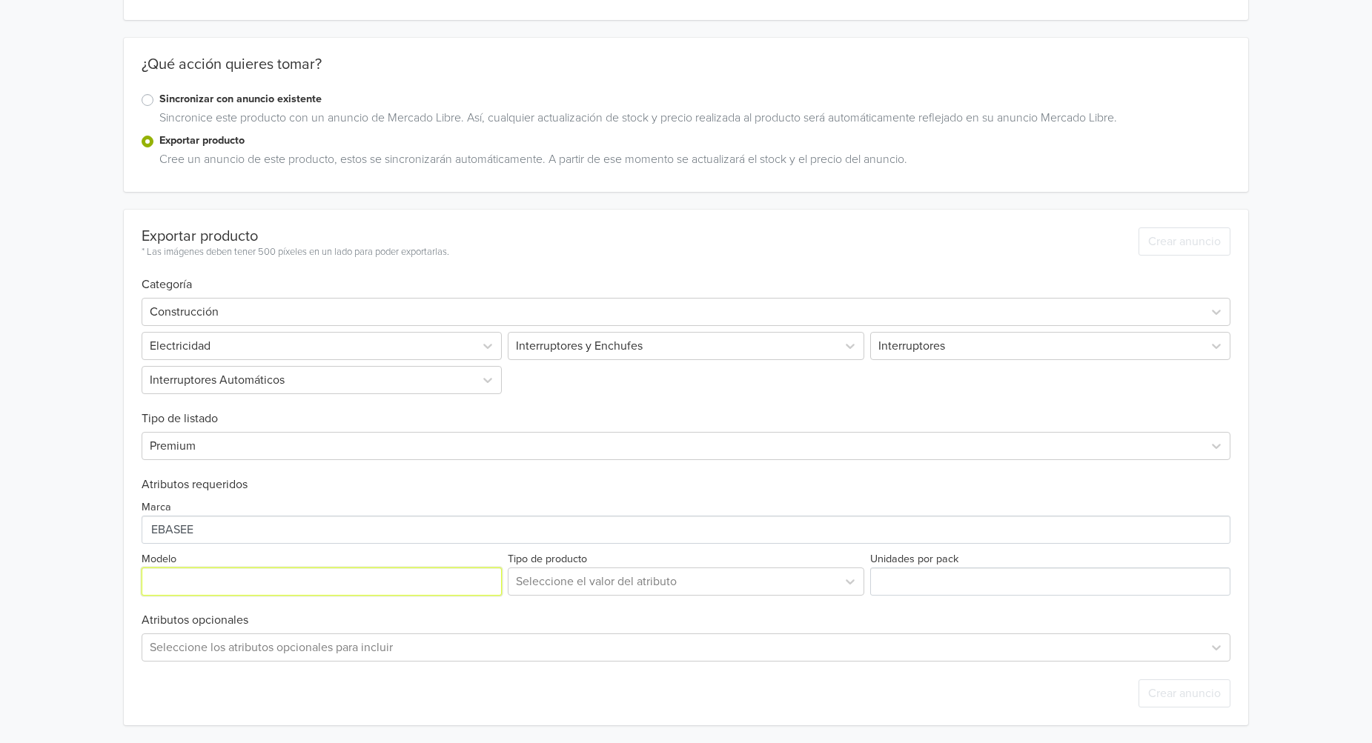
paste input "2x40A"
type input "2x40A"
click at [709, 574] on div at bounding box center [673, 581] width 314 height 21
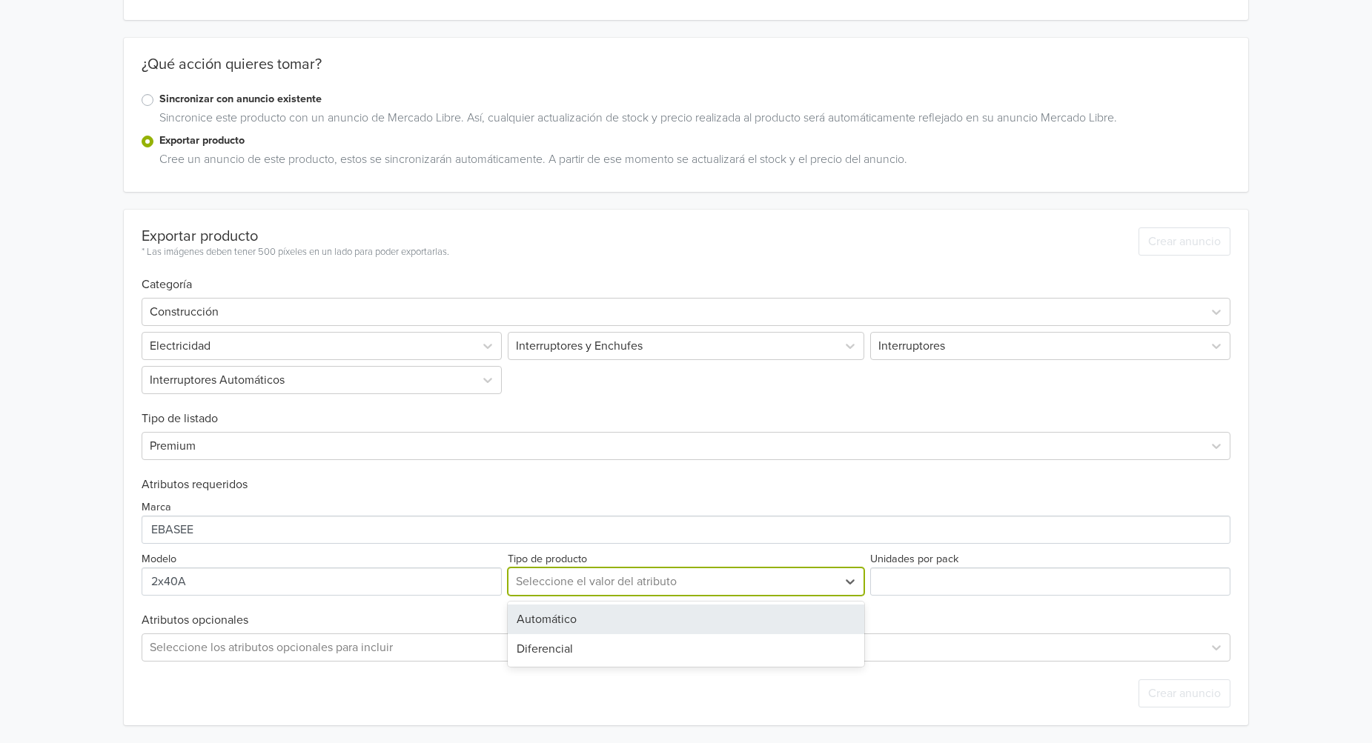
click at [689, 617] on div "Automático" at bounding box center [686, 620] width 357 height 30
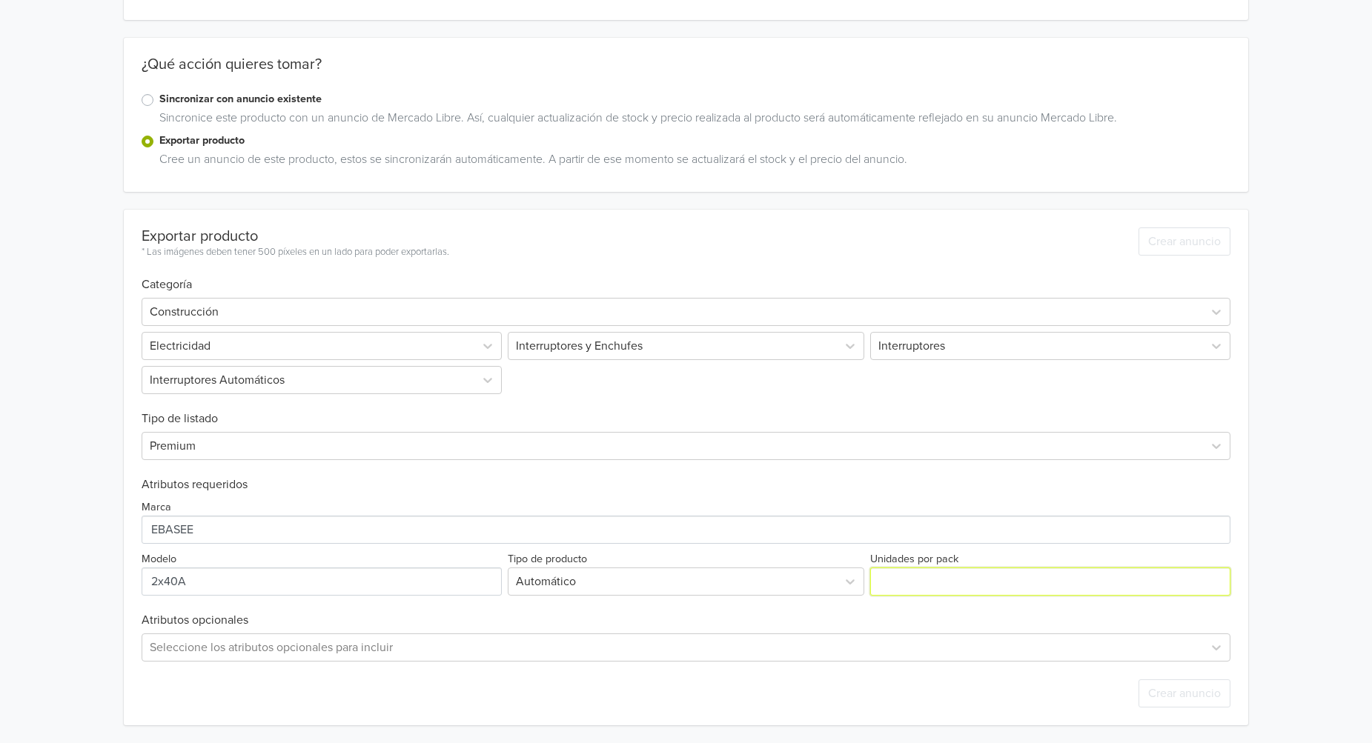
click at [980, 584] on input "Unidades por pack" at bounding box center [1050, 582] width 360 height 28
type input "1"
click at [1217, 576] on input "1" at bounding box center [1050, 582] width 360 height 28
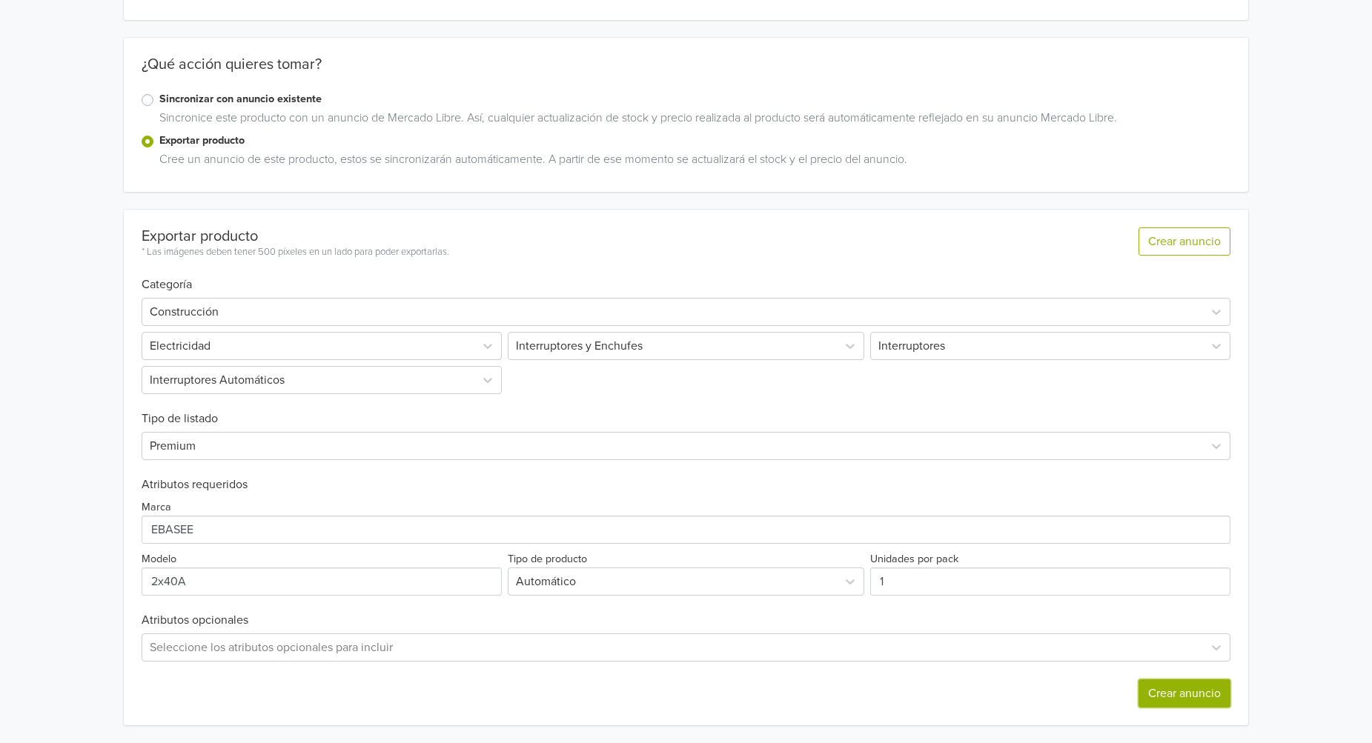
click at [1192, 697] on button "Crear anuncio" at bounding box center [1185, 694] width 92 height 28
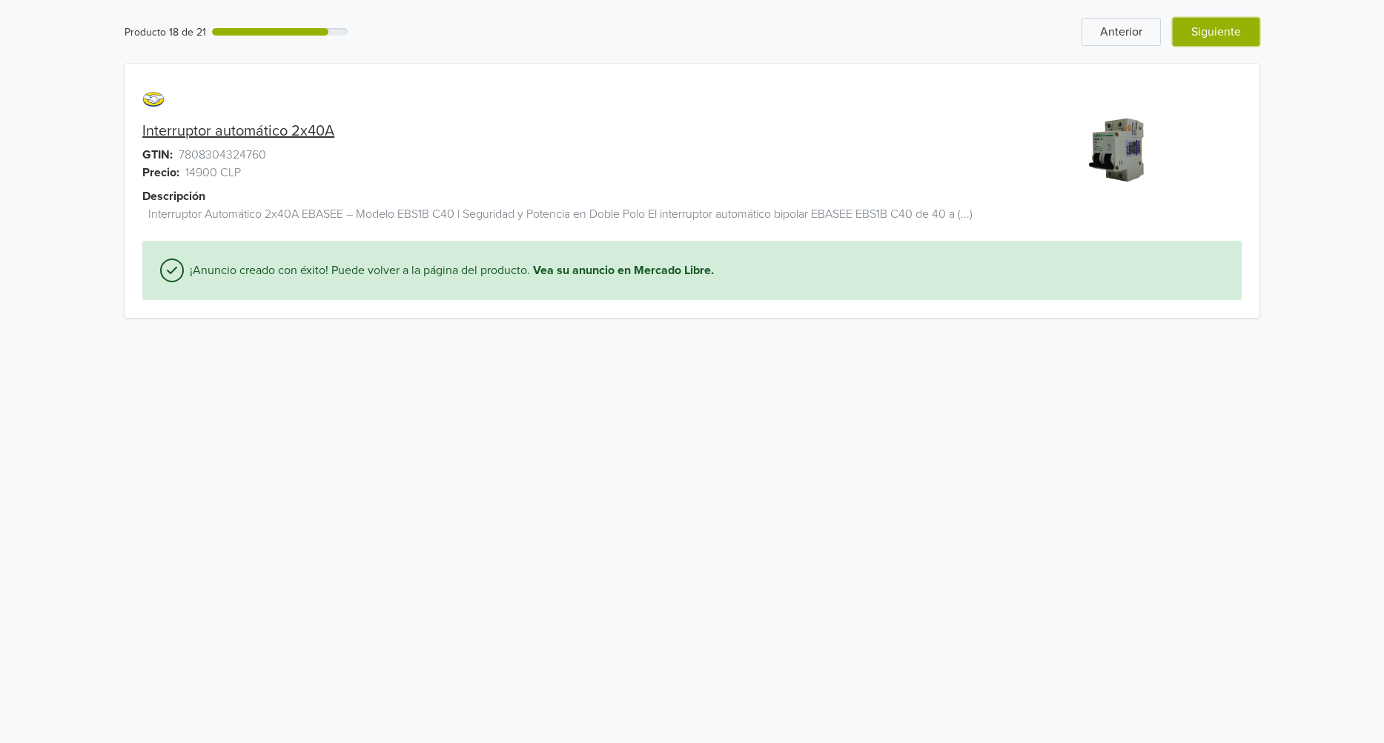
click at [1214, 32] on button "Siguiente" at bounding box center [1216, 32] width 87 height 28
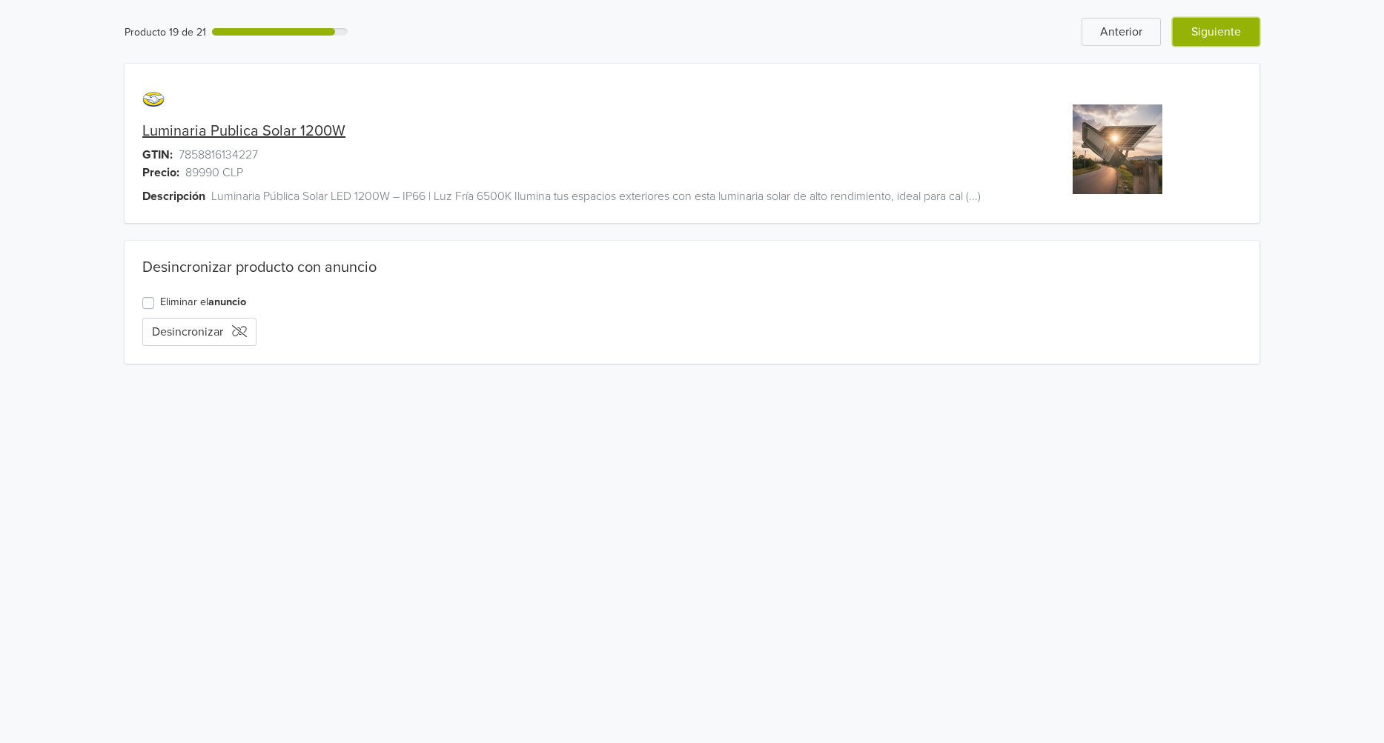
click at [1210, 45] on button "Siguiente" at bounding box center [1216, 32] width 87 height 28
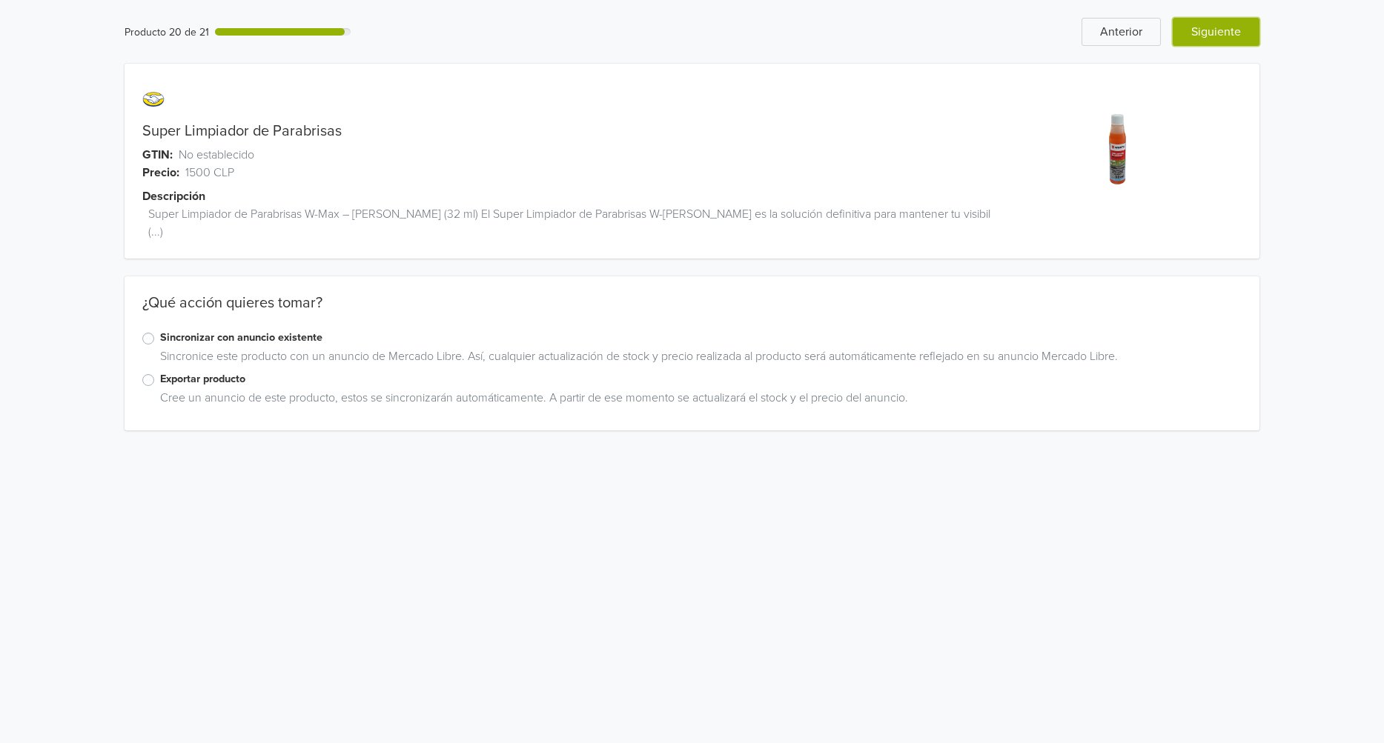
click at [1236, 42] on button "Siguiente" at bounding box center [1216, 32] width 87 height 28
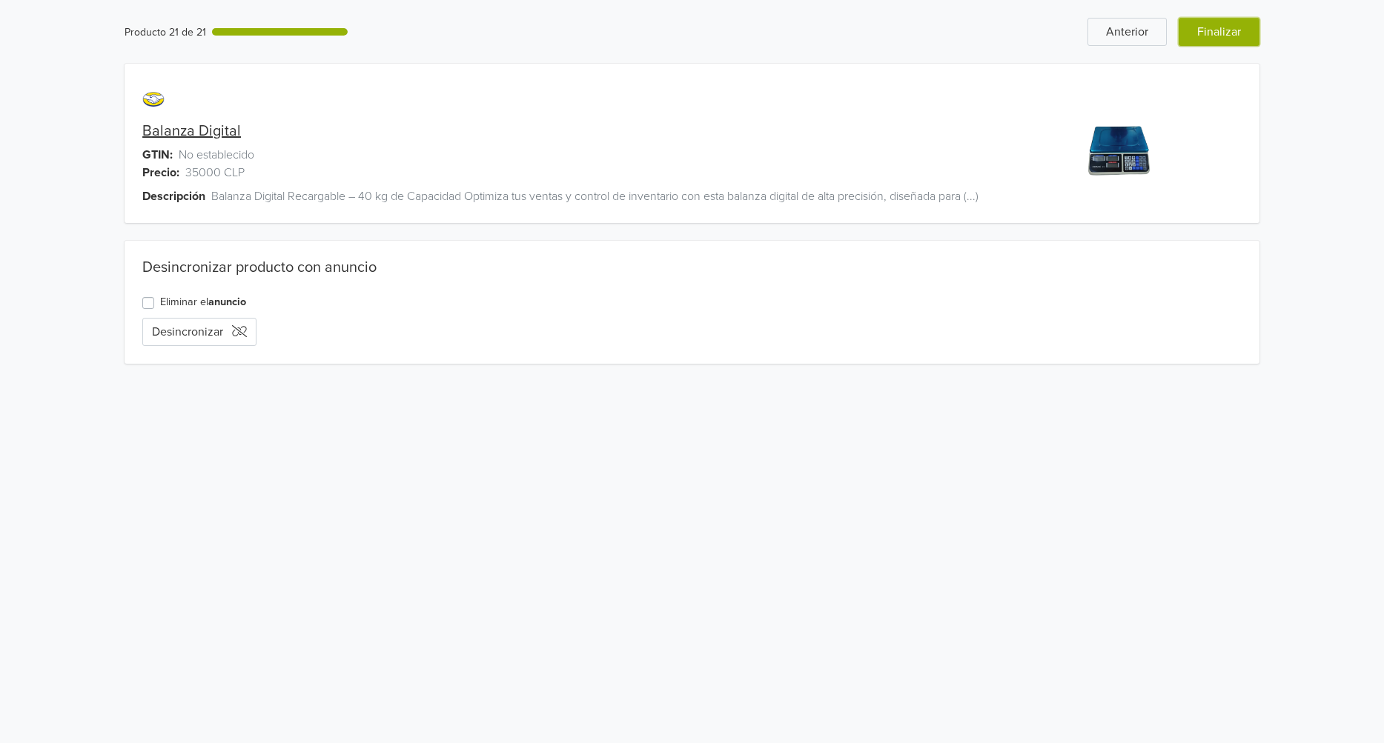
click at [1236, 42] on button "Finalizar" at bounding box center [1219, 32] width 81 height 28
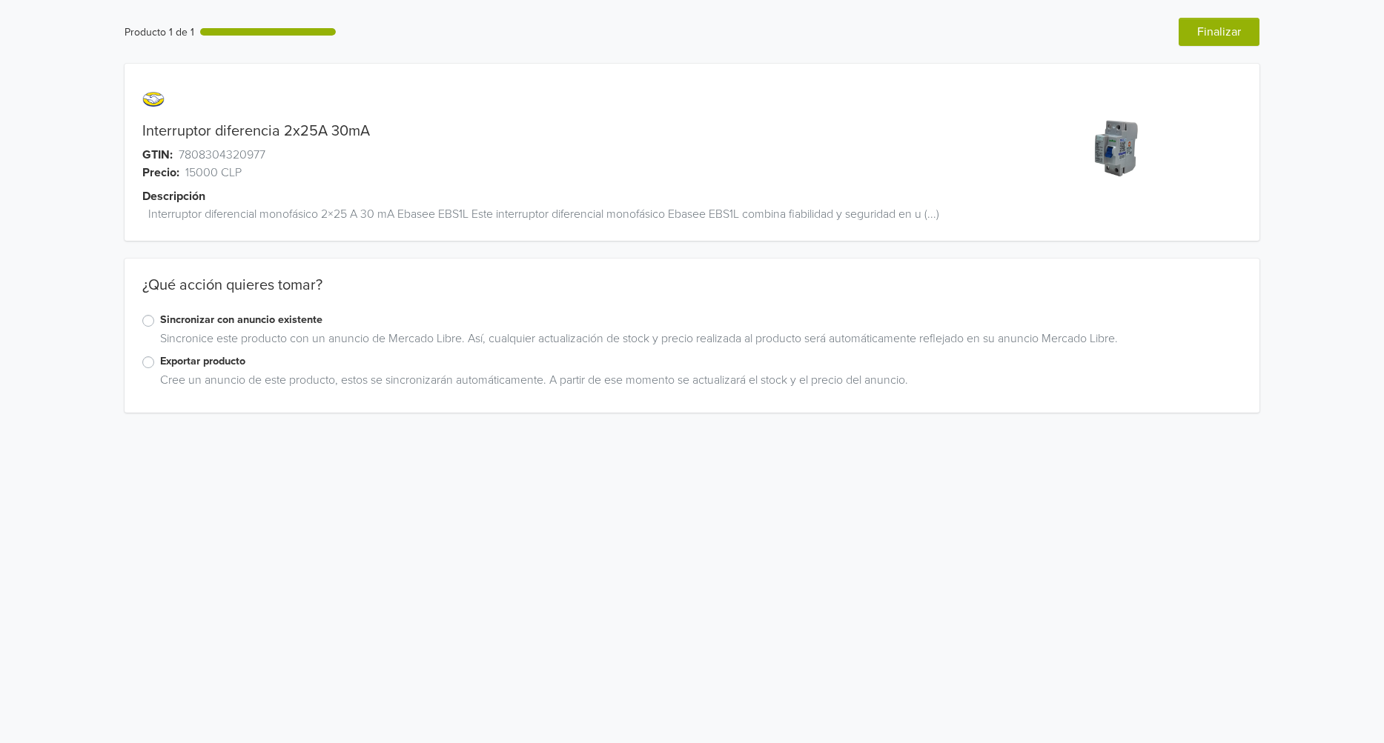
click at [312, 128] on link "Interruptor diferencia 2x25A 30mA" at bounding box center [256, 131] width 228 height 18
copy link "2x25A"
click at [160, 359] on label "Exportar producto" at bounding box center [700, 362] width 1081 height 16
click at [0, 0] on input "Exportar producto" at bounding box center [0, 0] width 0 height 0
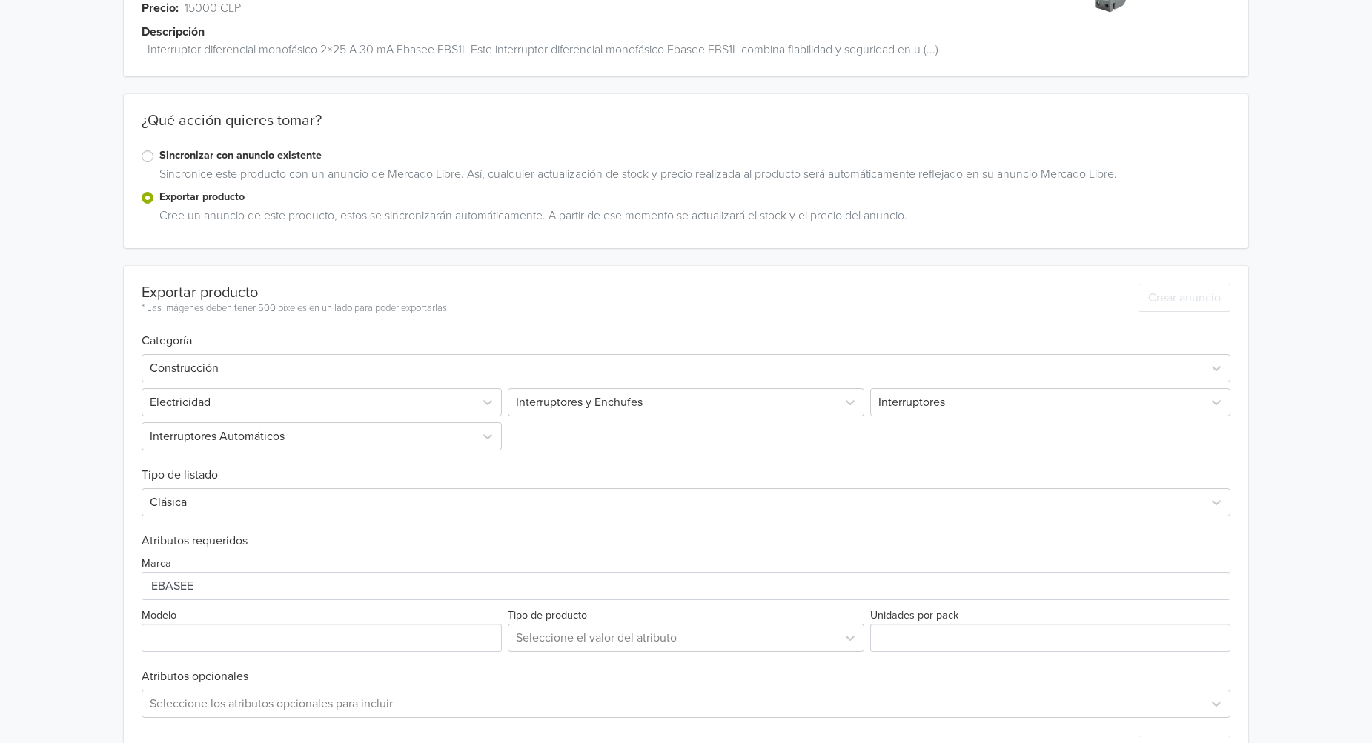
scroll to position [222, 0]
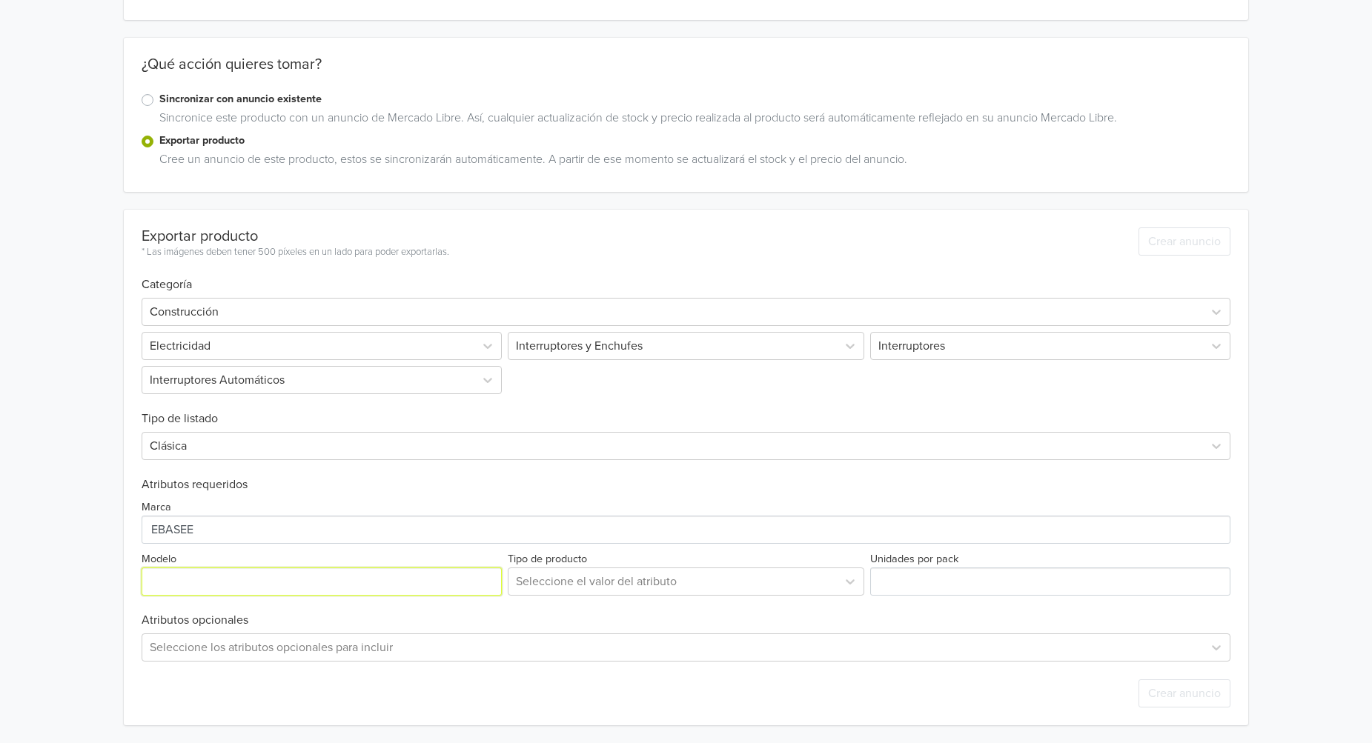
drag, startPoint x: 199, startPoint y: 572, endPoint x: 190, endPoint y: 572, distance: 8.2
click at [196, 572] on input "Modelo" at bounding box center [322, 582] width 360 height 28
paste input "2x25A"
type input "2x25A"
click at [609, 571] on div at bounding box center [673, 581] width 314 height 21
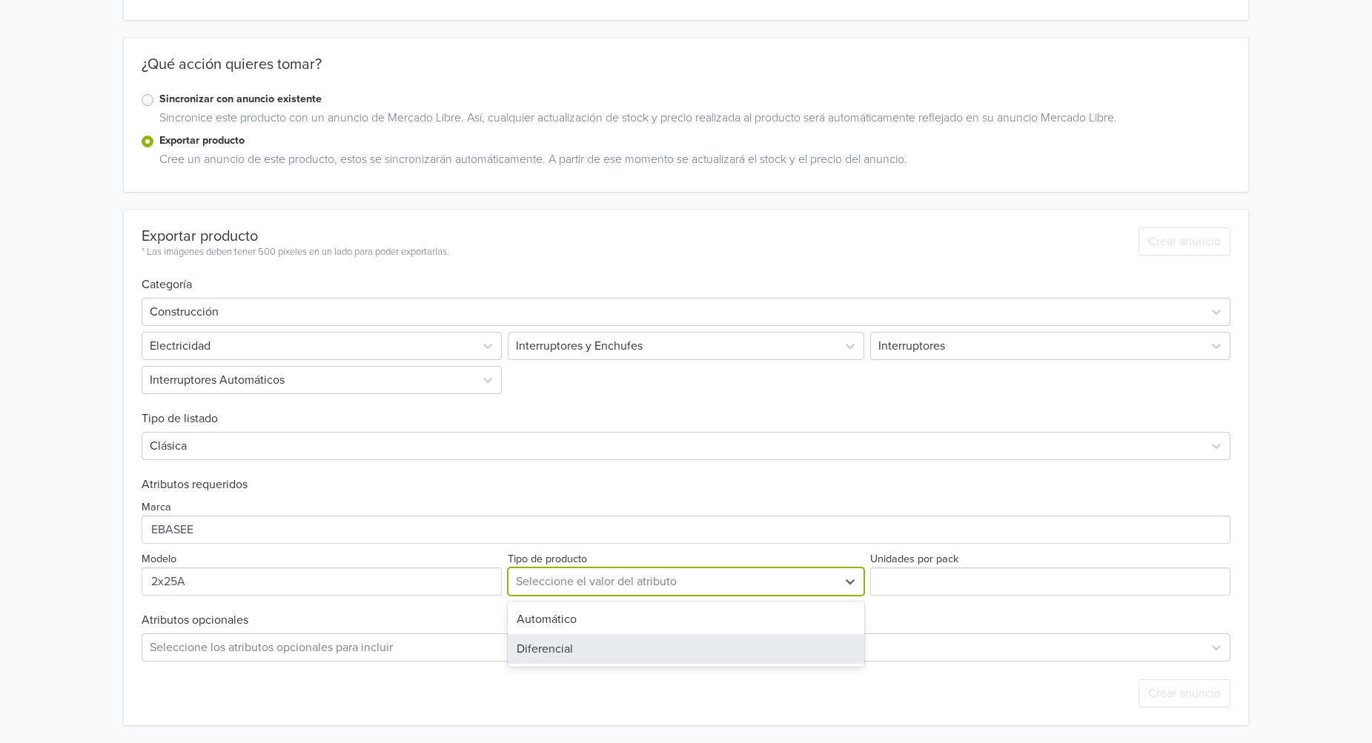
click at [589, 644] on div "Diferencial" at bounding box center [686, 649] width 357 height 30
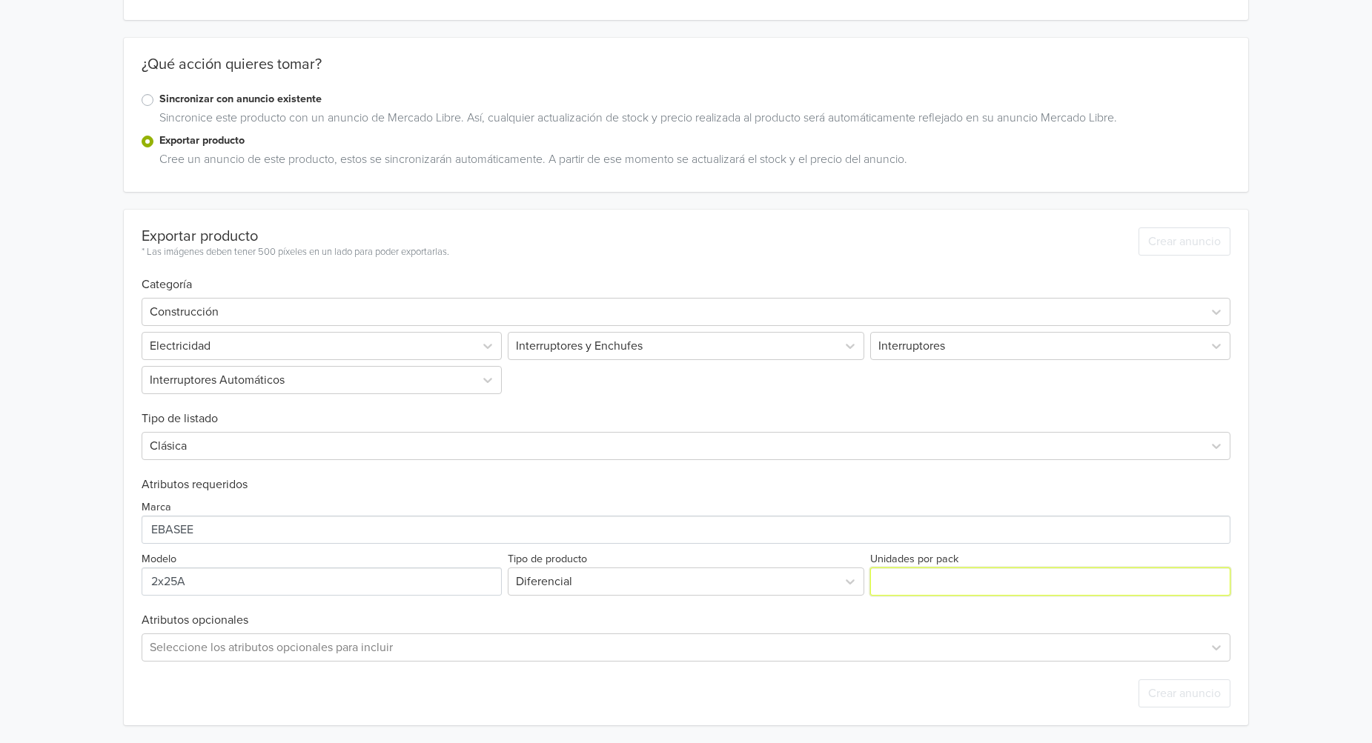
click at [972, 583] on input "Unidades por pack" at bounding box center [1050, 582] width 360 height 28
type input "1"
click at [1219, 575] on input "1" at bounding box center [1050, 582] width 360 height 28
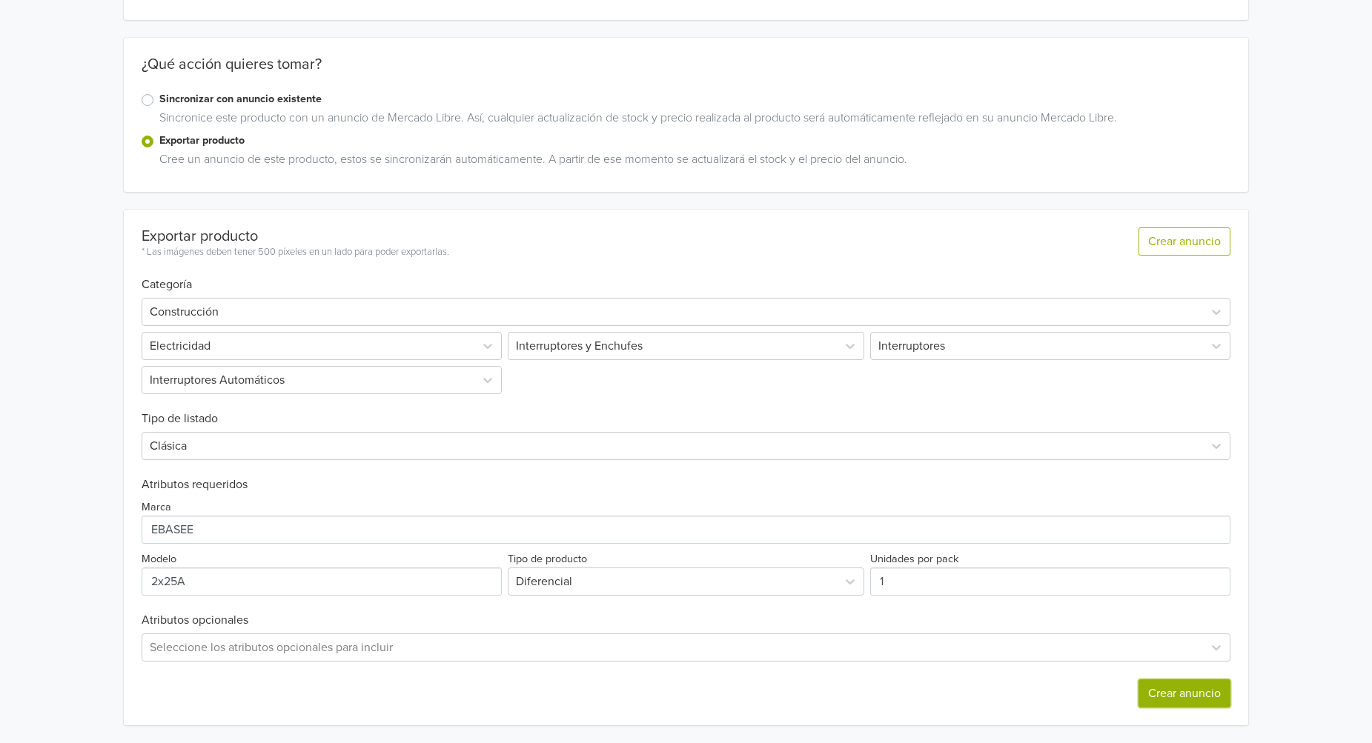
click at [1190, 695] on button "Crear anuncio" at bounding box center [1185, 694] width 92 height 28
